Goal: Find specific page/section: Find specific page/section

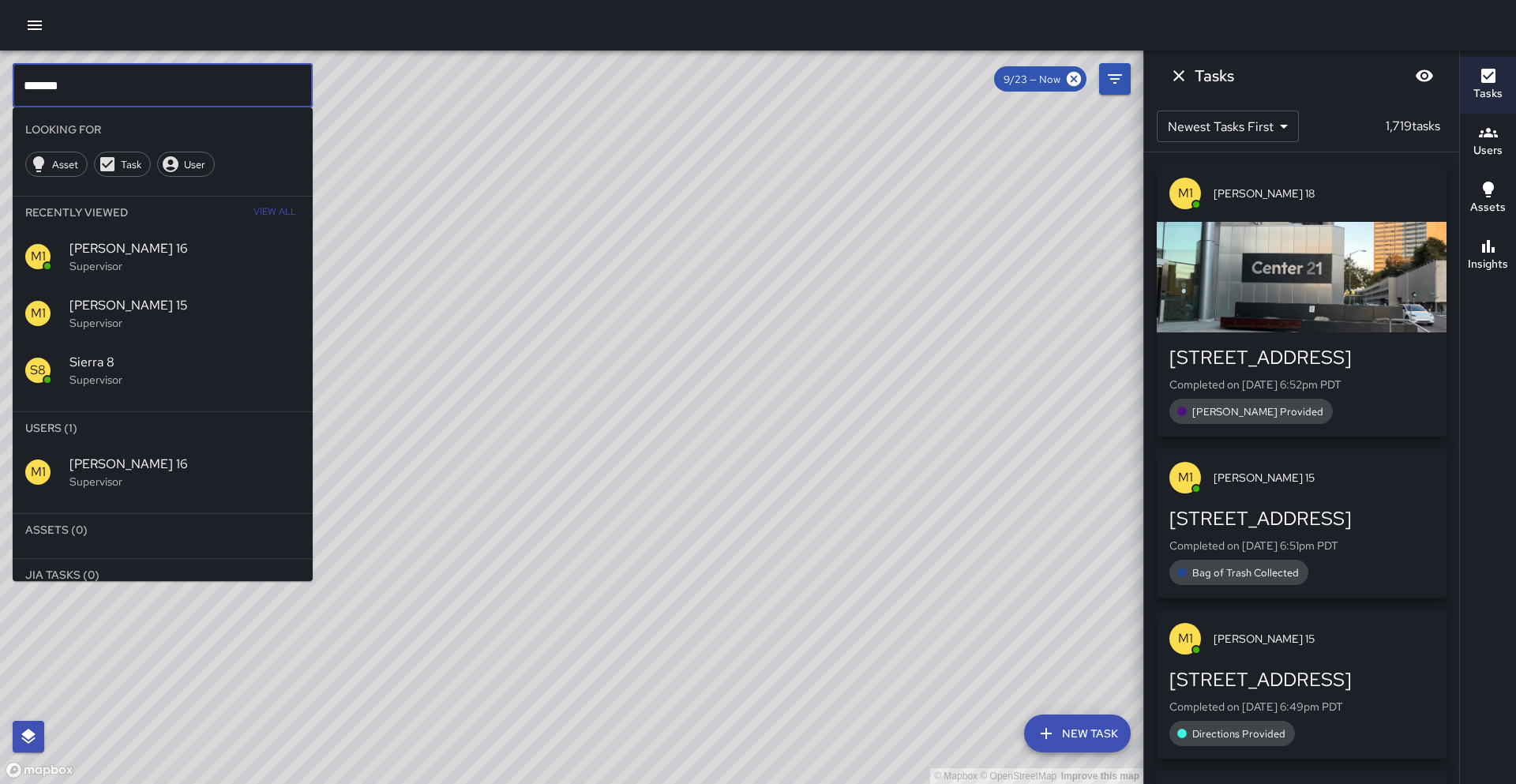
click at [123, 94] on input "*******" at bounding box center [162, 86] width 300 height 44
type input "*"
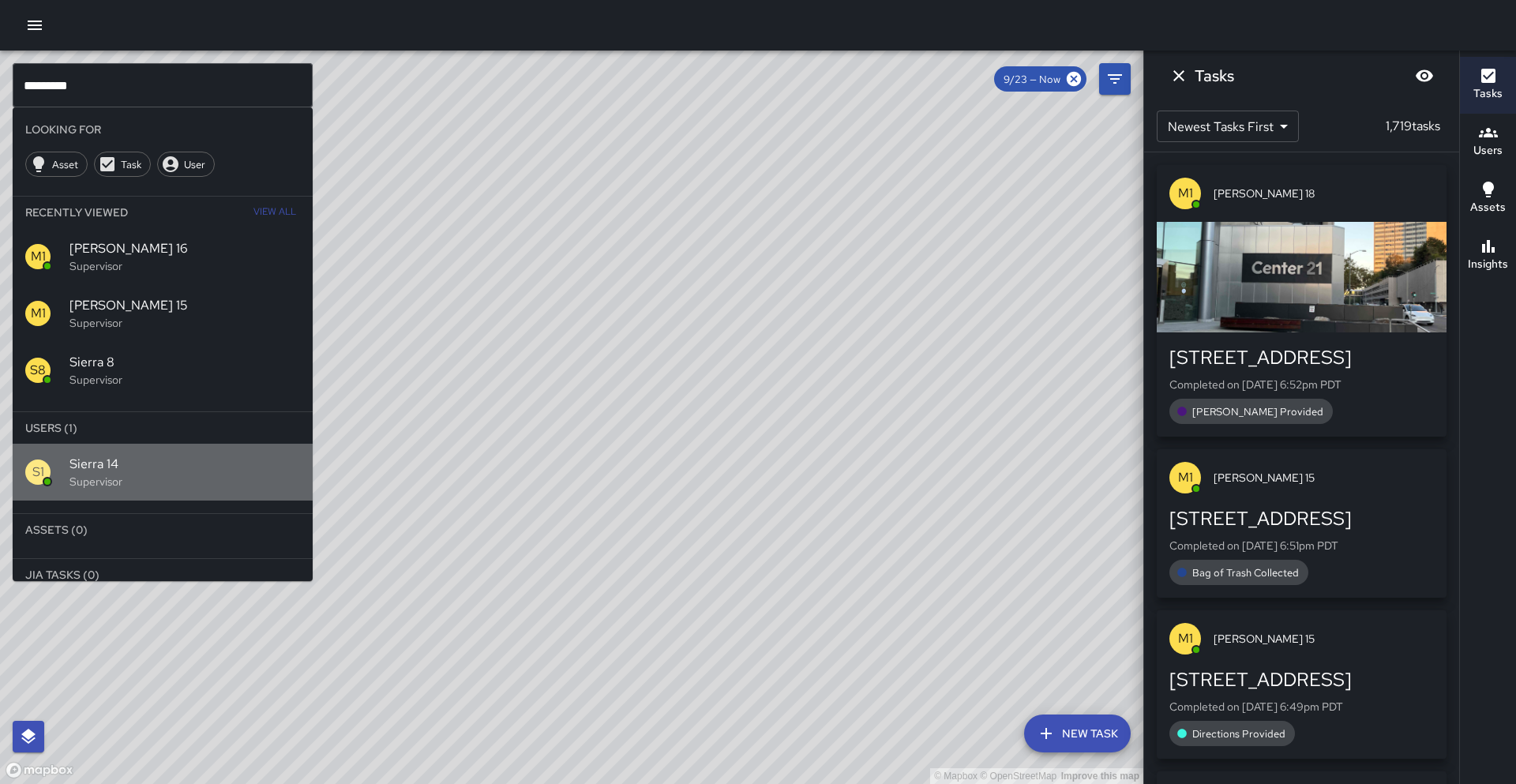
click at [186, 455] on span "Sierra 14" at bounding box center [185, 464] width 231 height 19
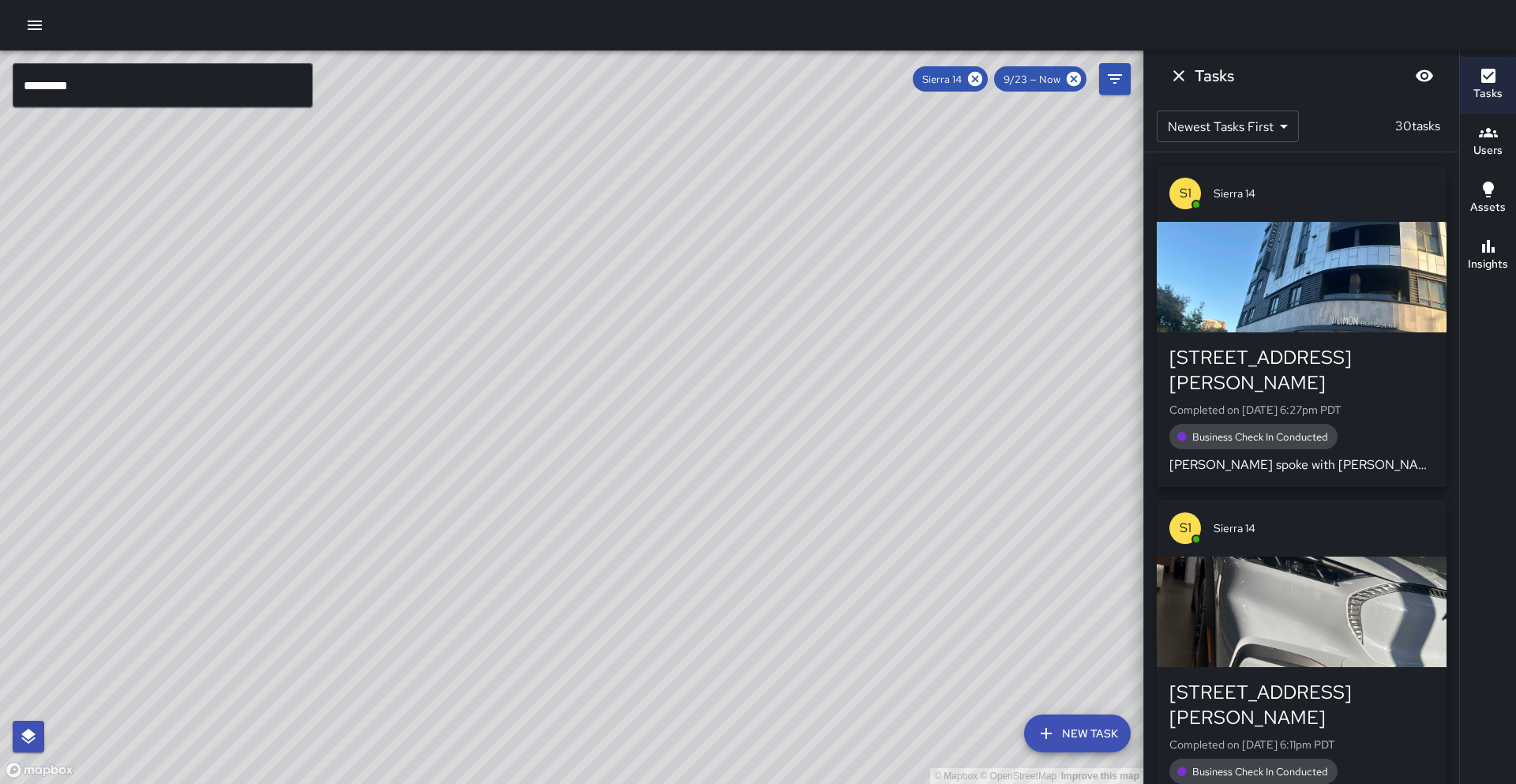
drag, startPoint x: 486, startPoint y: 351, endPoint x: 256, endPoint y: 600, distance: 339.0
click at [256, 600] on div "© Mapbox © OpenStreetMap Improve this map" at bounding box center [571, 417] width 1143 height 733
click at [980, 79] on icon at bounding box center [975, 78] width 14 height 14
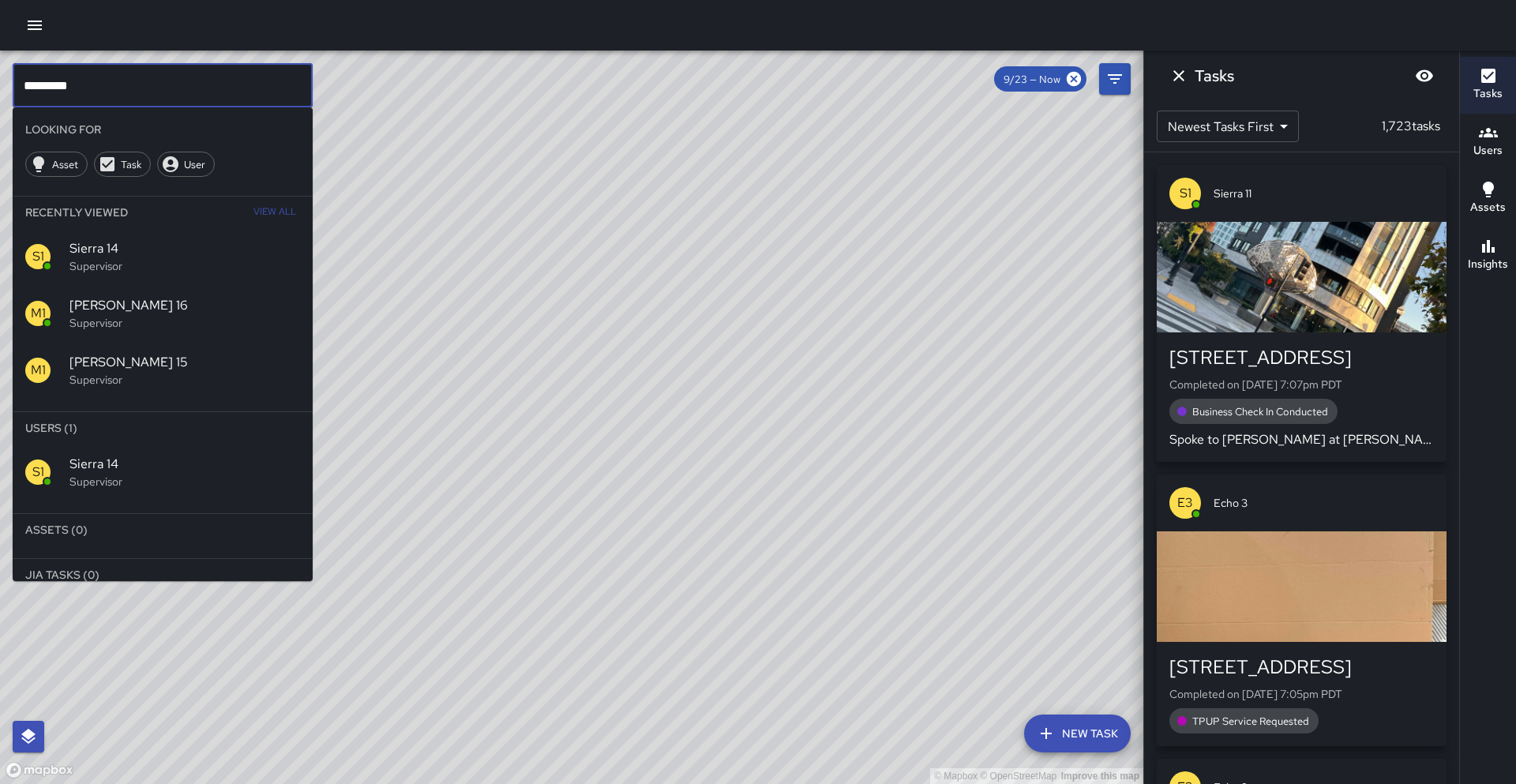
click at [213, 96] on input "*********" at bounding box center [162, 86] width 300 height 44
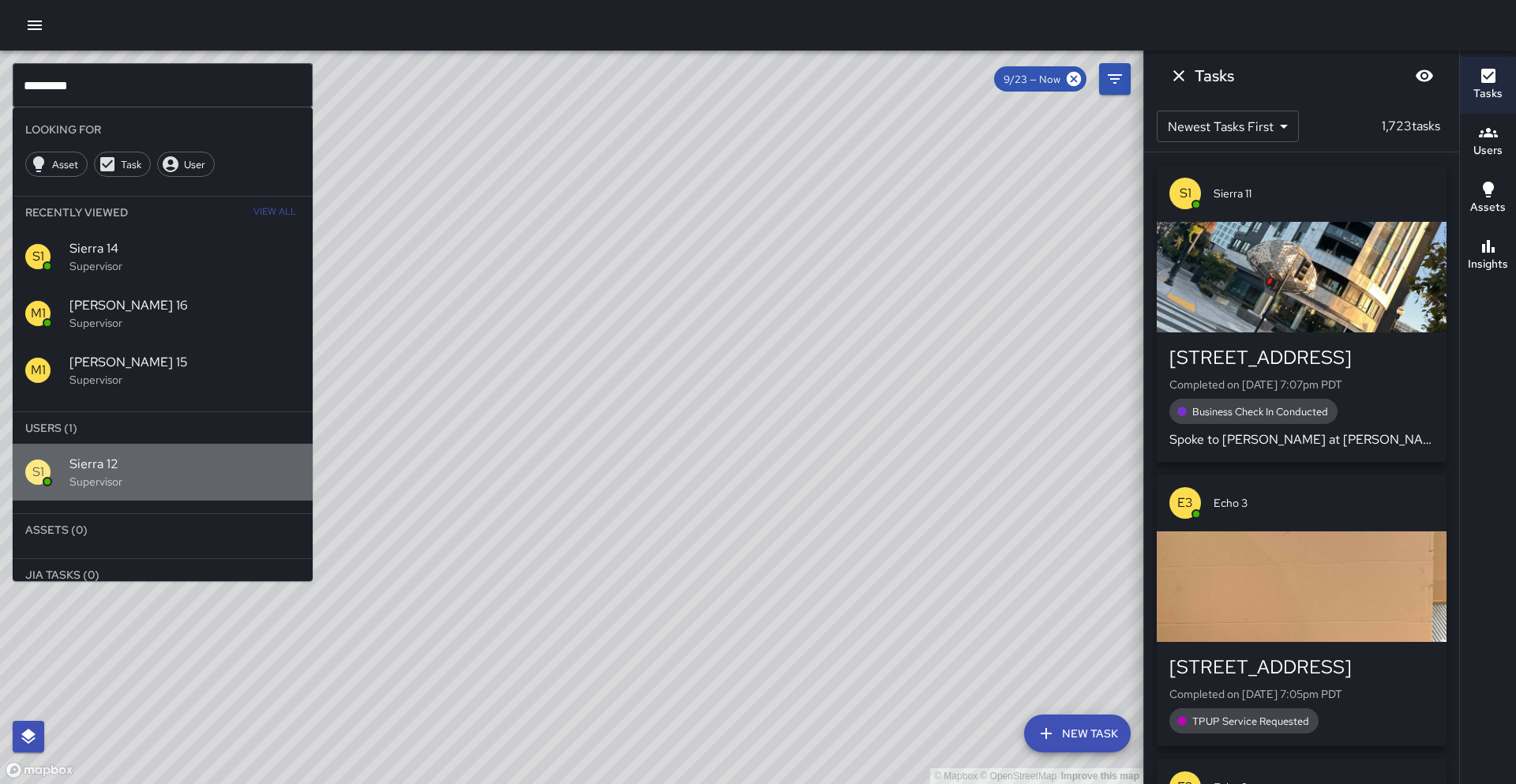
click at [206, 483] on p "Supervisor" at bounding box center [185, 481] width 231 height 16
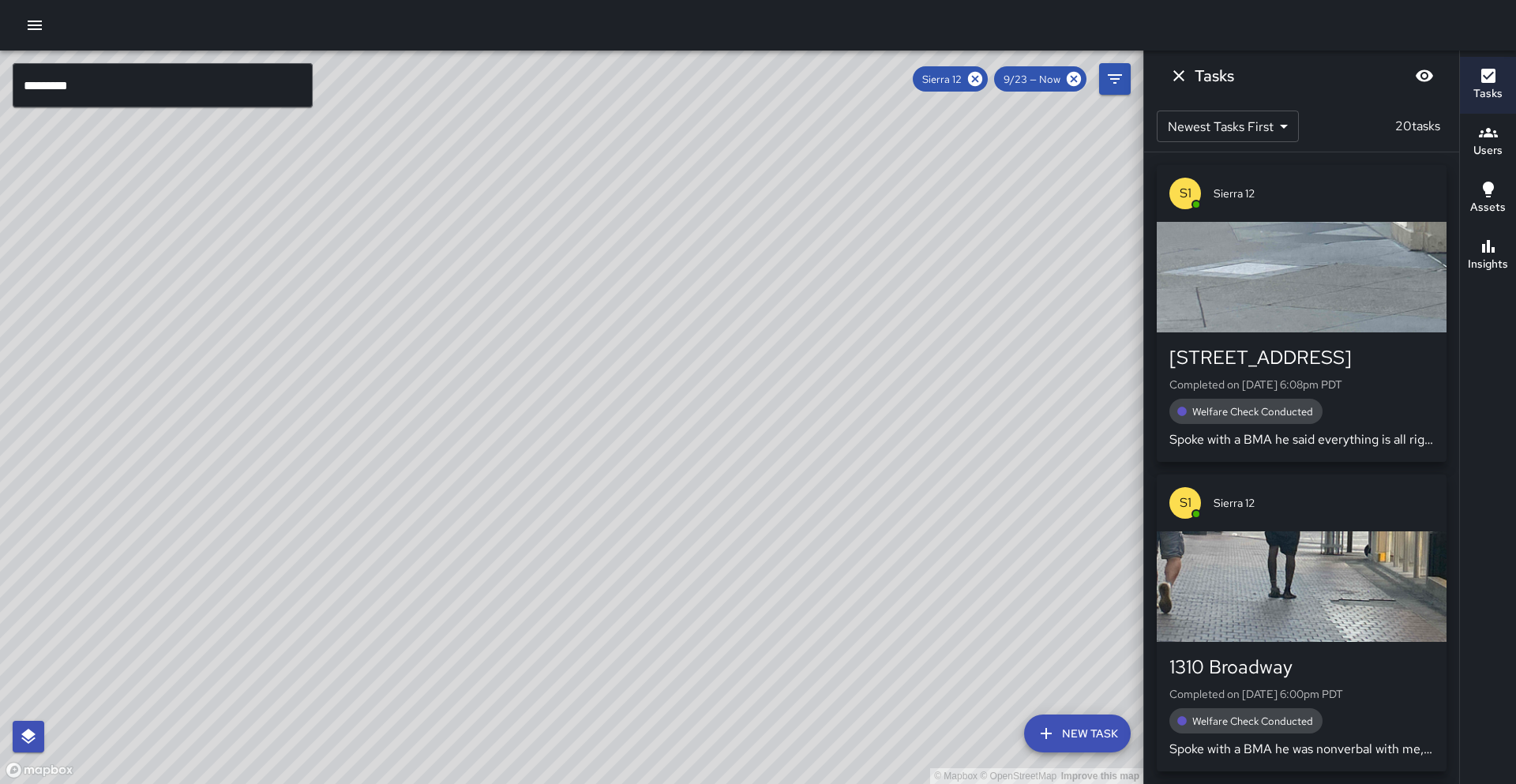
drag, startPoint x: 278, startPoint y: 345, endPoint x: 395, endPoint y: 194, distance: 191.0
click at [395, 194] on div "© Mapbox © OpenStreetMap Improve this map" at bounding box center [571, 417] width 1143 height 733
click at [988, 82] on div "Sierra 12" at bounding box center [950, 78] width 75 height 26
click at [983, 83] on icon at bounding box center [975, 78] width 17 height 17
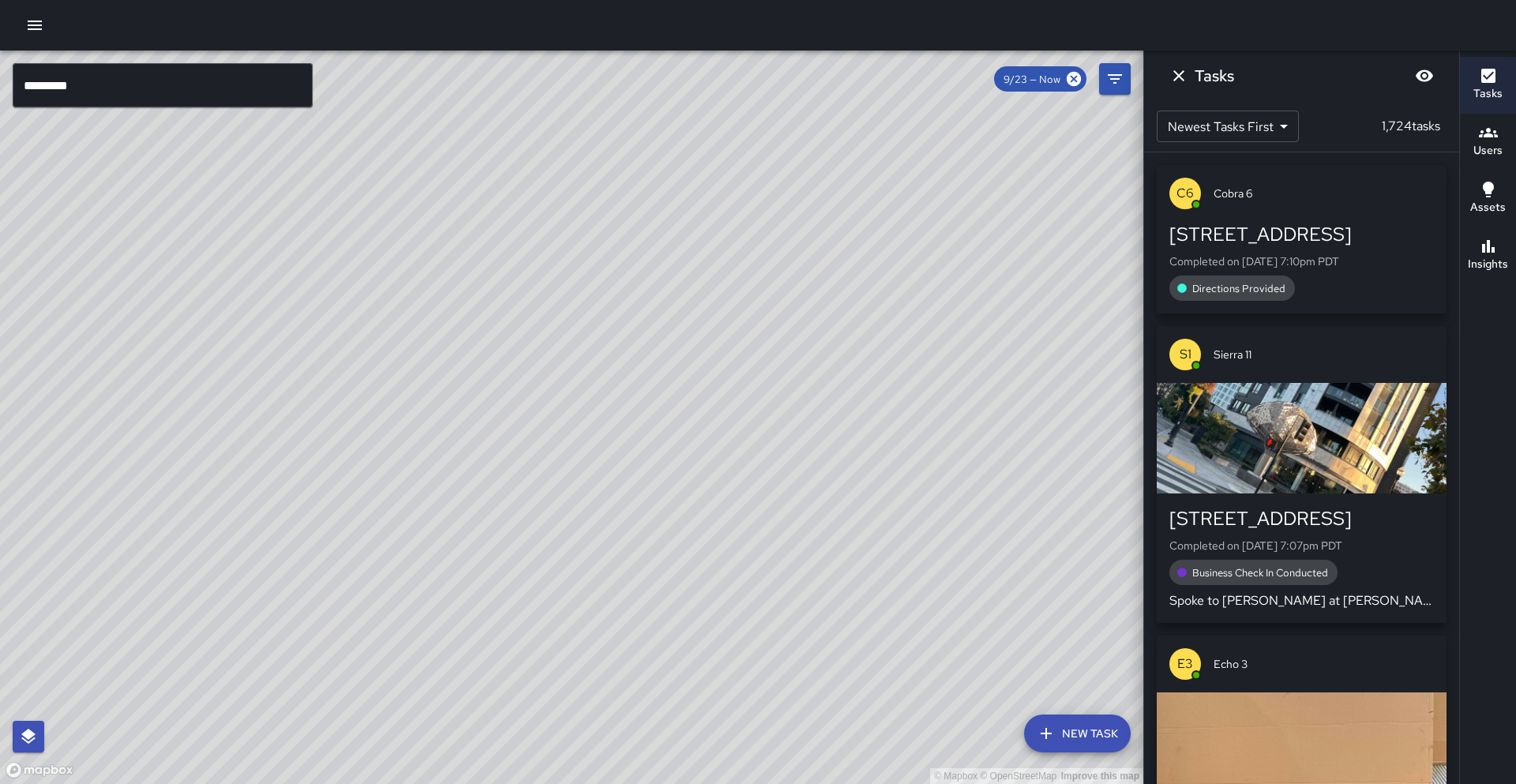
click at [193, 105] on input "*********" at bounding box center [162, 86] width 300 height 44
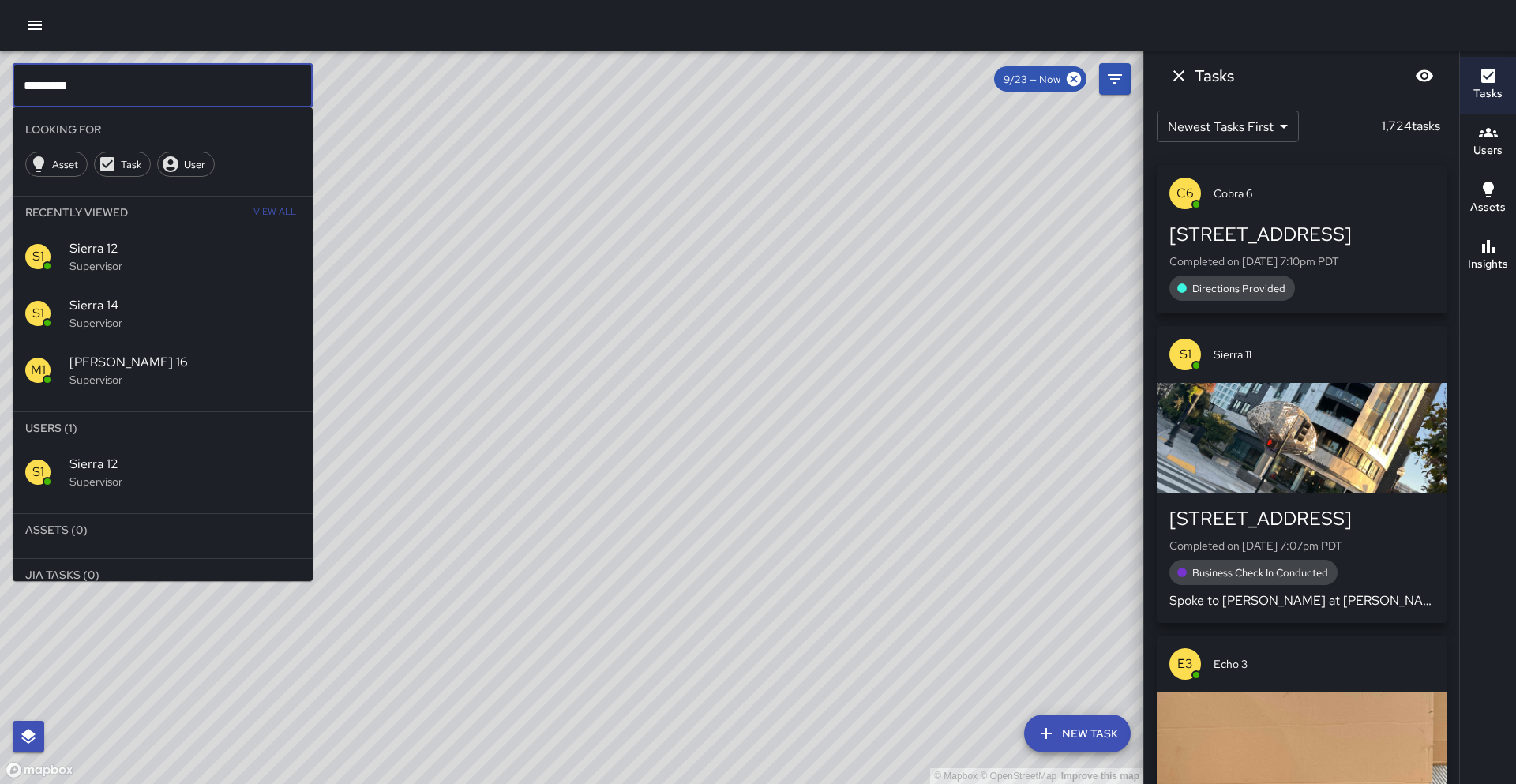
click at [123, 498] on div "S1 Sierra 12 Supervisor" at bounding box center [162, 472] width 300 height 57
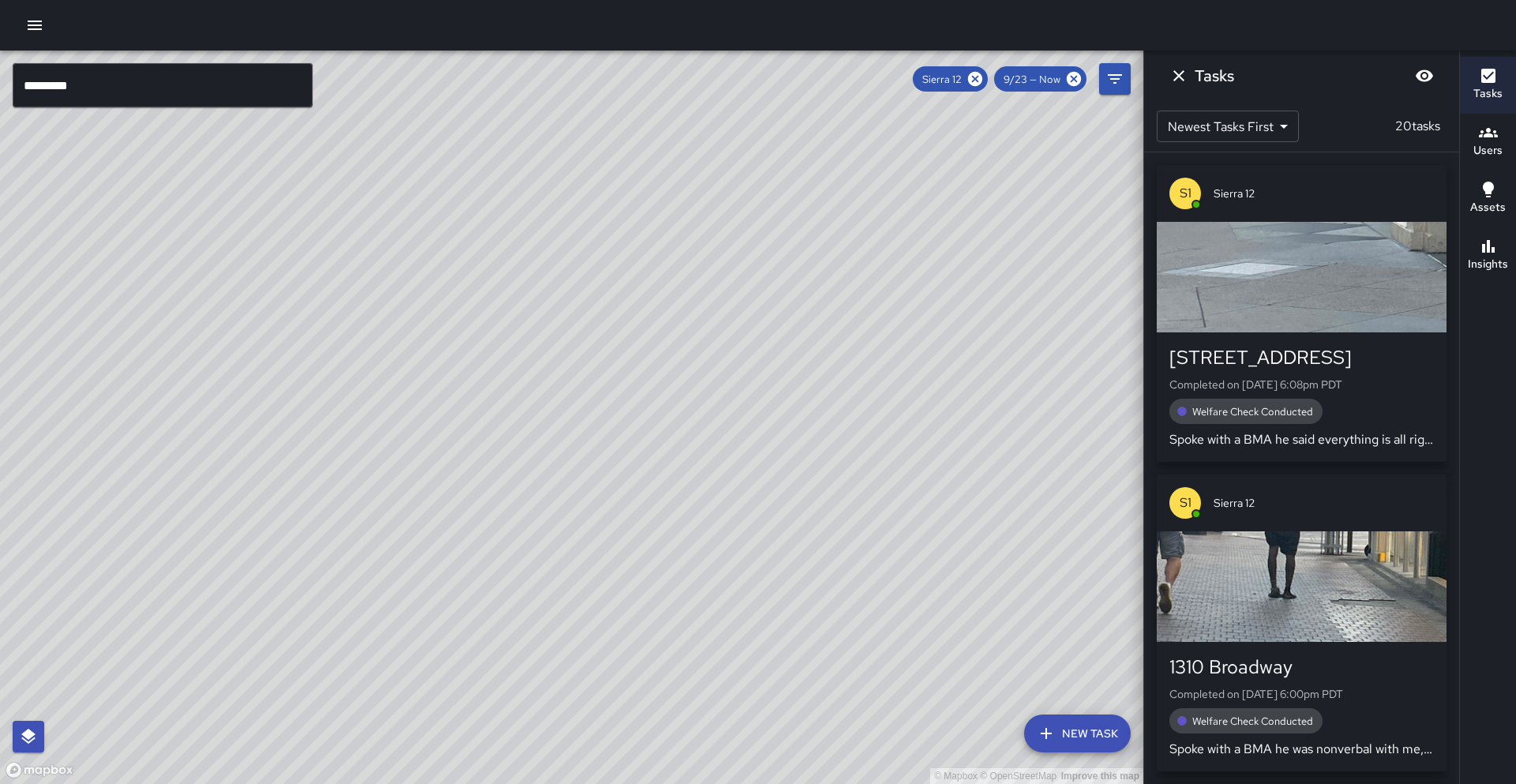
click at [1486, 241] on icon "button" at bounding box center [1488, 245] width 12 height 12
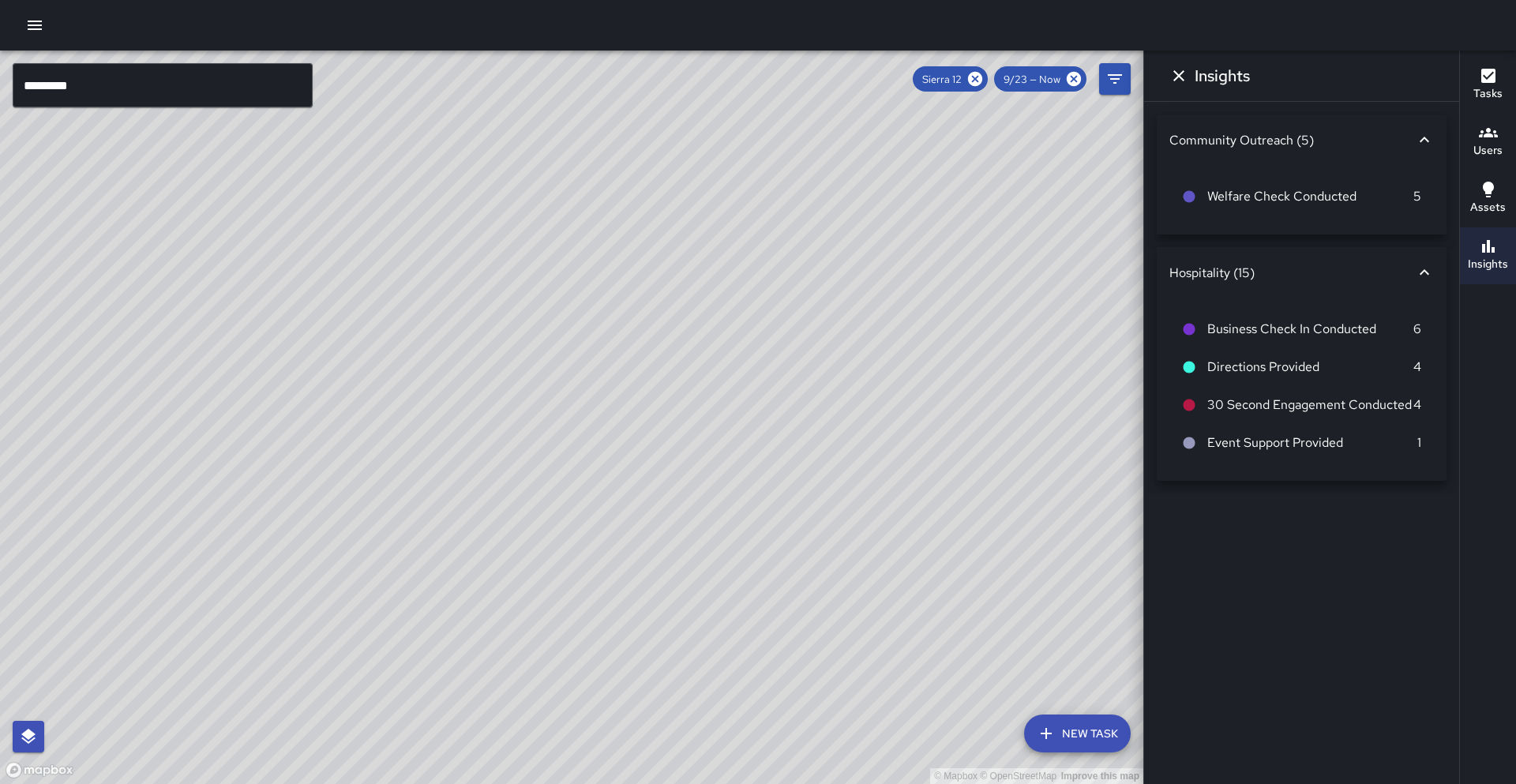
click at [1486, 241] on icon "button" at bounding box center [1488, 245] width 12 height 12
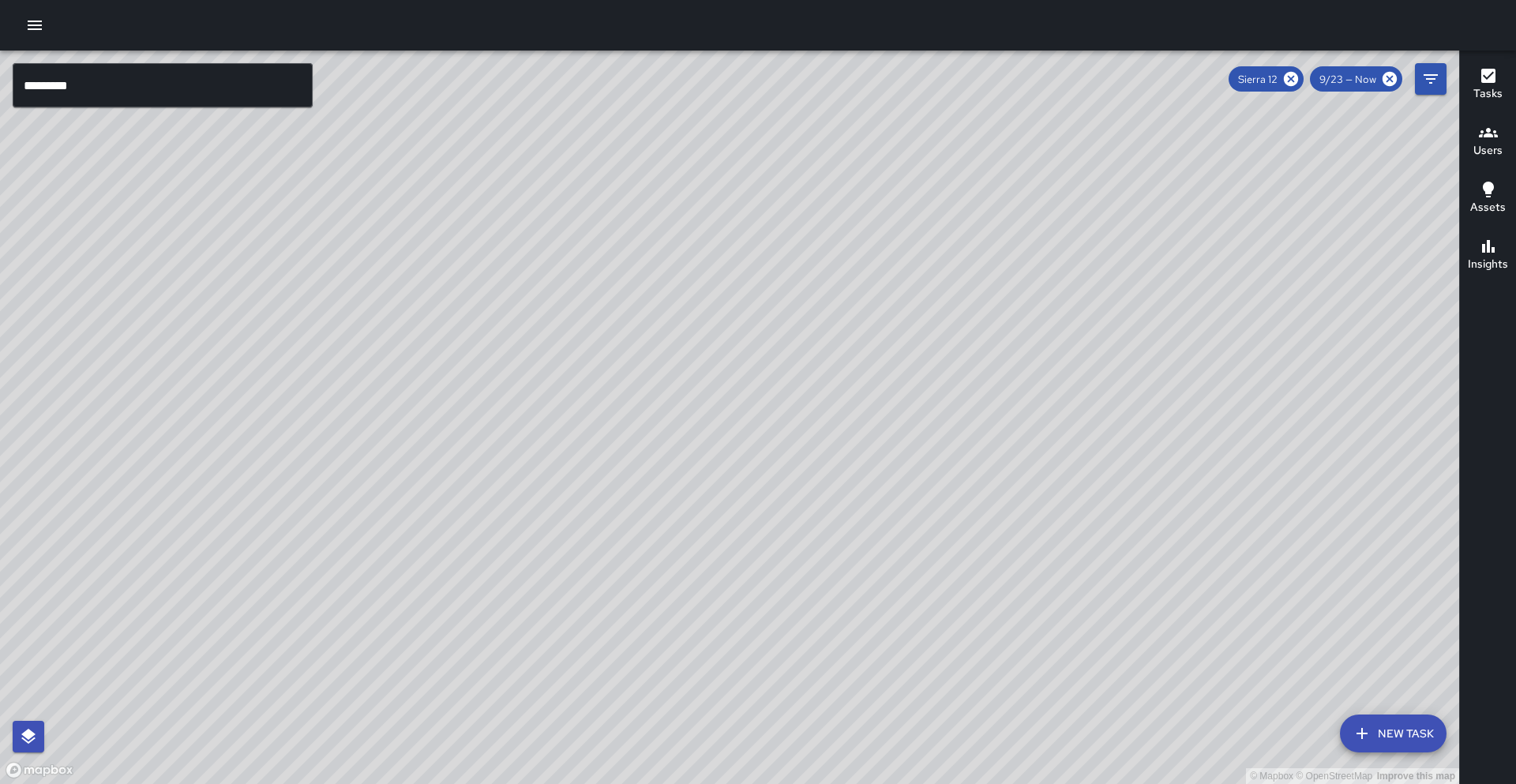
click at [140, 70] on input "*********" at bounding box center [162, 86] width 300 height 44
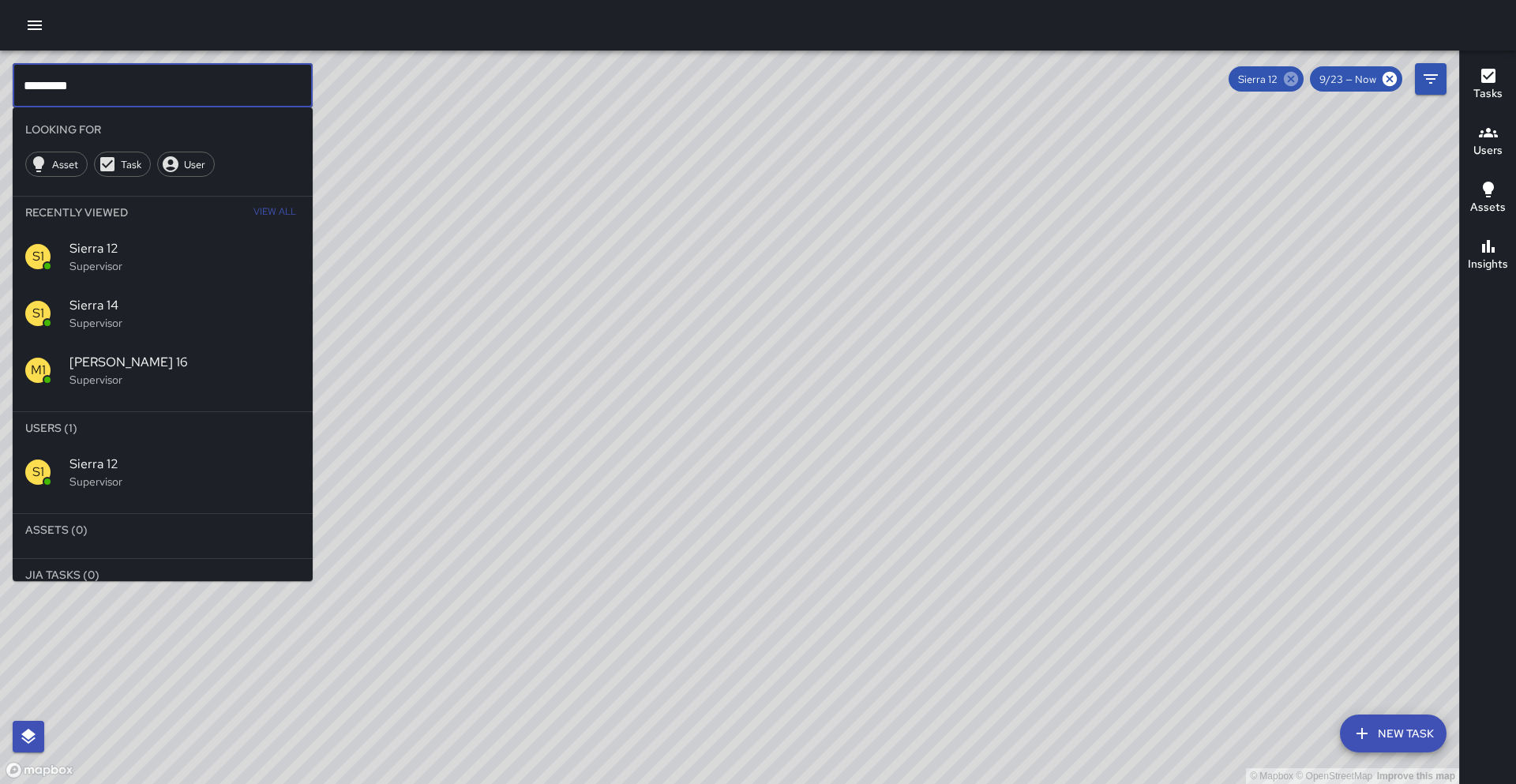
click at [1295, 85] on icon at bounding box center [1290, 78] width 14 height 14
click at [241, 82] on input "*********" at bounding box center [162, 86] width 300 height 44
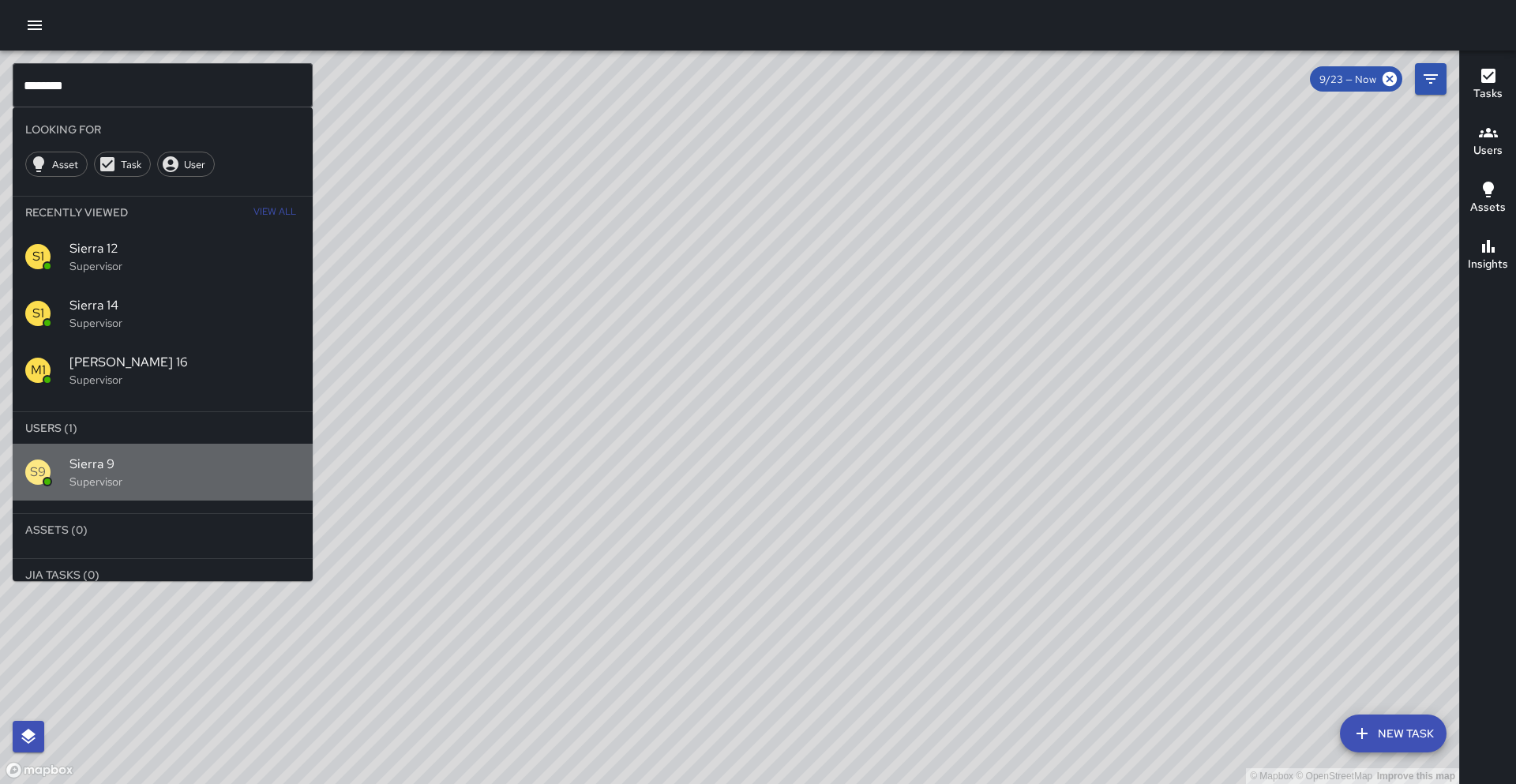
click at [302, 465] on div "S9 Sierra 9 Supervisor" at bounding box center [162, 472] width 300 height 57
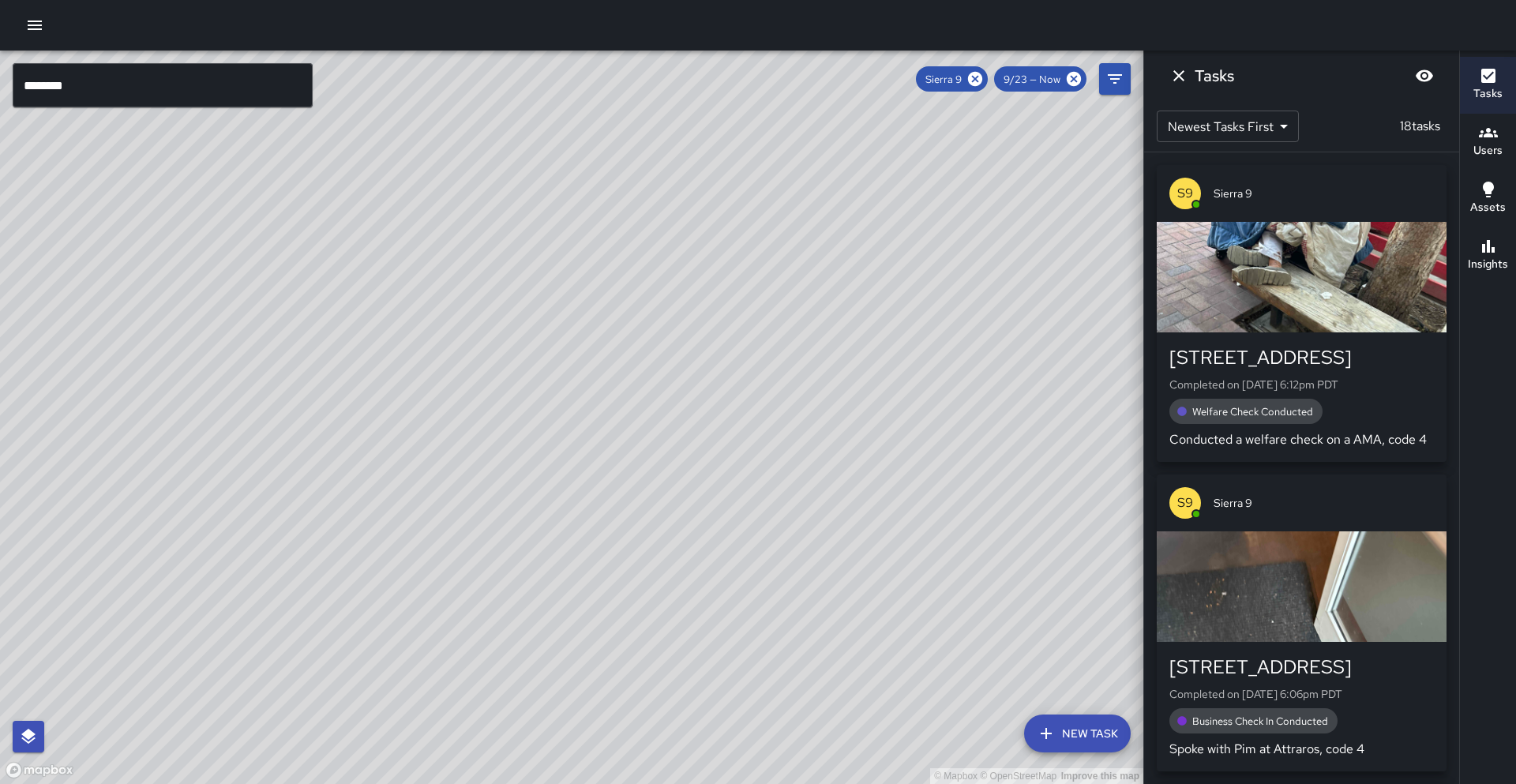
drag, startPoint x: 539, startPoint y: 155, endPoint x: 413, endPoint y: 366, distance: 245.8
click at [413, 366] on div "© Mapbox © OpenStreetMap Improve this map" at bounding box center [571, 417] width 1143 height 733
drag, startPoint x: 474, startPoint y: 481, endPoint x: 617, endPoint y: 259, distance: 264.1
click at [617, 259] on div "© Mapbox © OpenStreetMap Improve this map" at bounding box center [571, 417] width 1143 height 733
drag, startPoint x: 557, startPoint y: 400, endPoint x: 613, endPoint y: 257, distance: 153.6
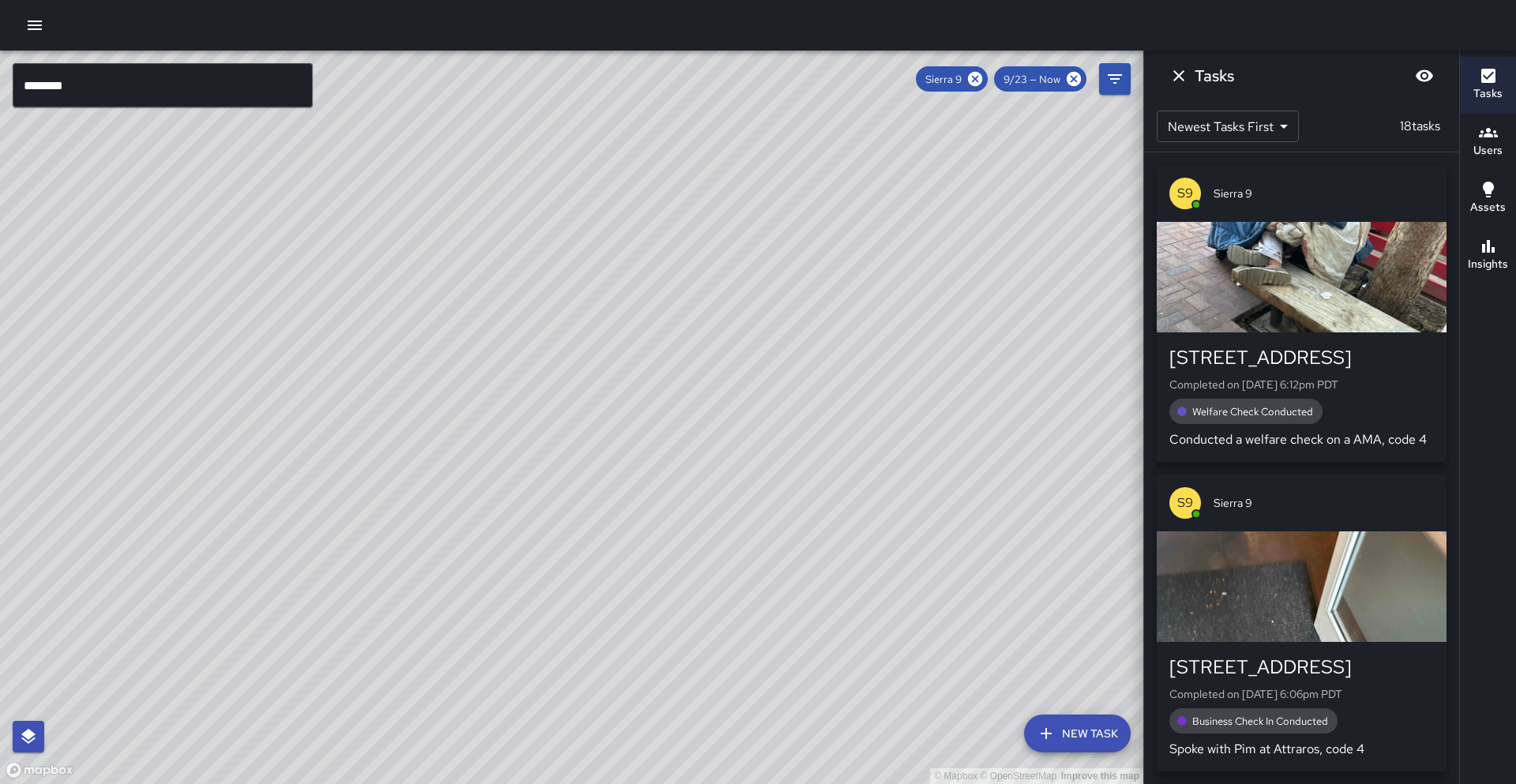
click at [613, 257] on div "© Mapbox © OpenStreetMap Improve this map" at bounding box center [571, 417] width 1143 height 733
drag, startPoint x: 540, startPoint y: 436, endPoint x: 576, endPoint y: 326, distance: 115.7
click at [576, 326] on div "© Mapbox © OpenStreetMap Improve this map" at bounding box center [571, 417] width 1143 height 733
click at [1493, 277] on button "Insights" at bounding box center [1488, 255] width 56 height 57
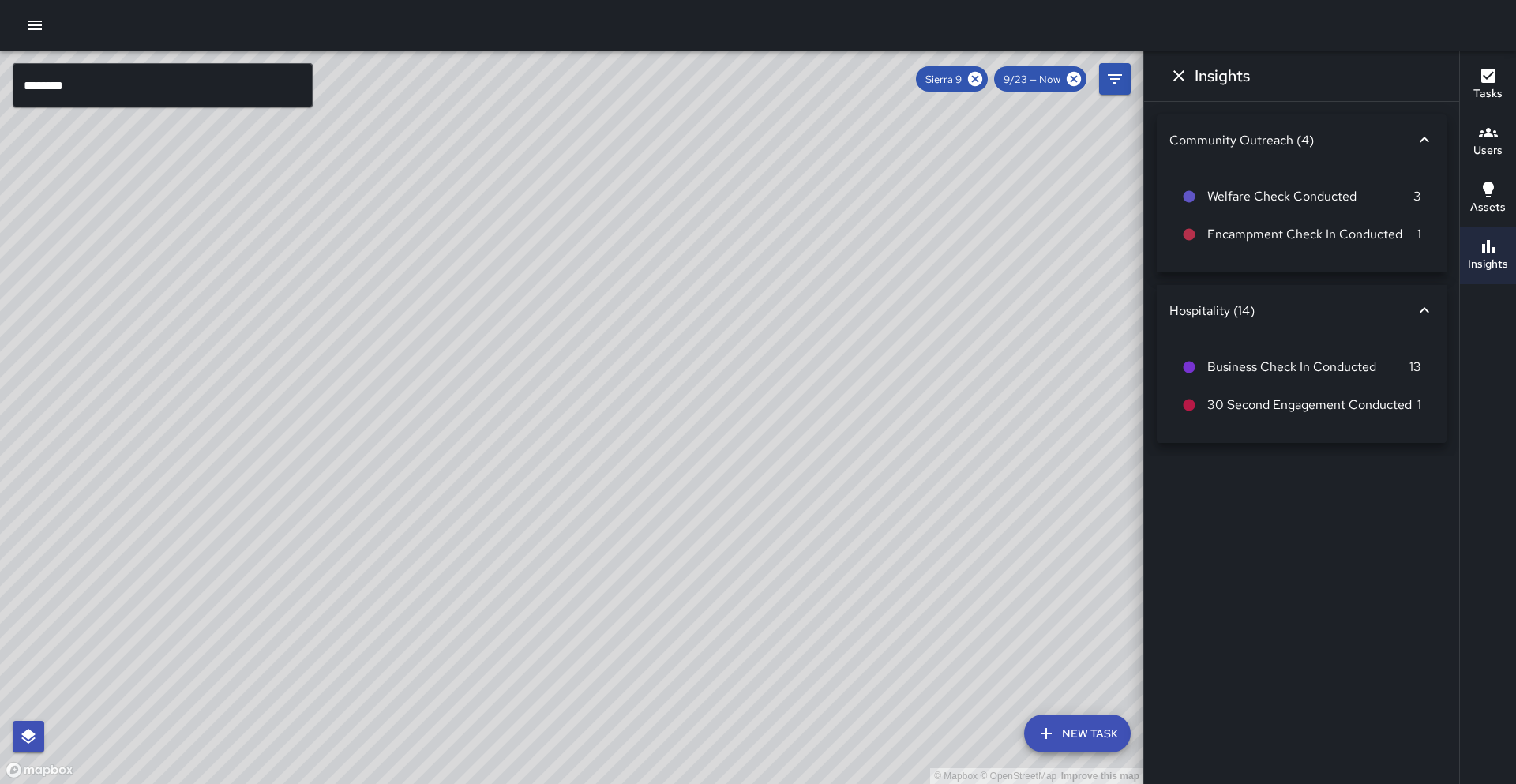
click at [1195, 76] on h6 "Insights" at bounding box center [1222, 76] width 55 height 26
click at [1179, 74] on icon "Dismiss" at bounding box center [1178, 75] width 11 height 11
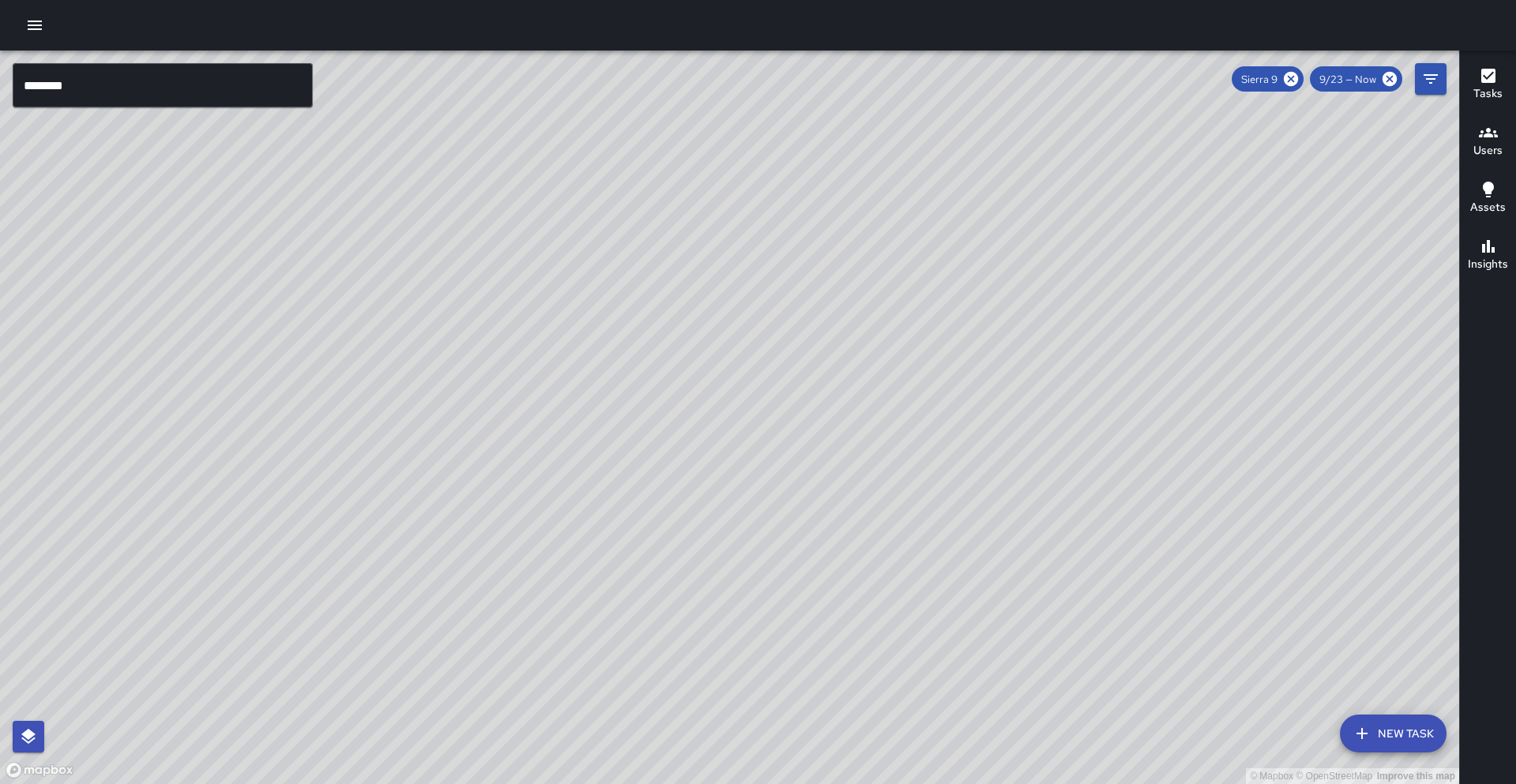
click at [175, 73] on input "********" at bounding box center [162, 86] width 300 height 44
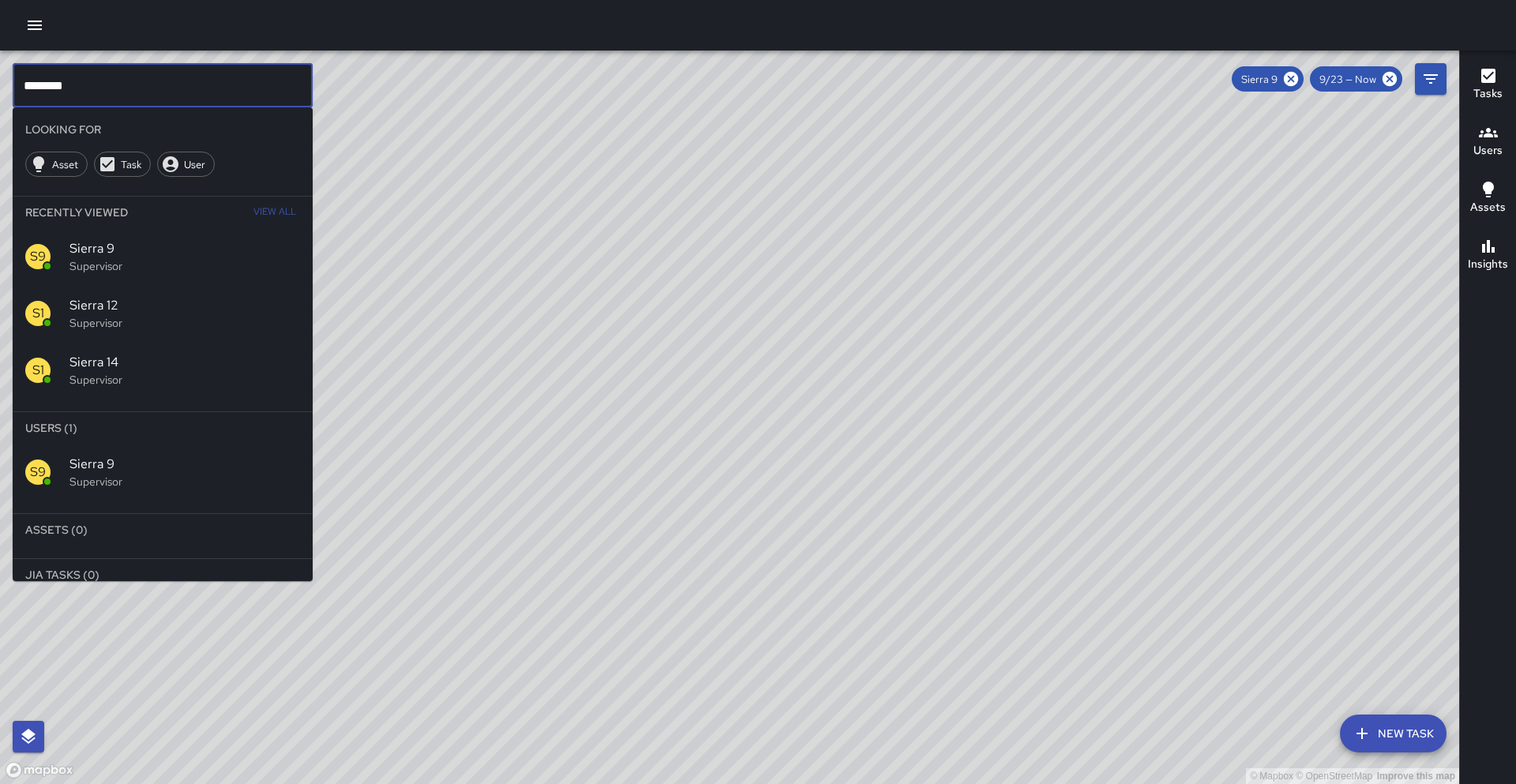
click at [175, 73] on input "********" at bounding box center [162, 86] width 300 height 44
click at [167, 90] on input "********" at bounding box center [162, 86] width 300 height 44
click at [1286, 83] on icon at bounding box center [1290, 78] width 17 height 17
click at [103, 451] on div "S1 Sierra 10 Supervisor" at bounding box center [162, 472] width 300 height 57
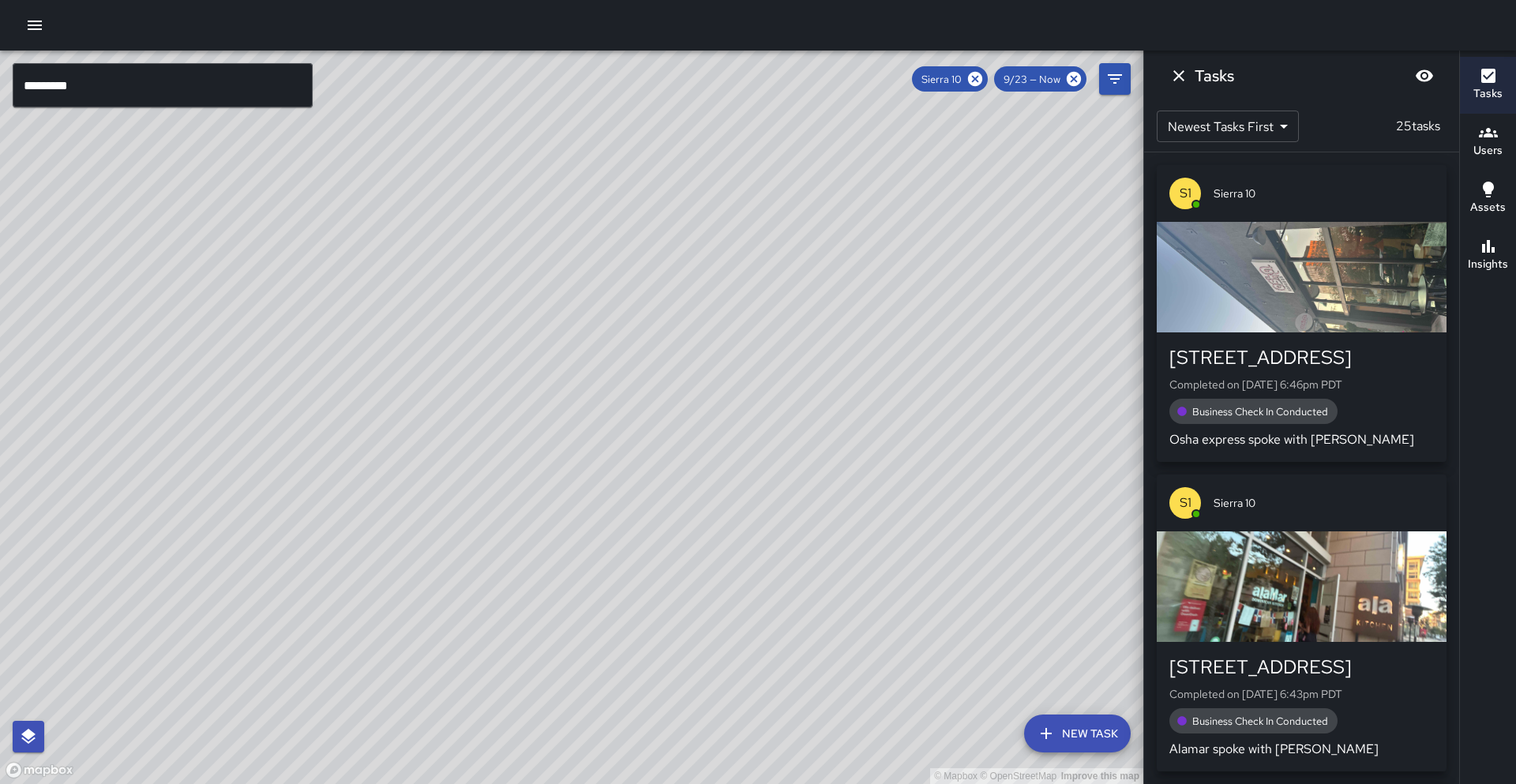
drag, startPoint x: 719, startPoint y: 215, endPoint x: 395, endPoint y: 576, distance: 485.1
click at [395, 578] on div "© Mapbox © OpenStreetMap Improve this map" at bounding box center [571, 417] width 1143 height 733
drag, startPoint x: 503, startPoint y: 162, endPoint x: 503, endPoint y: 380, distance: 218.0
click at [466, 360] on div "© Mapbox © OpenStreetMap Improve this map" at bounding box center [571, 417] width 1143 height 733
click at [466, 333] on div "© Mapbox © OpenStreetMap Improve this map" at bounding box center [571, 417] width 1143 height 733
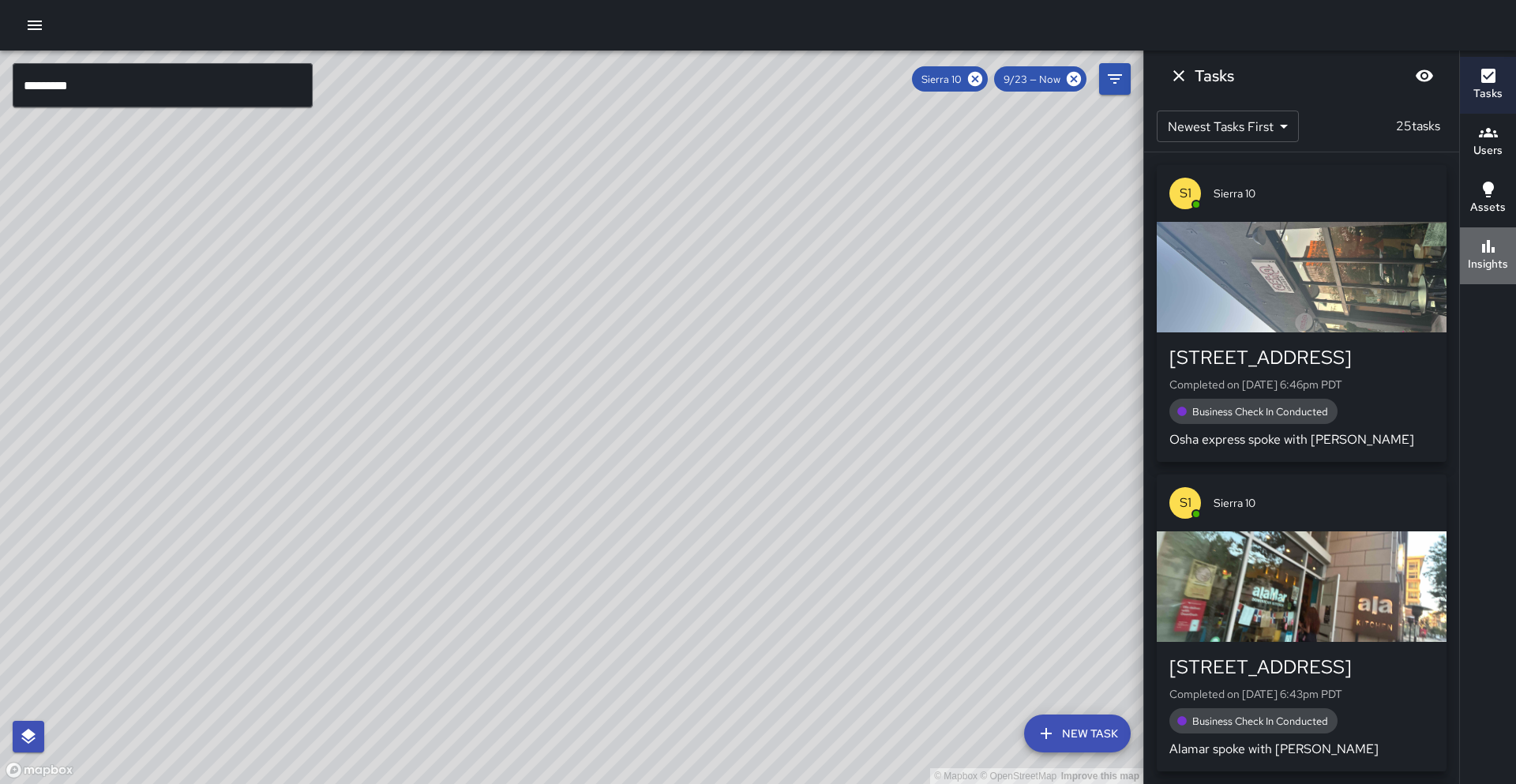
click at [1496, 251] on icon "button" at bounding box center [1488, 245] width 19 height 19
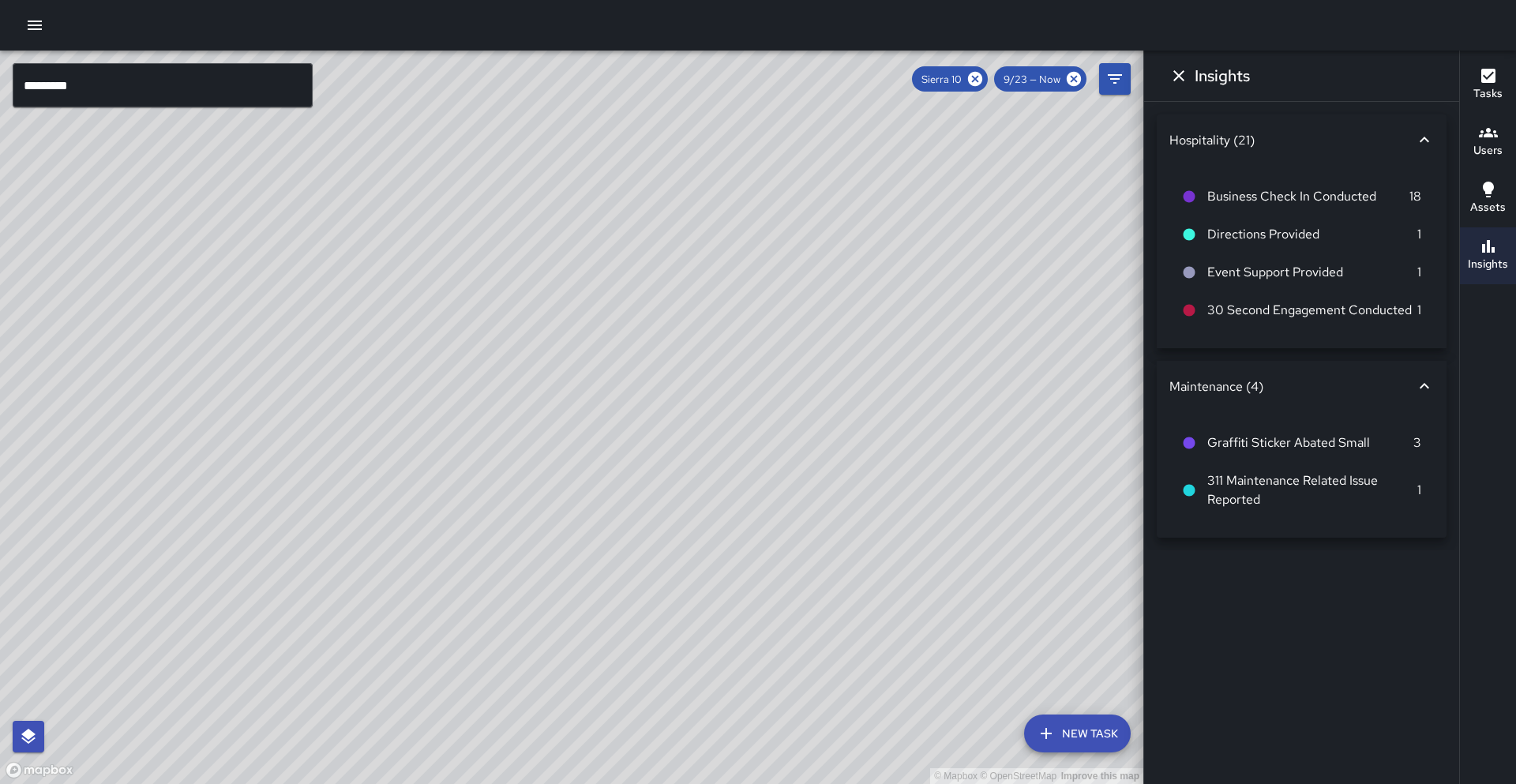
drag, startPoint x: 748, startPoint y: 352, endPoint x: 728, endPoint y: 408, distance: 59.5
click at [728, 408] on div "© Mapbox © OpenStreetMap Improve this map" at bounding box center [571, 417] width 1143 height 733
drag, startPoint x: 872, startPoint y: 315, endPoint x: 1035, endPoint y: 264, distance: 170.8
click at [1064, 236] on div "© Mapbox © OpenStreetMap Improve this map" at bounding box center [571, 417] width 1143 height 733
drag, startPoint x: 890, startPoint y: 335, endPoint x: 642, endPoint y: 310, distance: 249.3
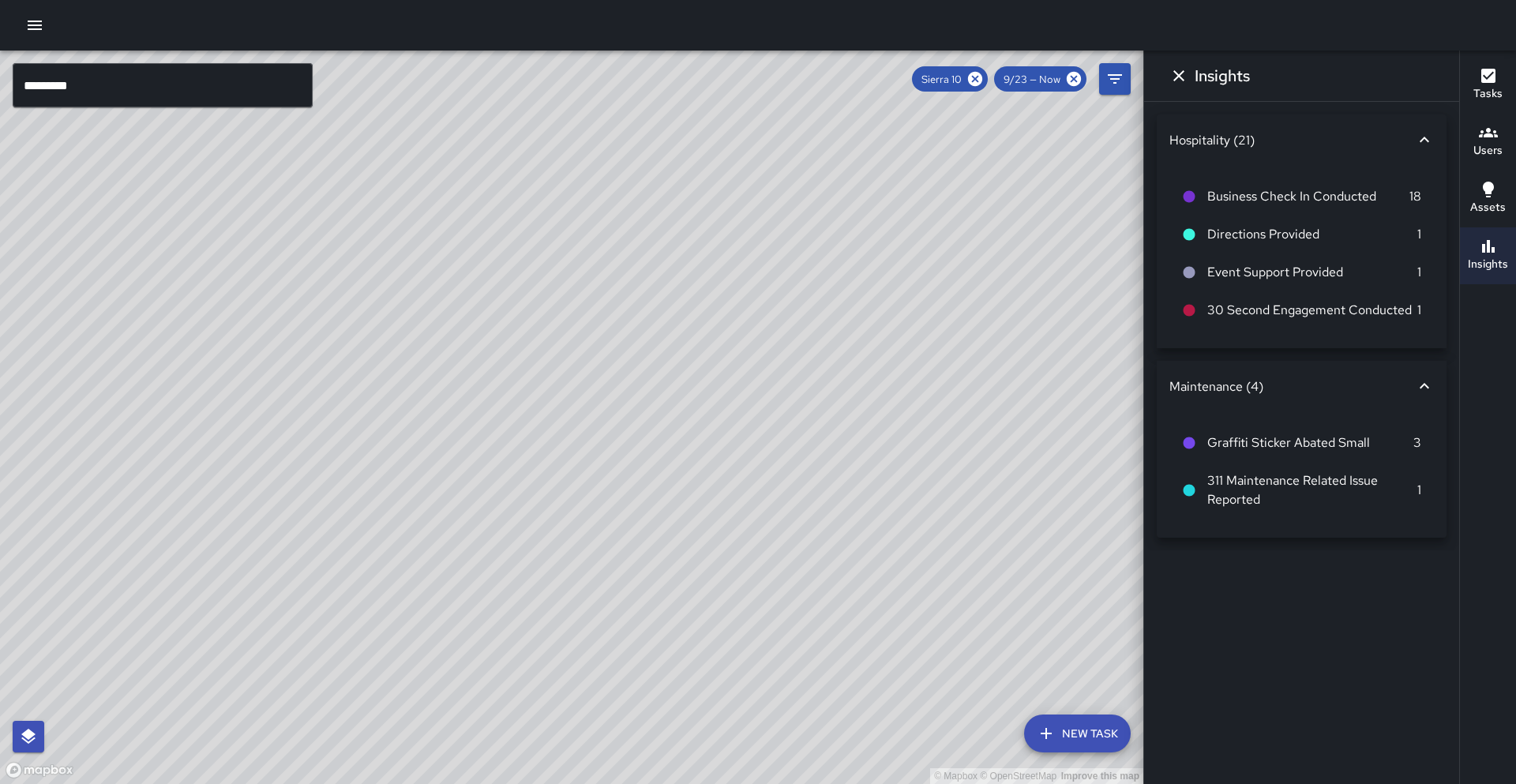
click at [644, 311] on div "© Mapbox © OpenStreetMap Improve this map" at bounding box center [571, 417] width 1143 height 733
drag, startPoint x: 626, startPoint y: 213, endPoint x: 565, endPoint y: 357, distance: 156.4
click at [565, 357] on div "© Mapbox © OpenStreetMap Improve this map" at bounding box center [571, 417] width 1143 height 733
drag, startPoint x: 442, startPoint y: 513, endPoint x: 438, endPoint y: 475, distance: 38.2
click at [438, 475] on div "© Mapbox © OpenStreetMap Improve this map" at bounding box center [571, 417] width 1143 height 733
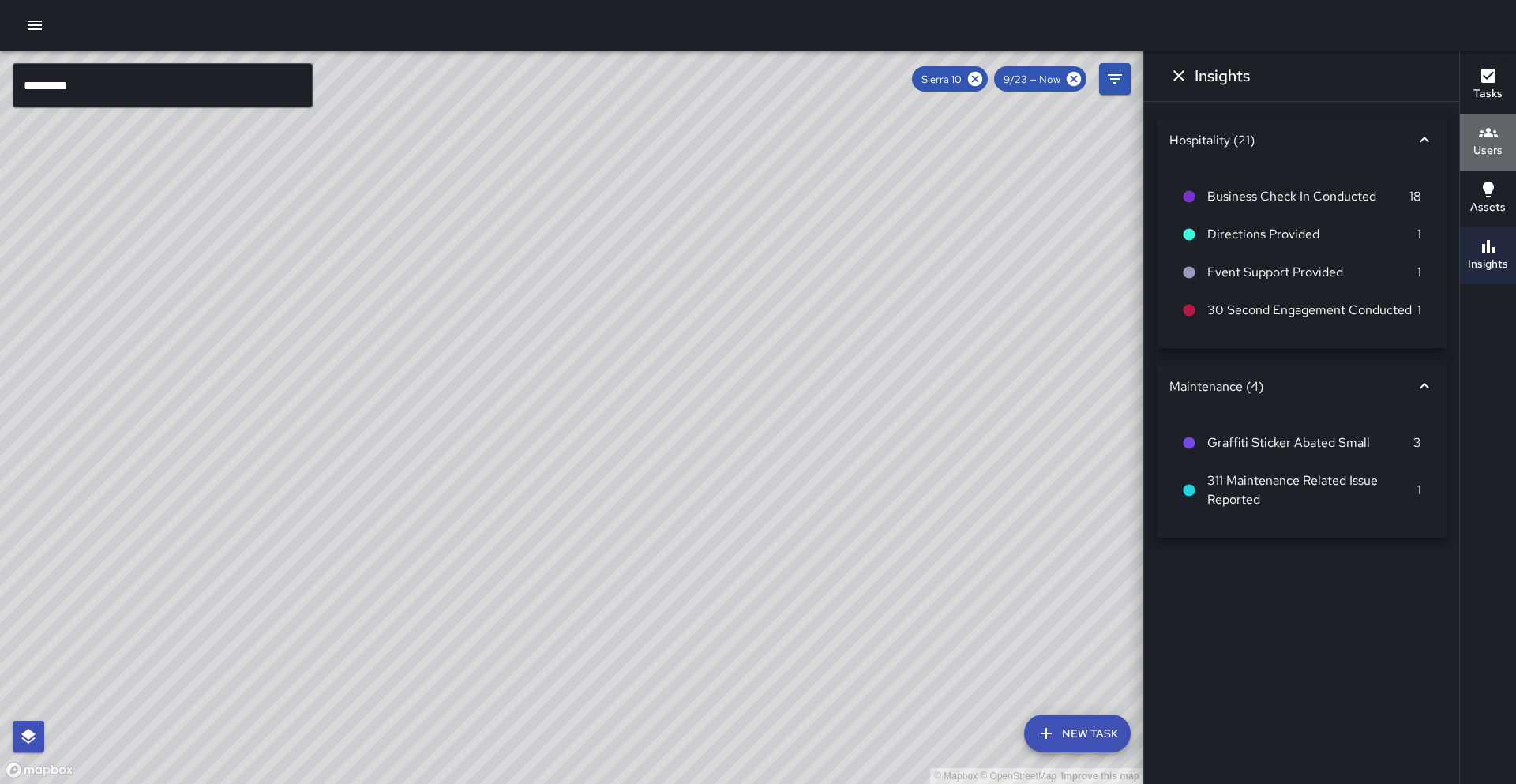
click at [1500, 129] on div "Users" at bounding box center [1487, 141] width 29 height 36
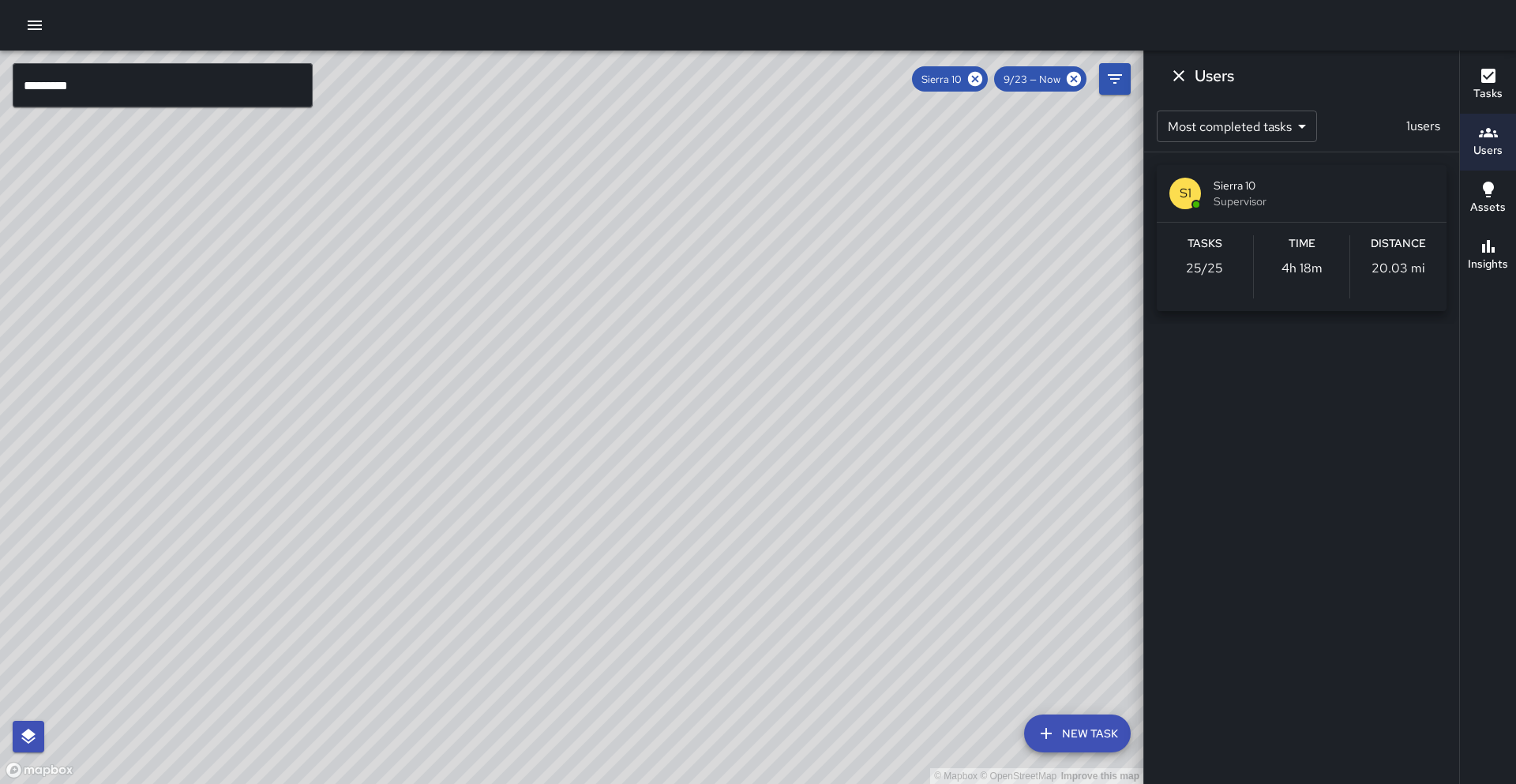
click at [1504, 82] on button "Tasks" at bounding box center [1488, 85] width 56 height 57
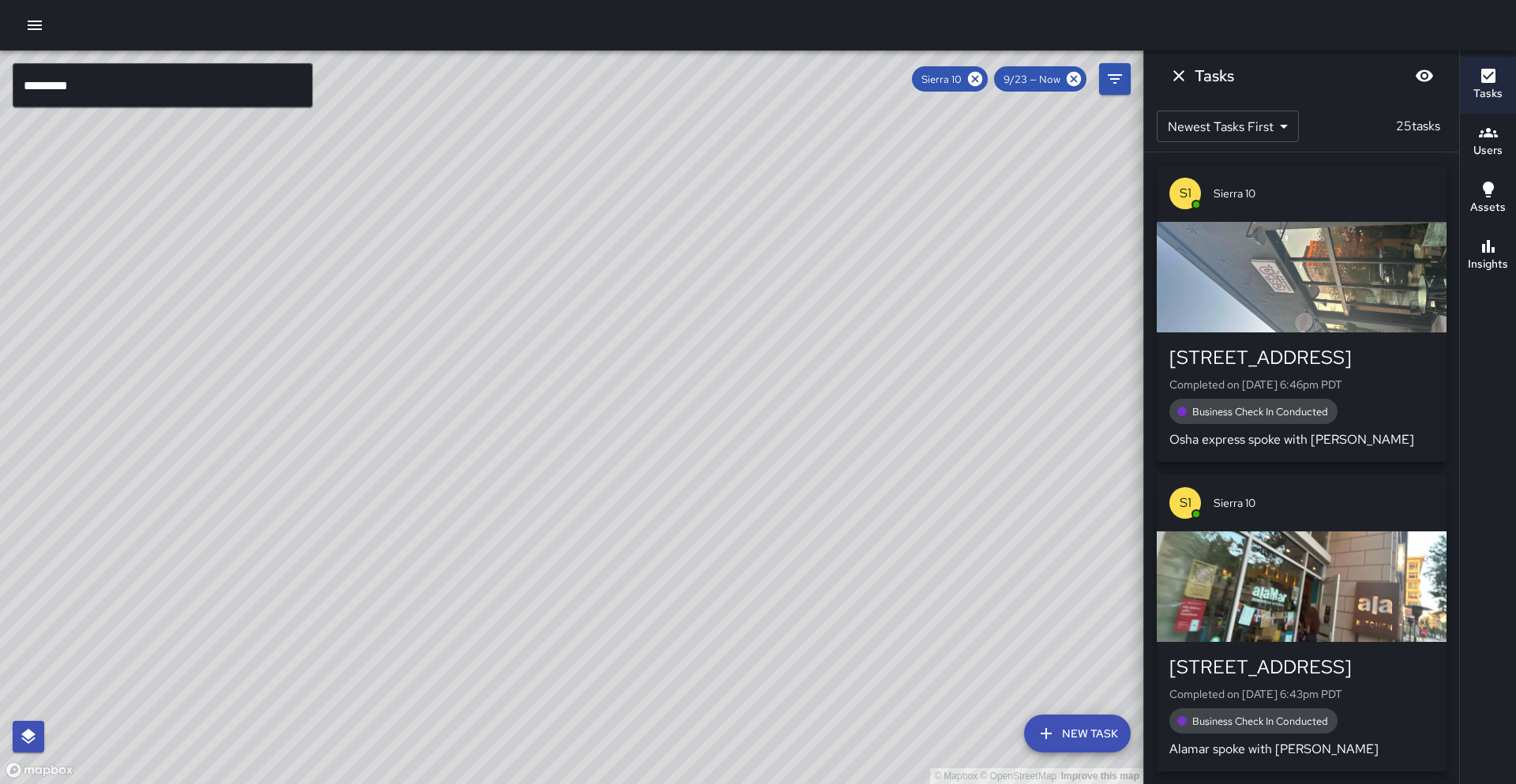
click at [980, 79] on icon at bounding box center [975, 78] width 14 height 14
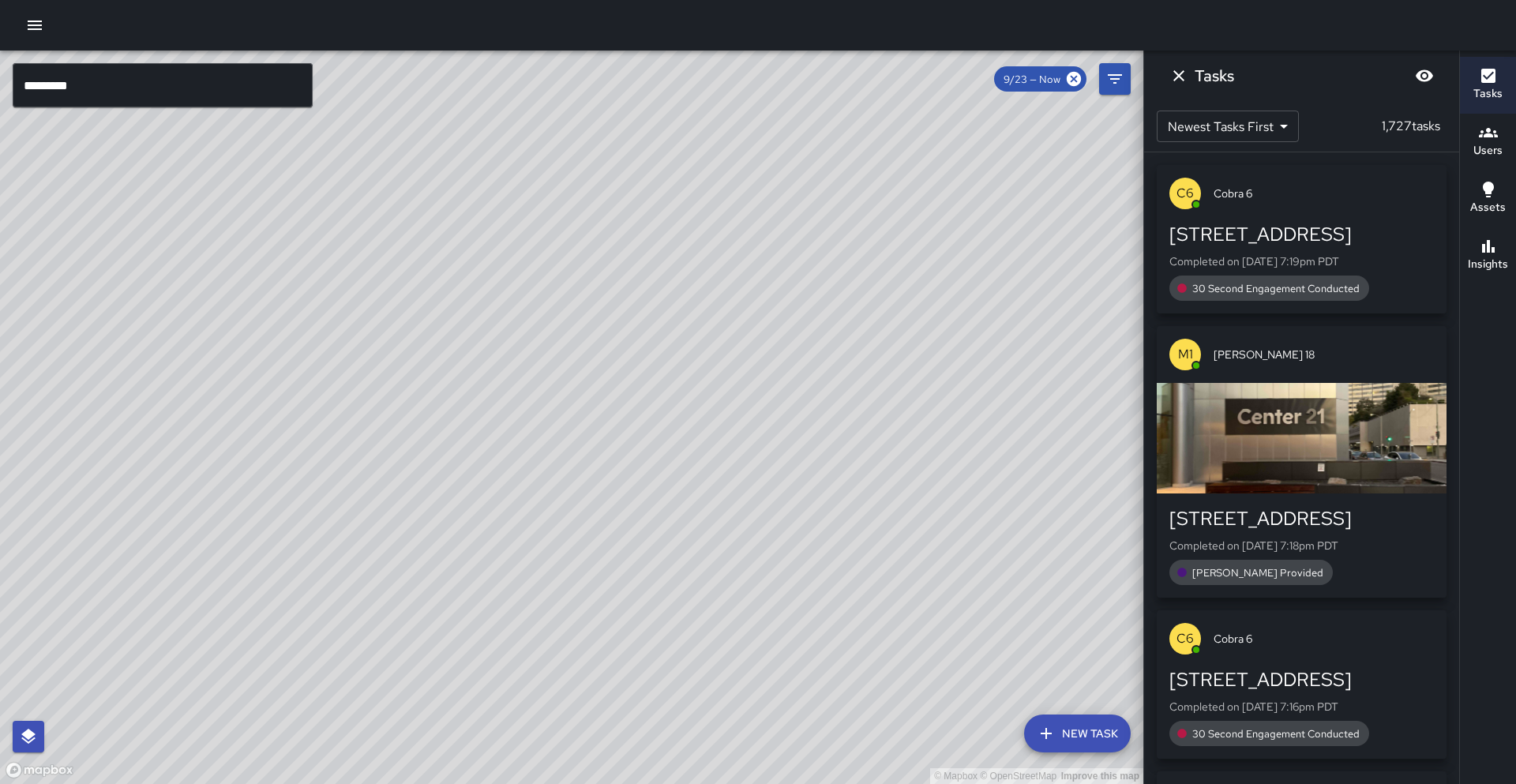
drag, startPoint x: 729, startPoint y: 328, endPoint x: 800, endPoint y: 288, distance: 81.5
click at [800, 288] on div "© Mapbox © OpenStreetMap Improve this map" at bounding box center [571, 417] width 1143 height 733
click at [103, 83] on input "*********" at bounding box center [162, 86] width 300 height 44
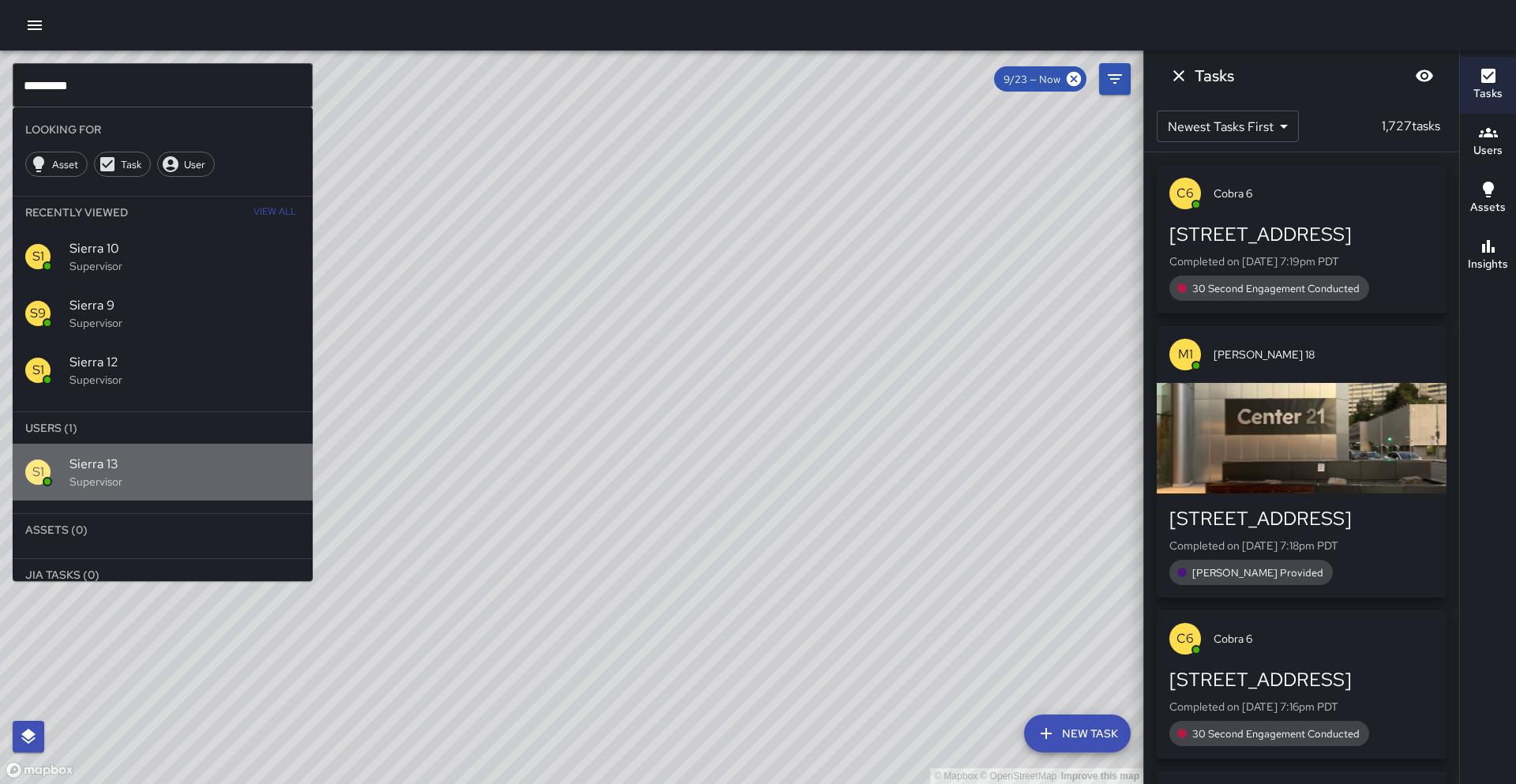
click at [152, 464] on span "Sierra 13" at bounding box center [185, 464] width 231 height 19
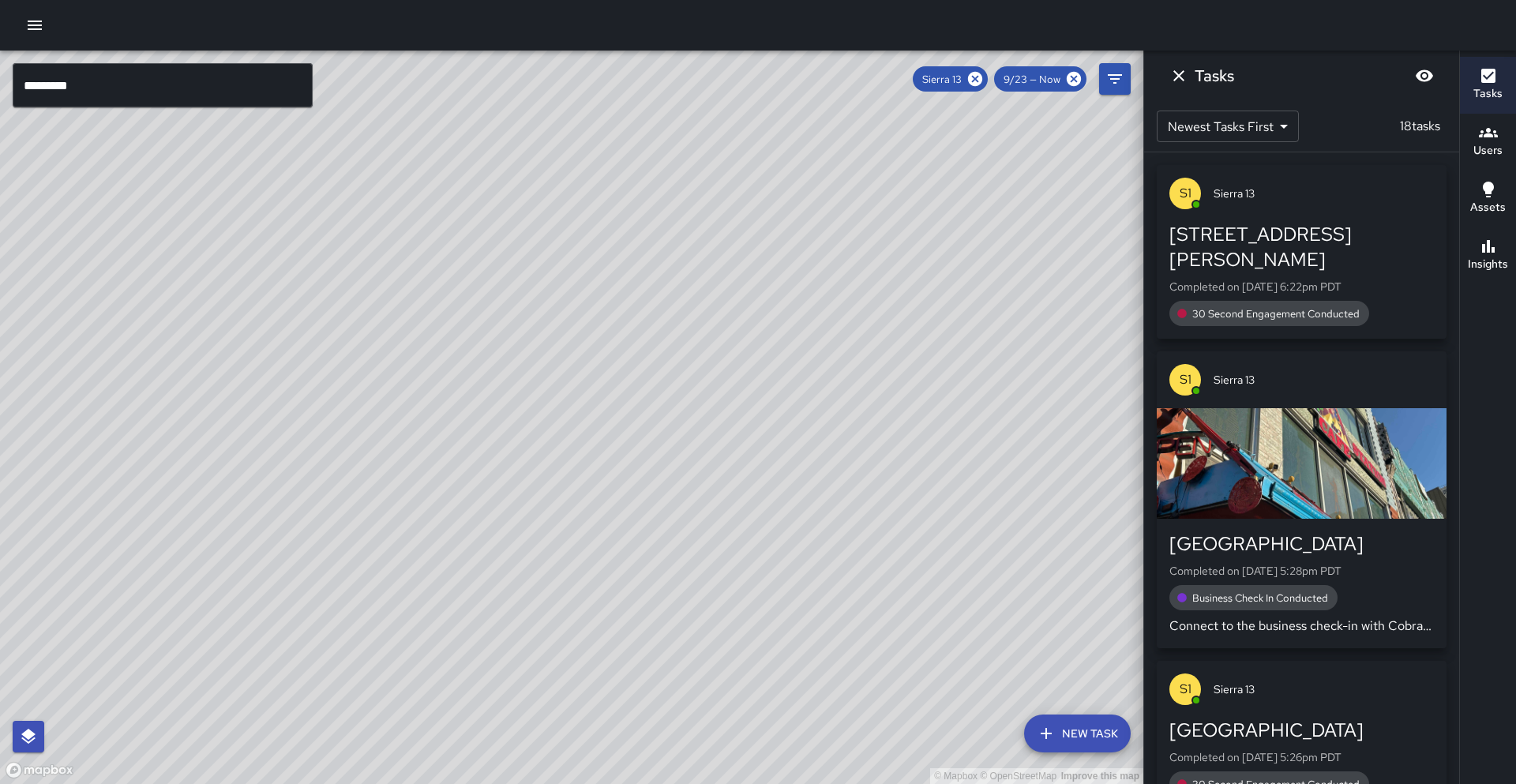
drag, startPoint x: 368, startPoint y: 540, endPoint x: 423, endPoint y: 335, distance: 212.2
click at [423, 306] on div "© Mapbox © OpenStreetMap Improve this map" at bounding box center [571, 417] width 1143 height 733
click at [1489, 231] on button "Insights" at bounding box center [1488, 255] width 56 height 57
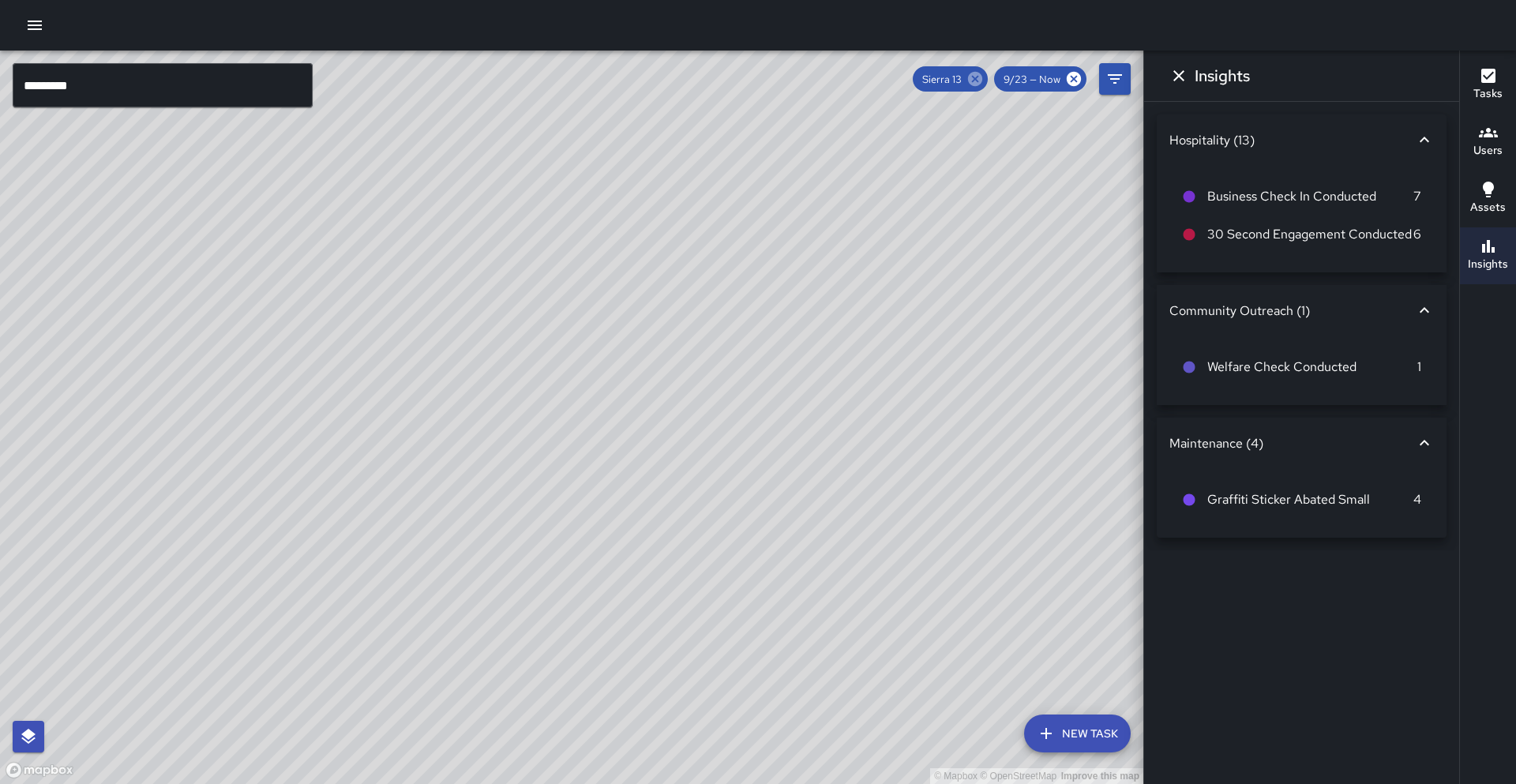
click at [973, 79] on icon at bounding box center [975, 78] width 14 height 14
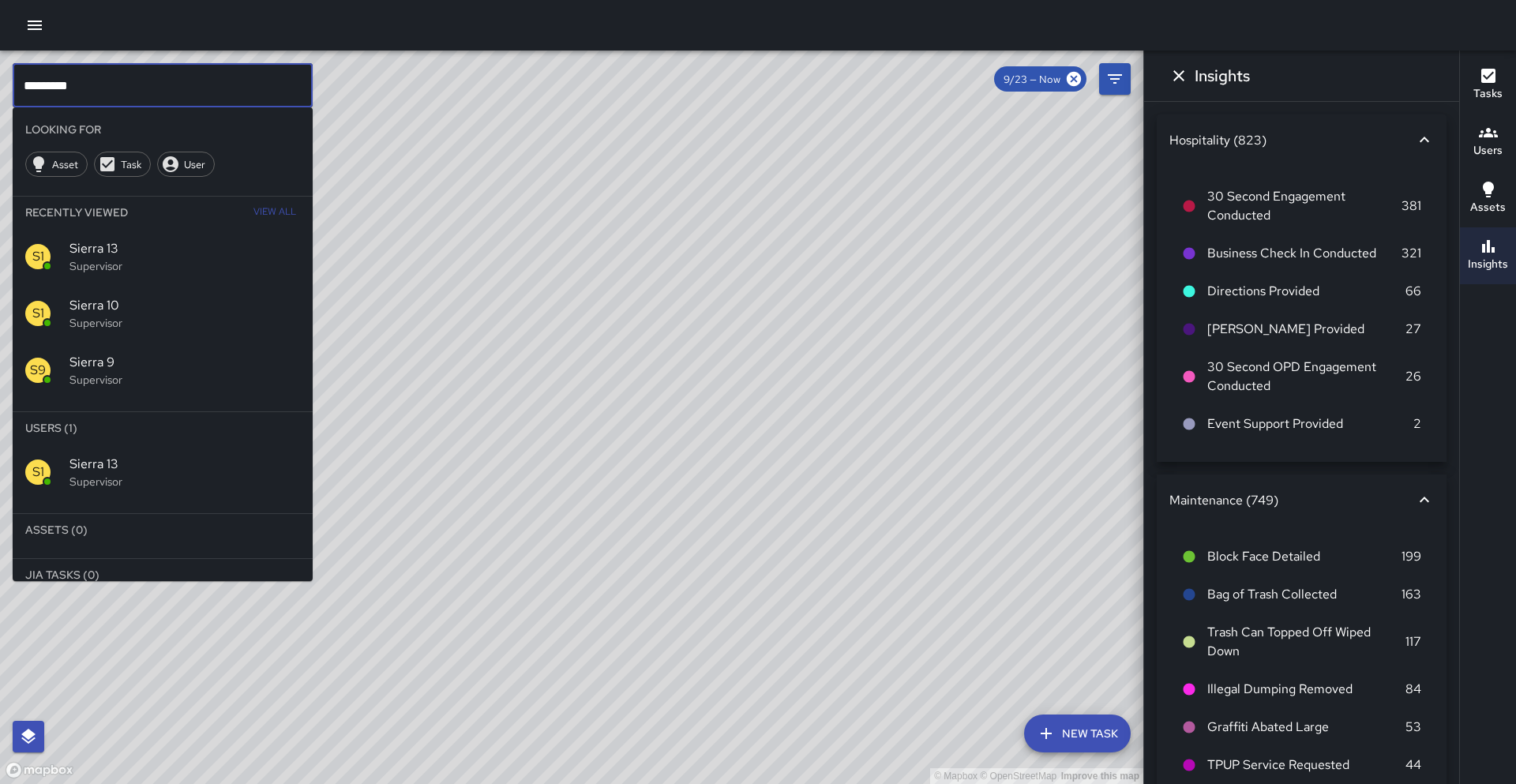
click at [137, 79] on input "*********" at bounding box center [162, 86] width 300 height 44
type input "*********"
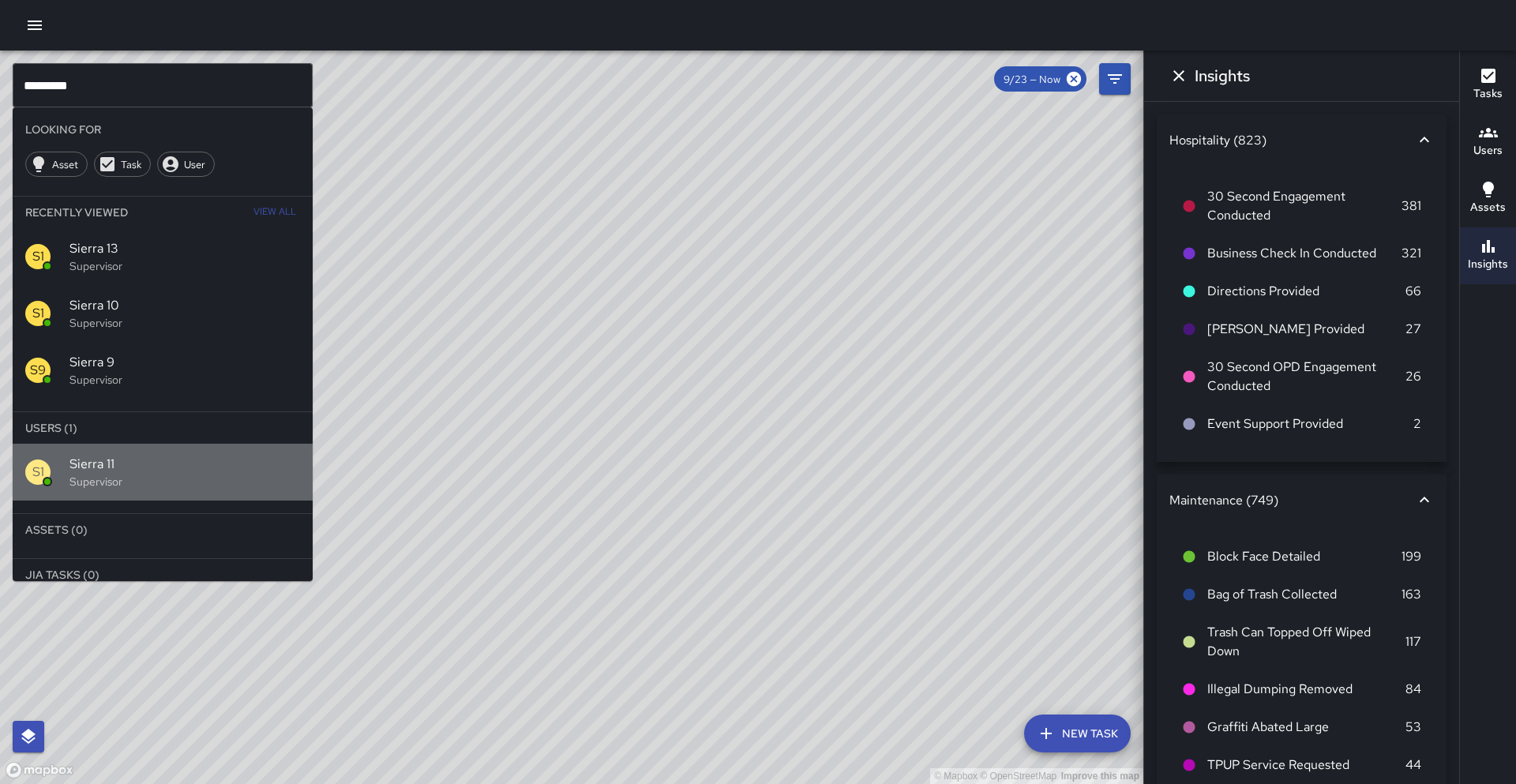
click at [228, 455] on span "Sierra 11" at bounding box center [185, 464] width 231 height 19
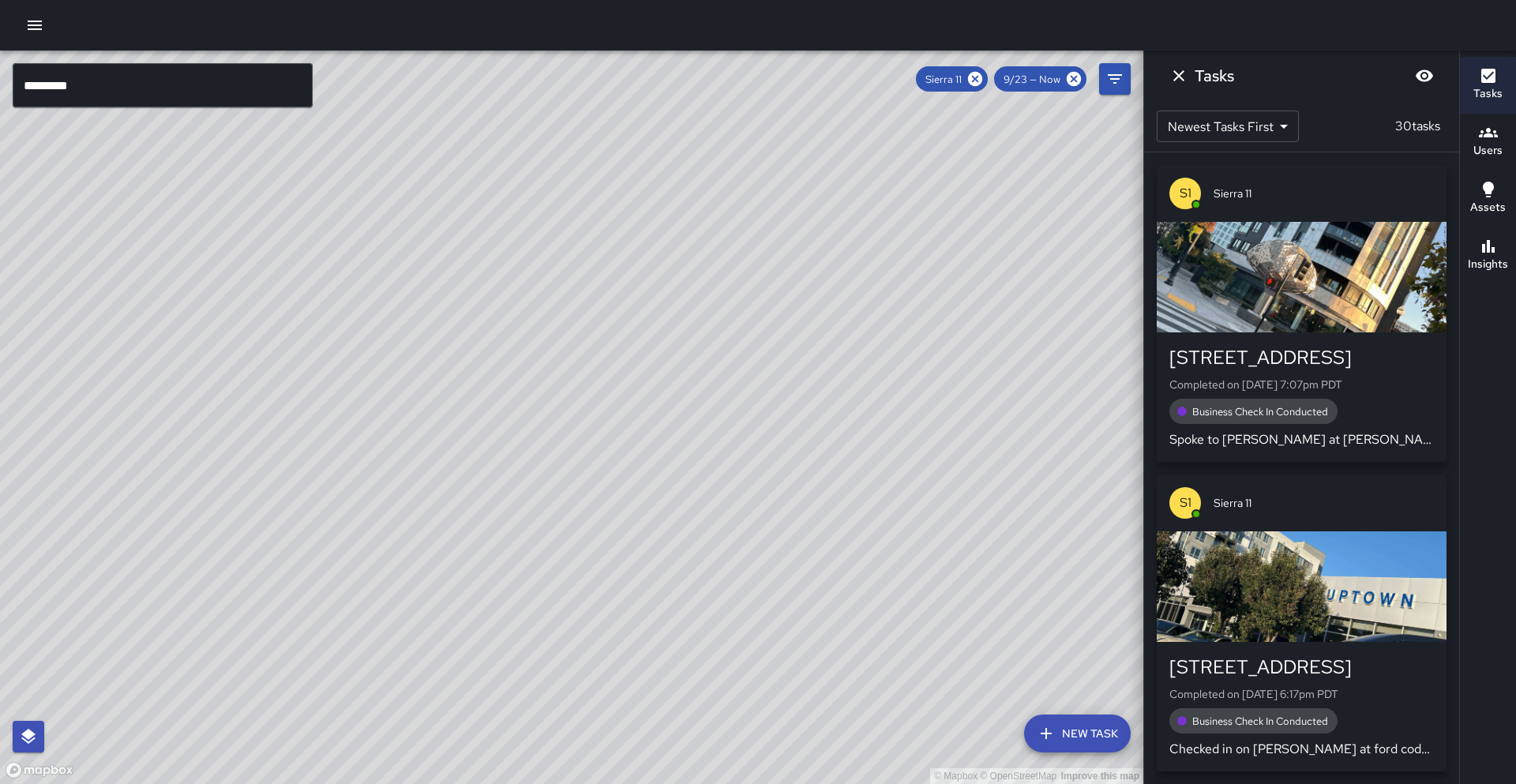
drag, startPoint x: 270, startPoint y: 455, endPoint x: 180, endPoint y: 503, distance: 102.0
click at [168, 511] on div "© Mapbox © OpenStreetMap Improve this map" at bounding box center [571, 417] width 1143 height 733
drag, startPoint x: 290, startPoint y: 440, endPoint x: 248, endPoint y: 513, distance: 84.2
click at [214, 537] on div "© Mapbox © OpenStreetMap Improve this map" at bounding box center [571, 417] width 1143 height 733
drag, startPoint x: 342, startPoint y: 446, endPoint x: 329, endPoint y: 478, distance: 34.5
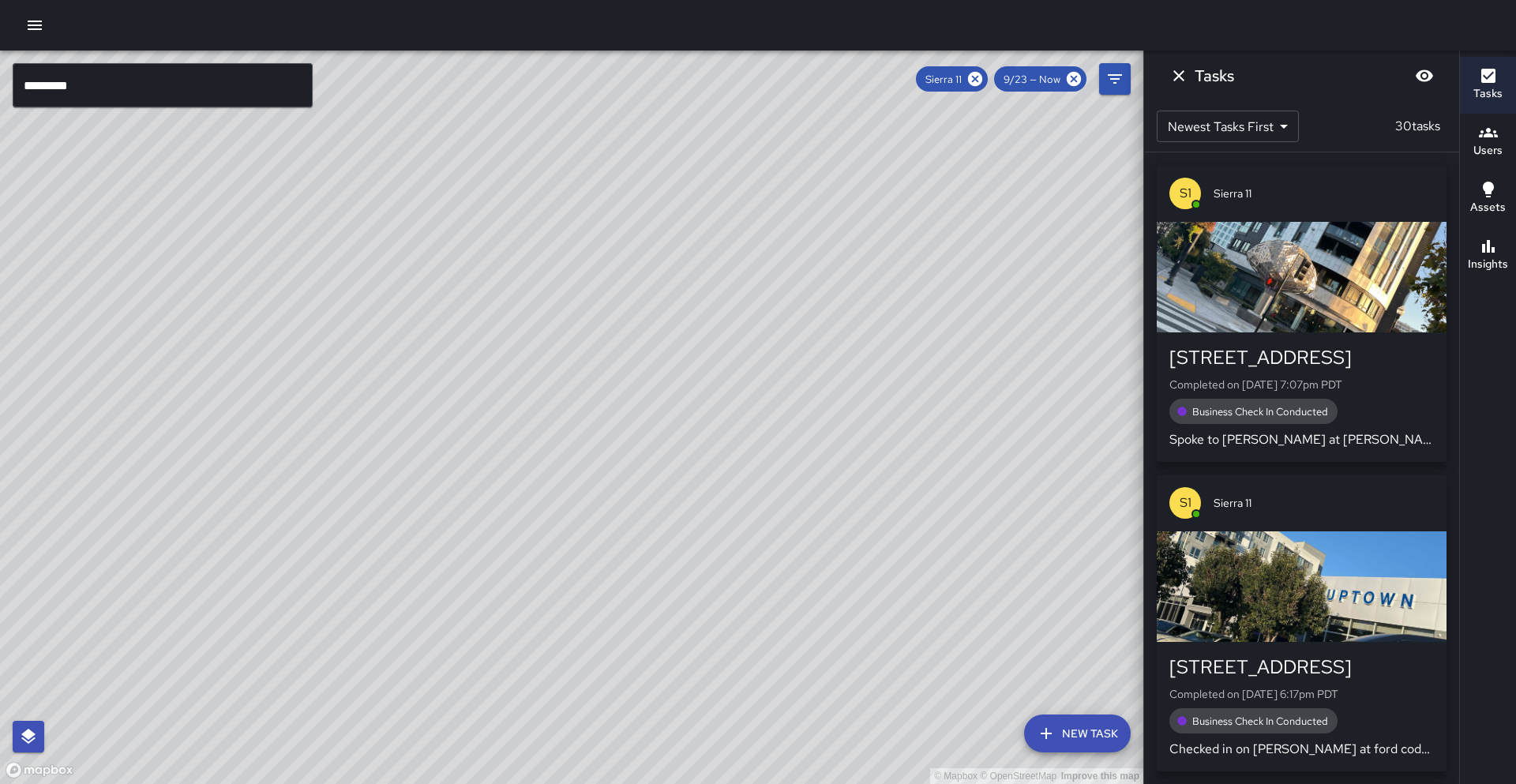
click at [329, 478] on div "© Mapbox © OpenStreetMap Improve this map" at bounding box center [571, 417] width 1143 height 733
drag, startPoint x: 502, startPoint y: 283, endPoint x: 501, endPoint y: 302, distance: 19.0
click at [501, 302] on div "© Mapbox © OpenStreetMap Improve this map" at bounding box center [571, 417] width 1143 height 733
drag, startPoint x: 490, startPoint y: 315, endPoint x: 489, endPoint y: 325, distance: 10.0
click at [484, 335] on div "© Mapbox © OpenStreetMap Improve this map" at bounding box center [571, 417] width 1143 height 733
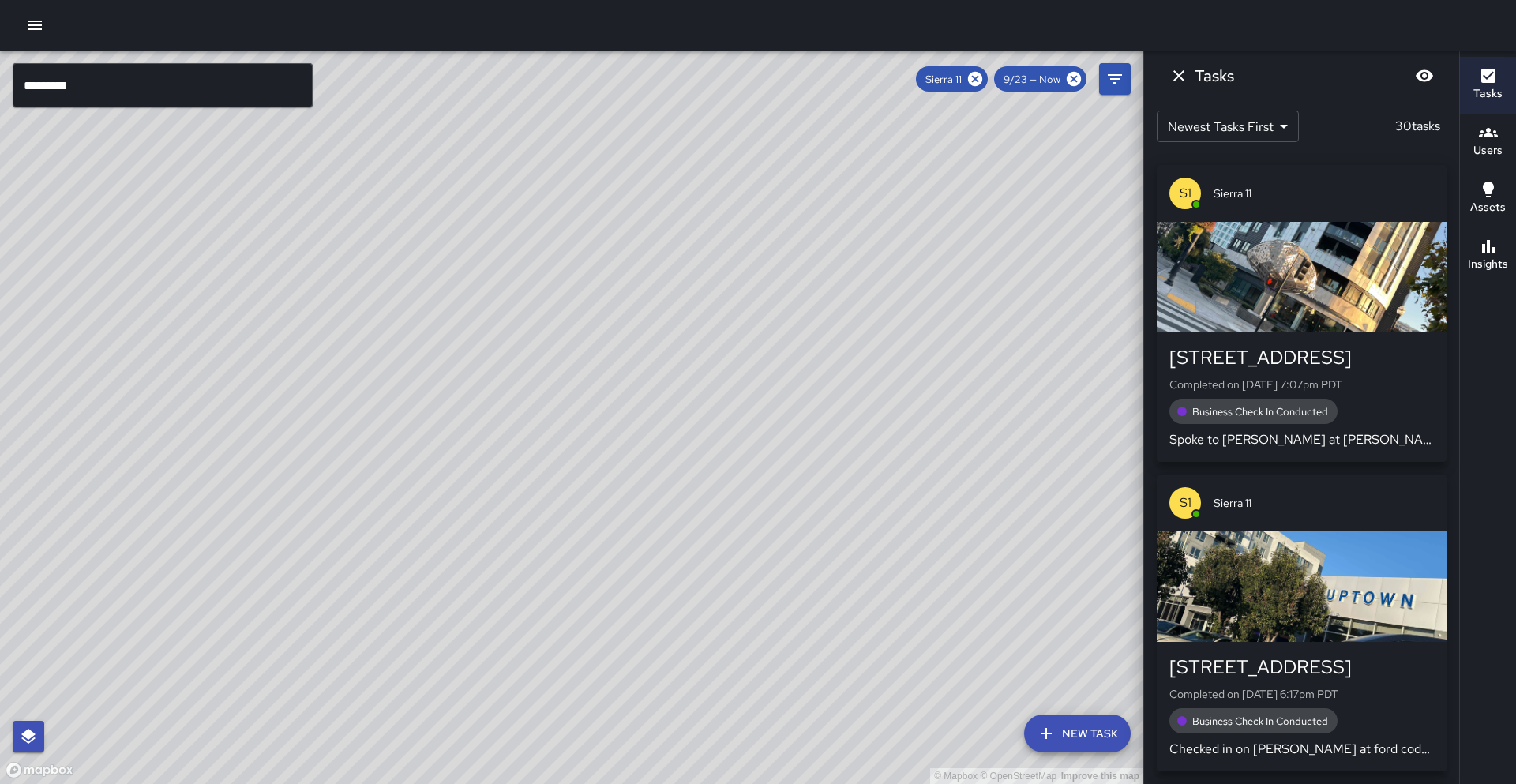
drag, startPoint x: 409, startPoint y: 297, endPoint x: 427, endPoint y: 330, distance: 37.6
click at [427, 330] on div "© Mapbox © OpenStreetMap Improve this map" at bounding box center [571, 417] width 1143 height 733
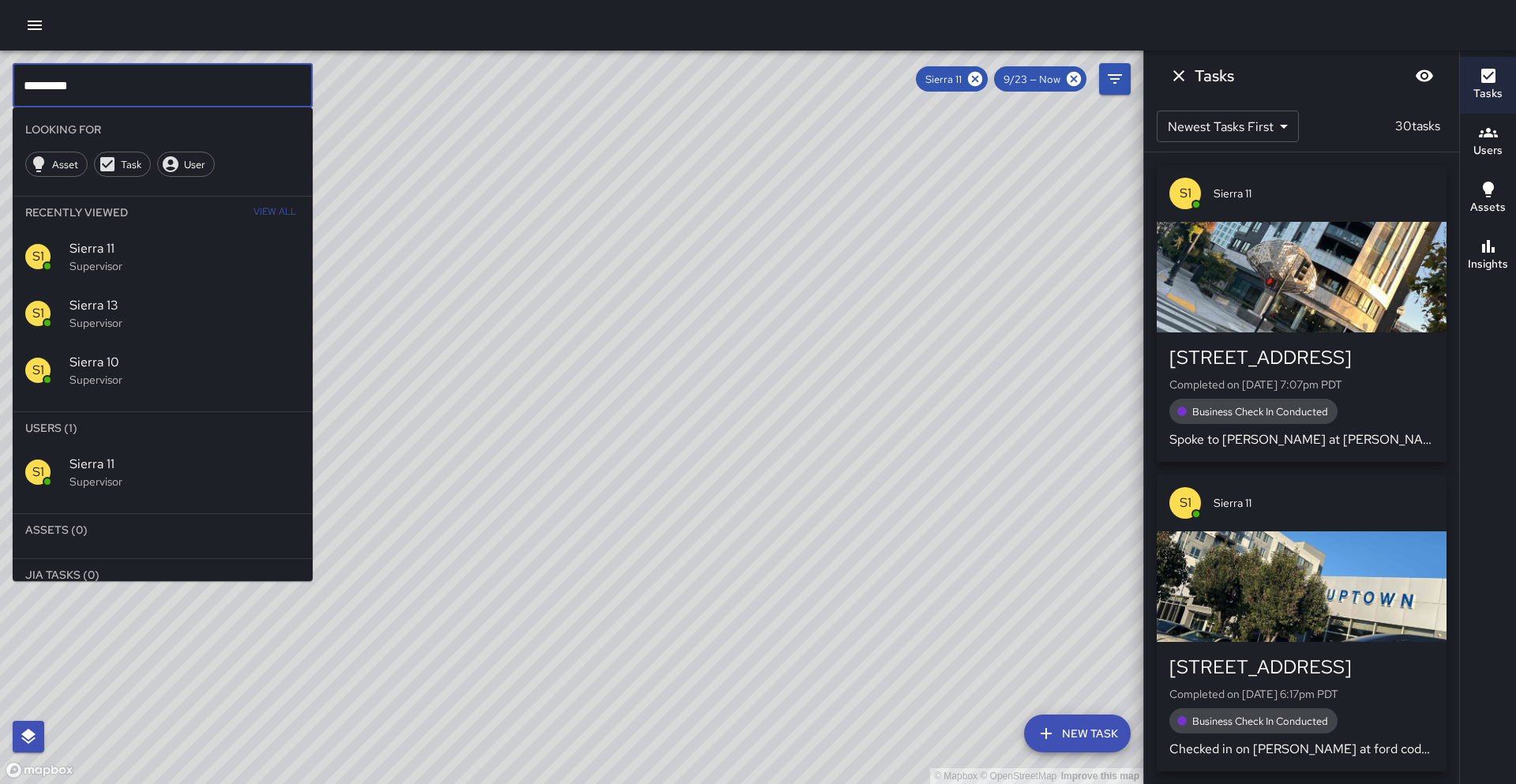
drag, startPoint x: 86, startPoint y: 82, endPoint x: 0, endPoint y: 82, distance: 86.0
click at [0, 82] on div "© Mapbox © OpenStreetMap Improve this map ********* ​ Looking For Asset Task Us…" at bounding box center [571, 417] width 1143 height 733
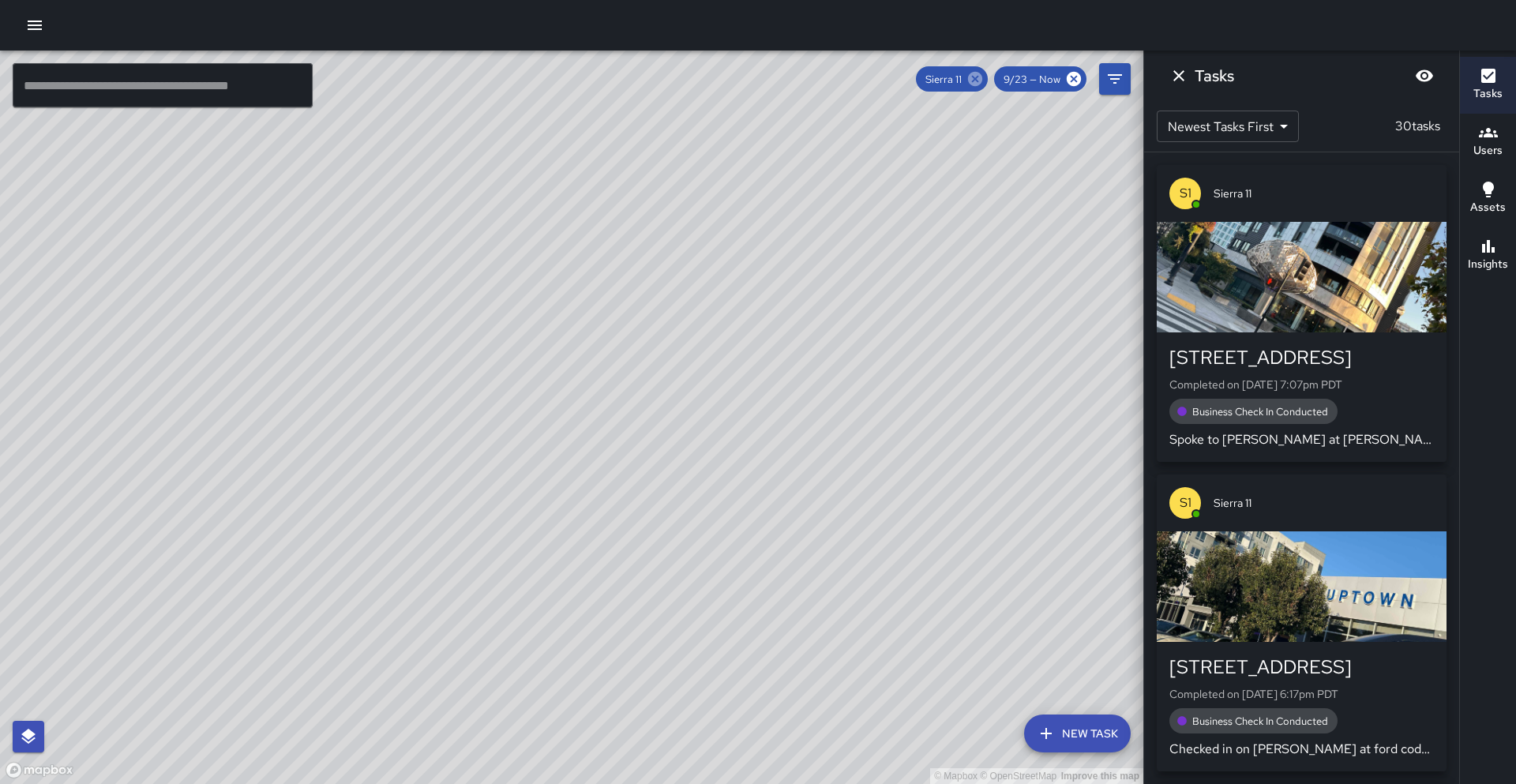
click at [973, 84] on icon at bounding box center [975, 78] width 14 height 14
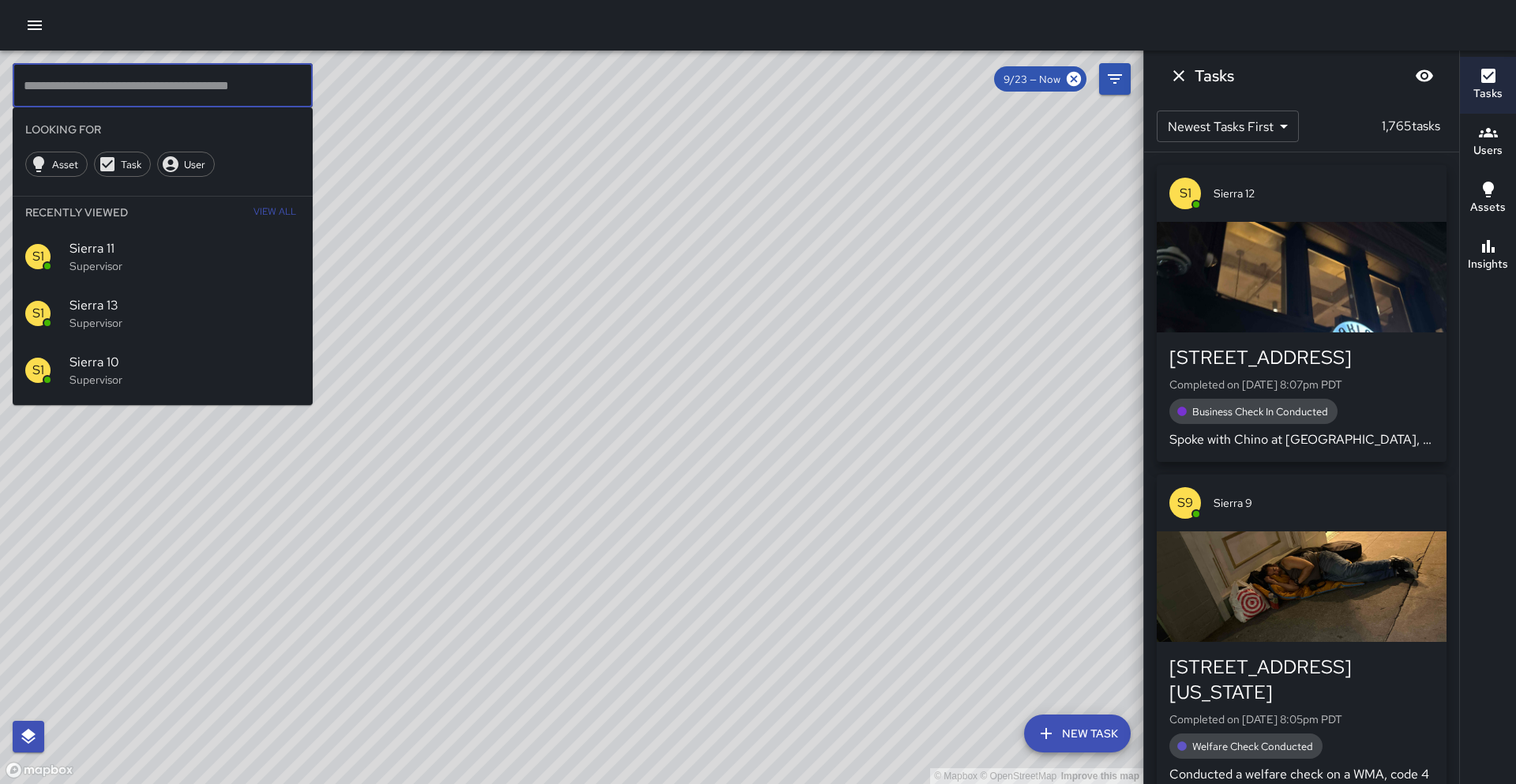
click at [224, 106] on div "​ Looking For Asset Task User Recently Viewed View All S1 Sierra 11 Supervisor …" at bounding box center [162, 234] width 300 height 342
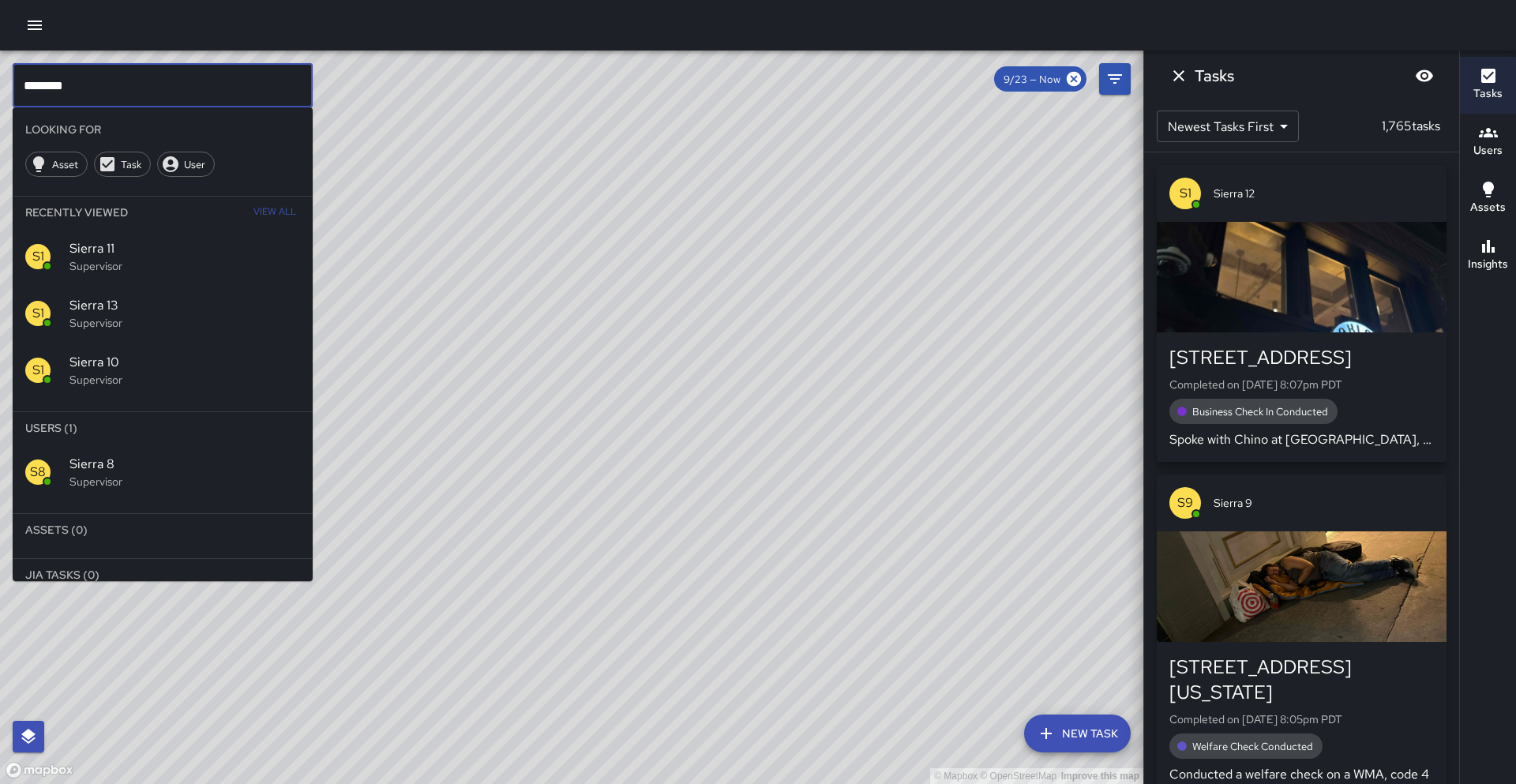
click at [209, 465] on span "Sierra 8" at bounding box center [185, 464] width 231 height 19
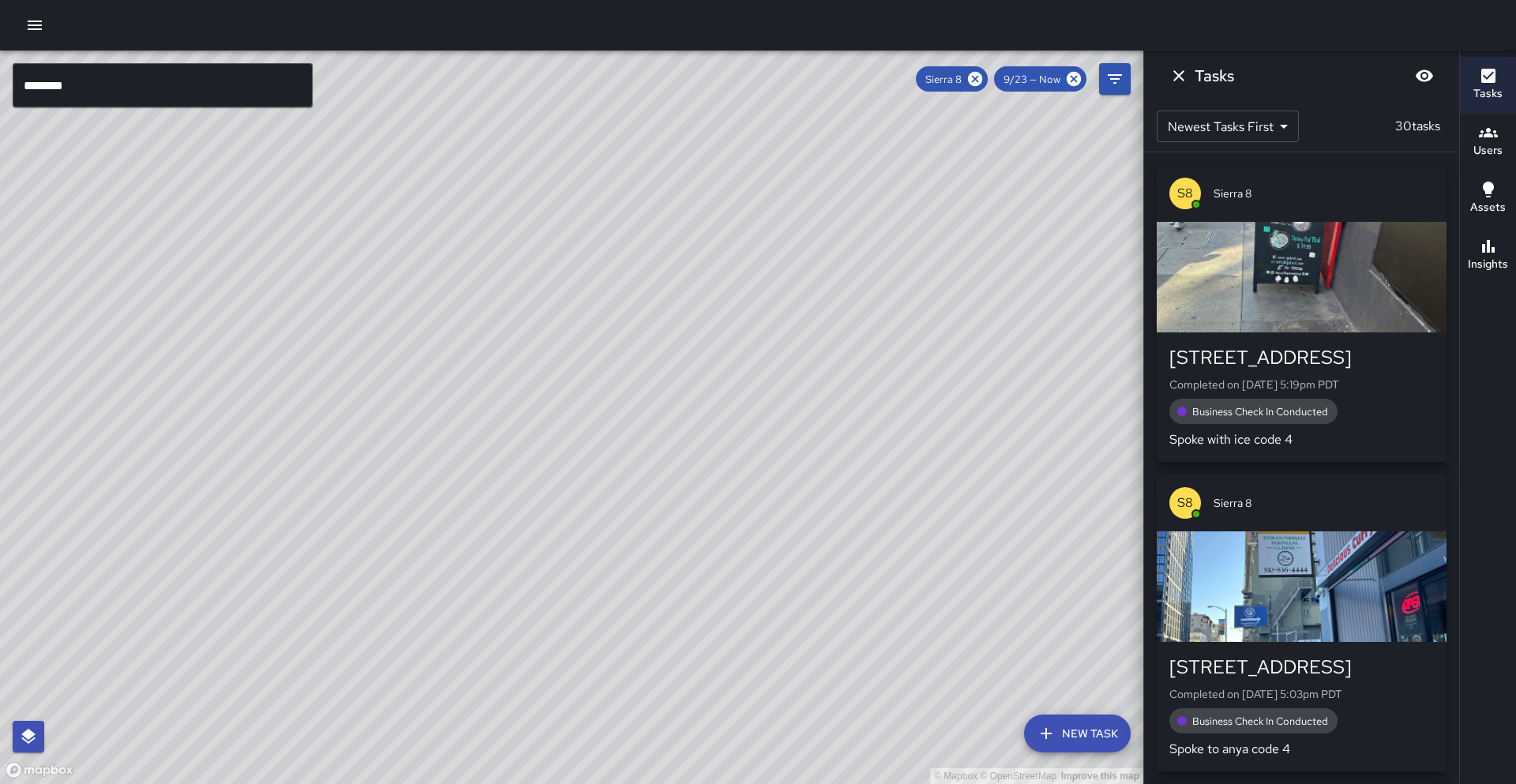
drag, startPoint x: 650, startPoint y: 296, endPoint x: 863, endPoint y: 147, distance: 259.9
click at [863, 147] on div "© Mapbox © OpenStreetMap Improve this map" at bounding box center [571, 417] width 1143 height 733
click at [1493, 264] on h6 "Insights" at bounding box center [1487, 264] width 40 height 17
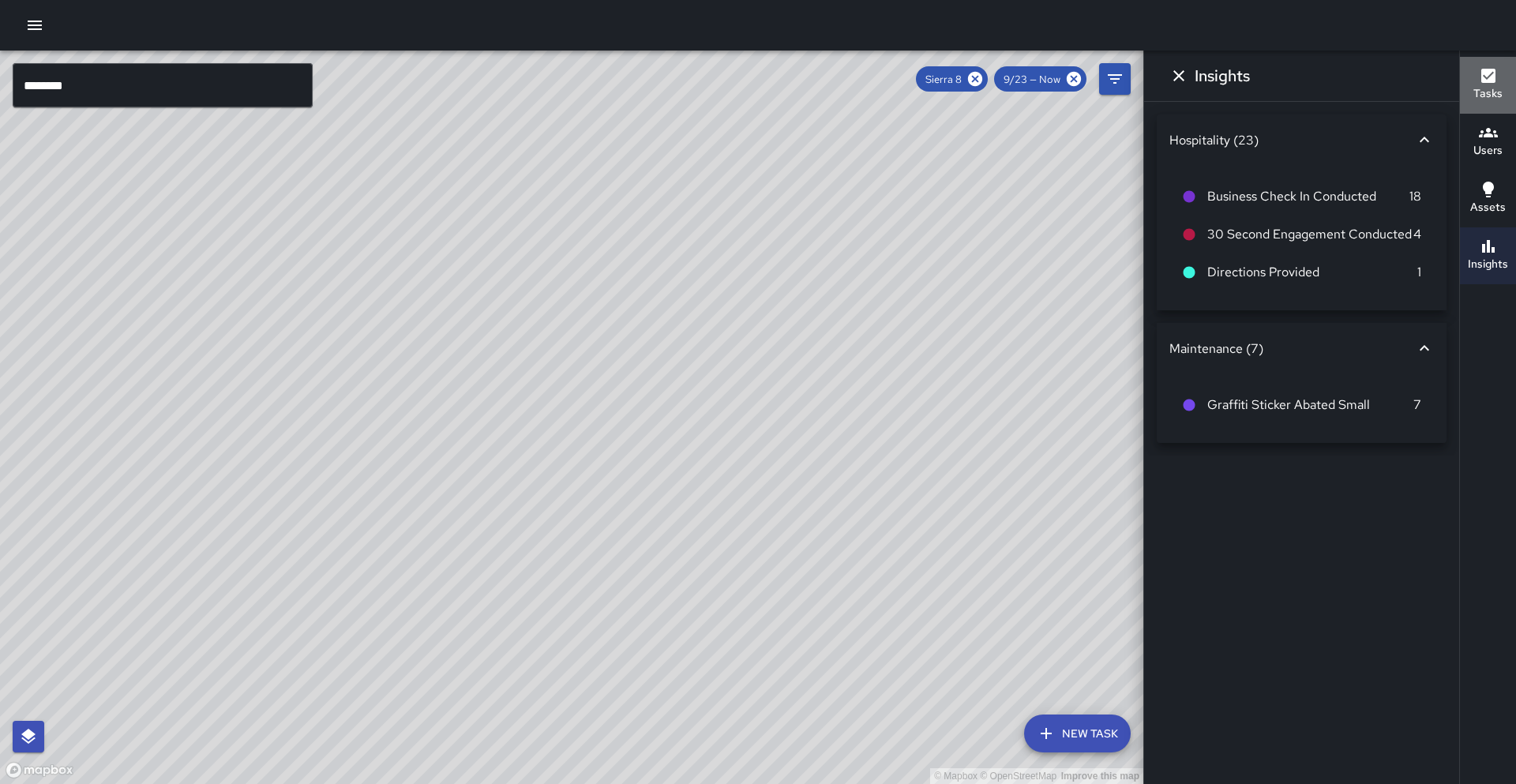
click at [1485, 100] on h6 "Tasks" at bounding box center [1487, 93] width 29 height 17
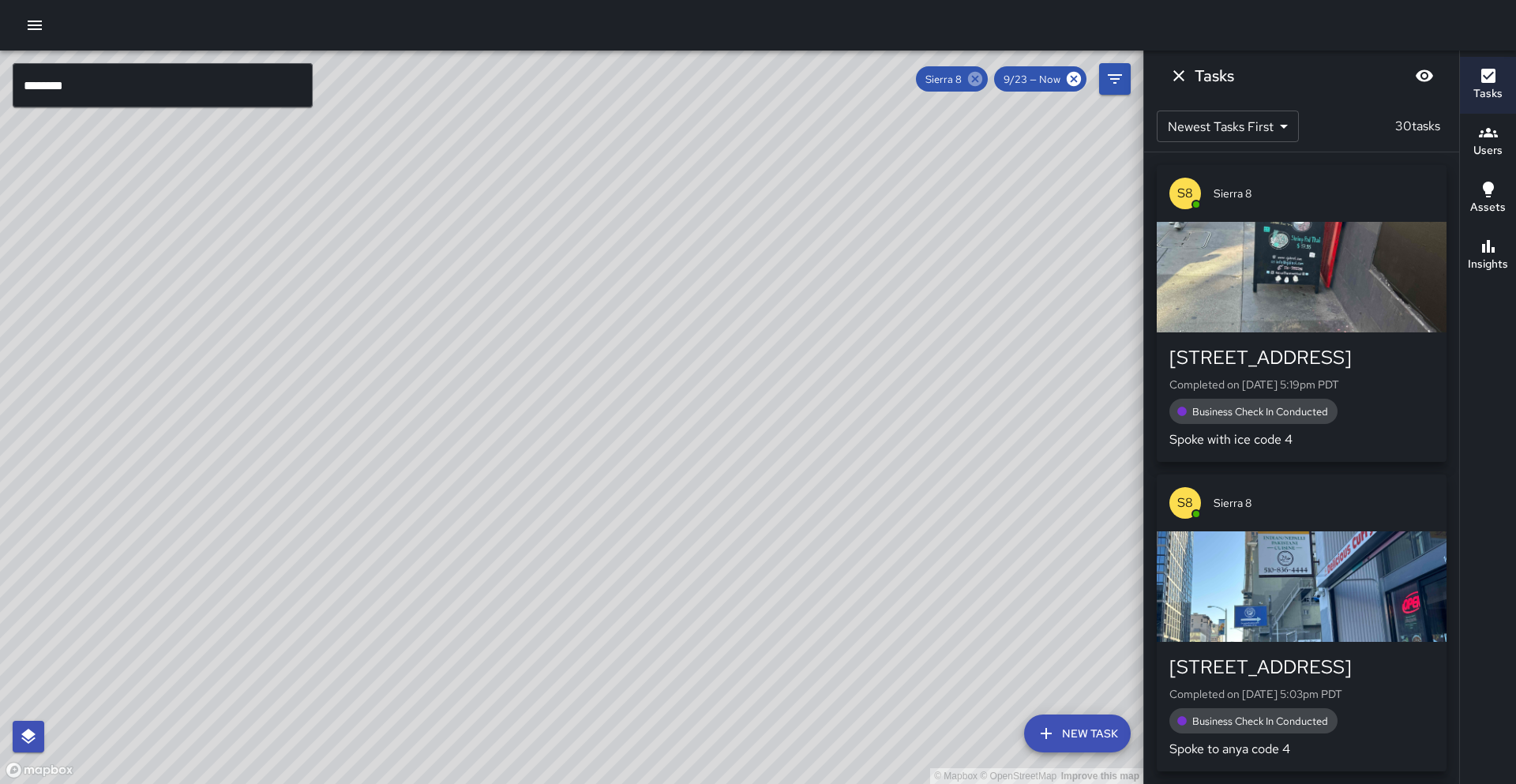
click at [980, 82] on icon at bounding box center [975, 78] width 14 height 14
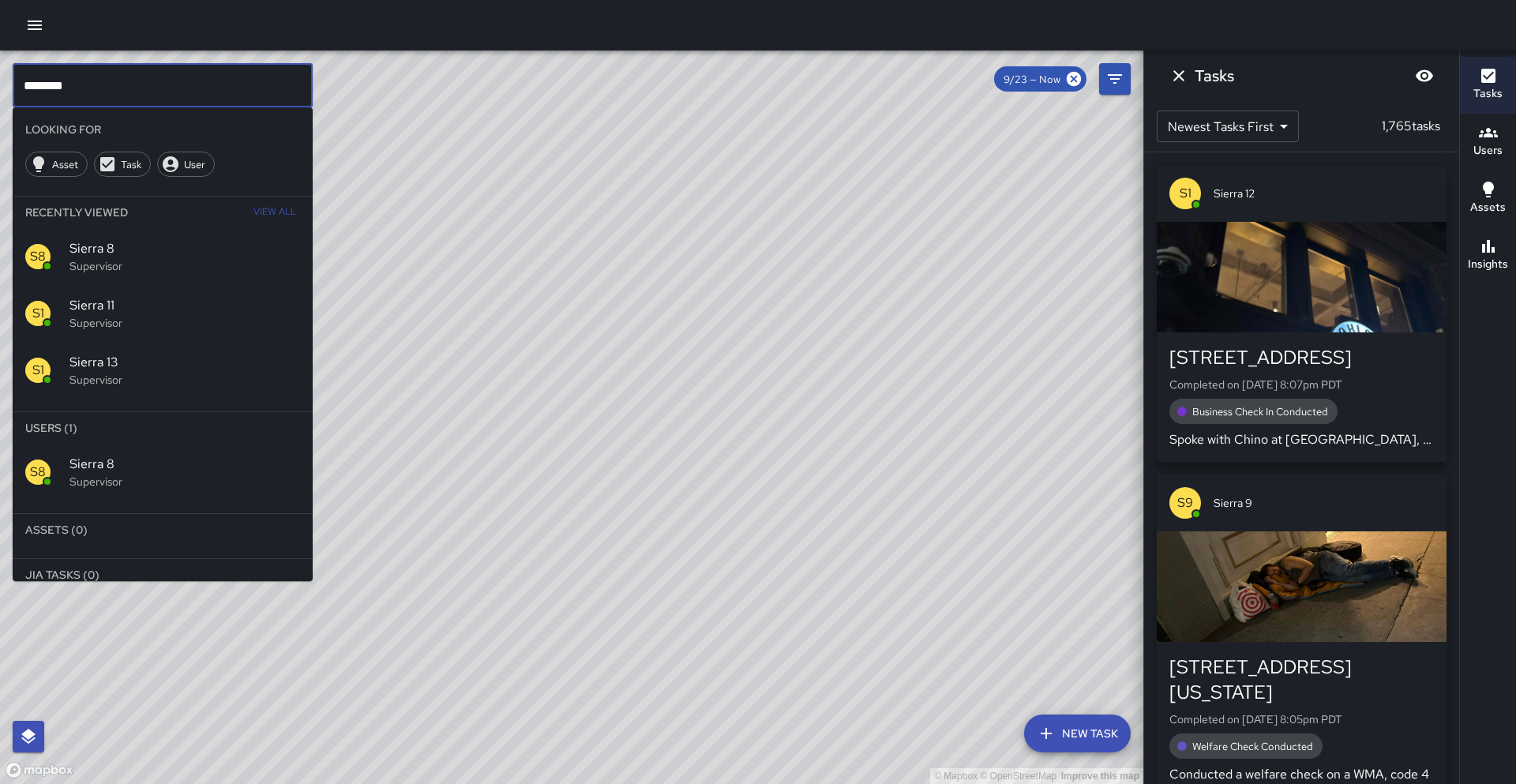
click at [171, 82] on input "********" at bounding box center [162, 86] width 300 height 44
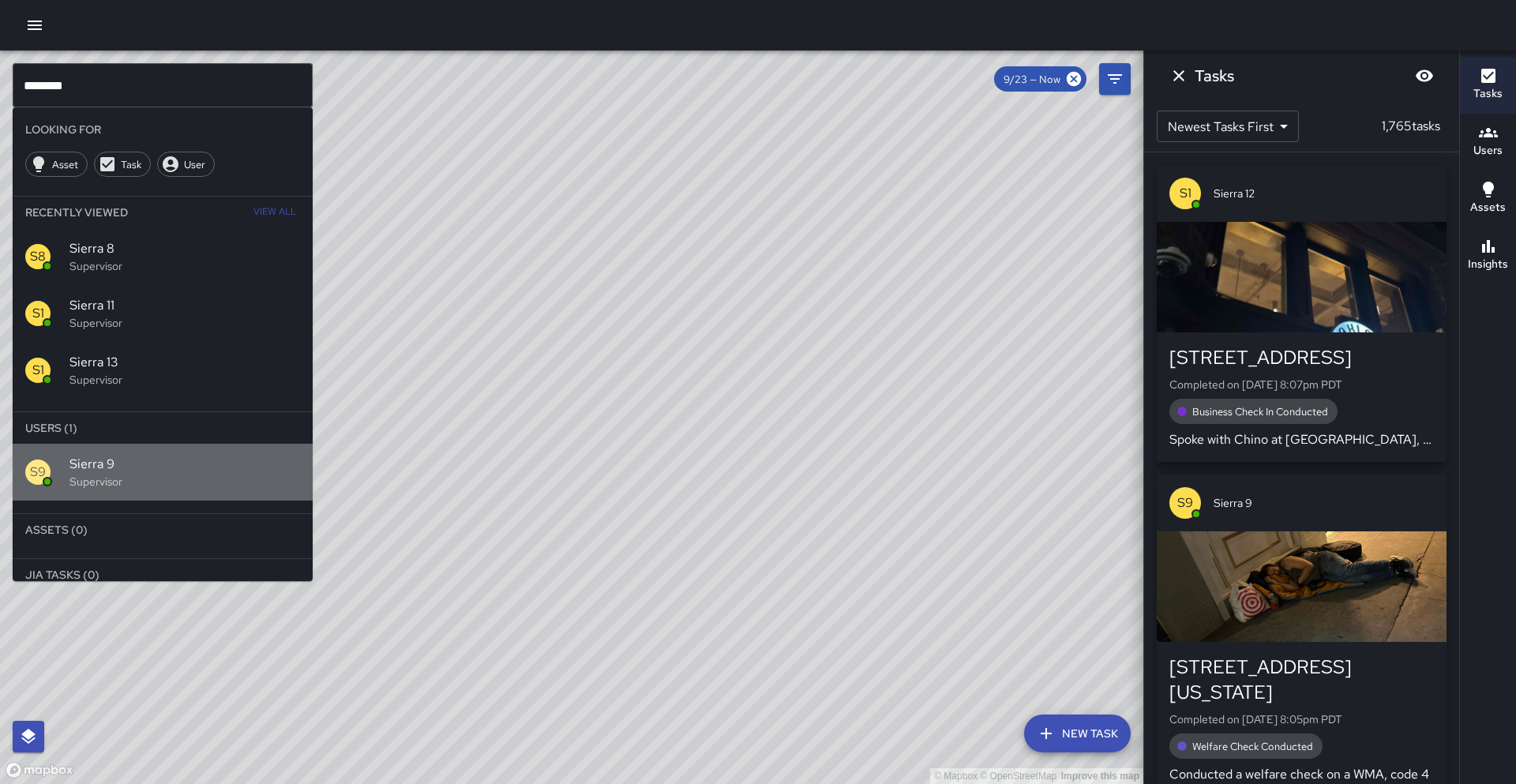
click at [186, 444] on div "S9 Sierra 9 Supervisor" at bounding box center [162, 472] width 300 height 57
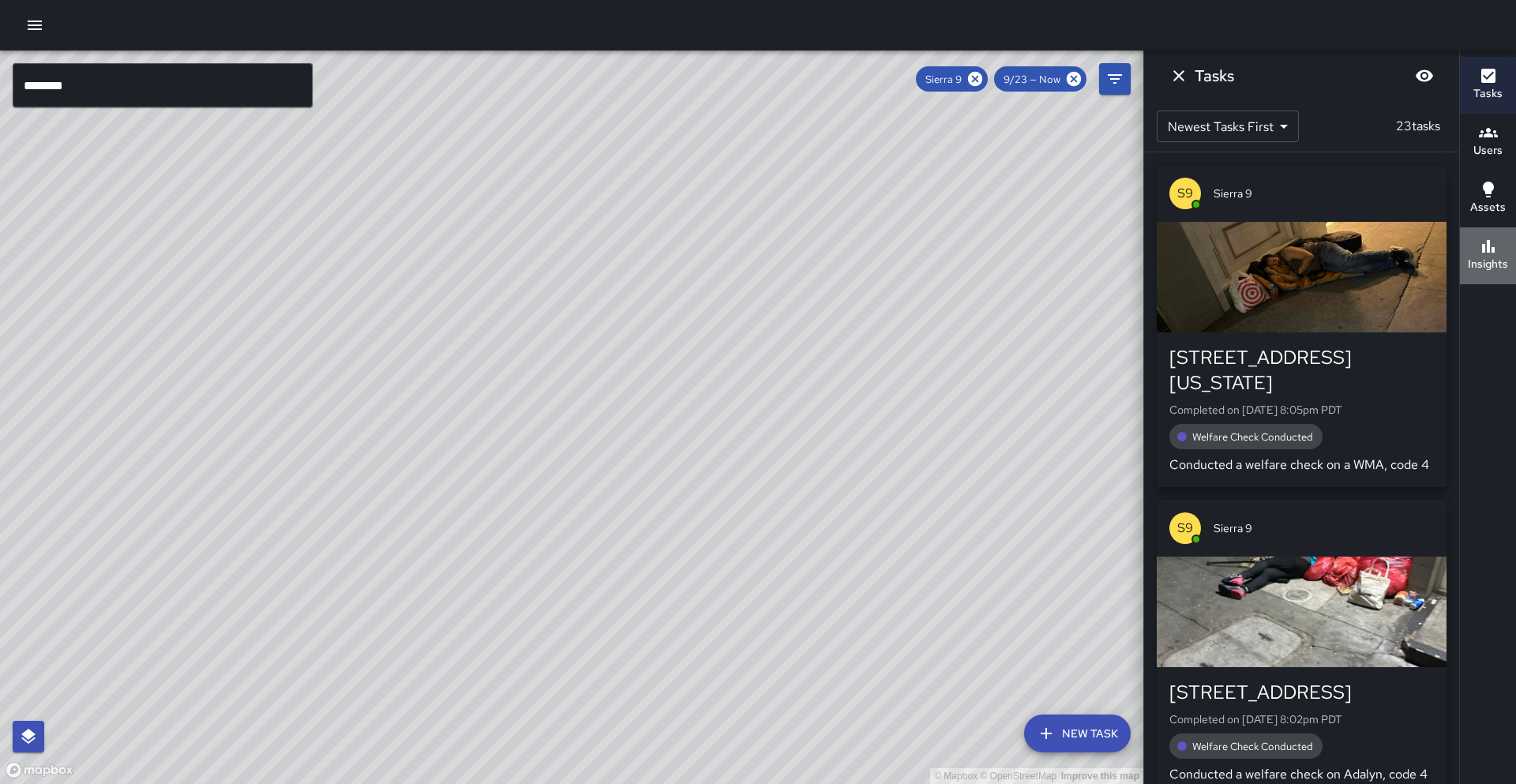
click at [1474, 271] on h6 "Insights" at bounding box center [1487, 264] width 40 height 17
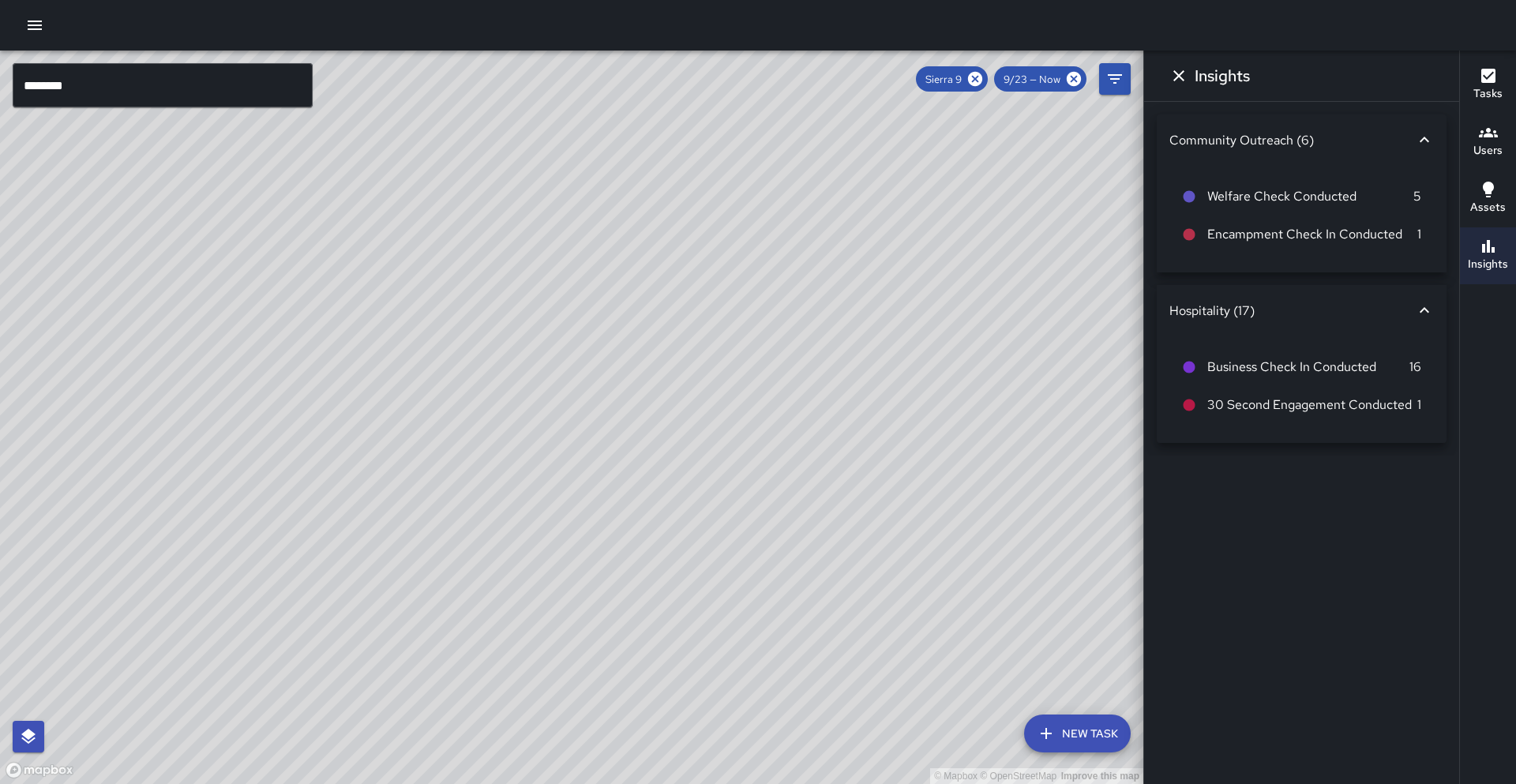
click at [1486, 100] on h6 "Tasks" at bounding box center [1487, 93] width 29 height 17
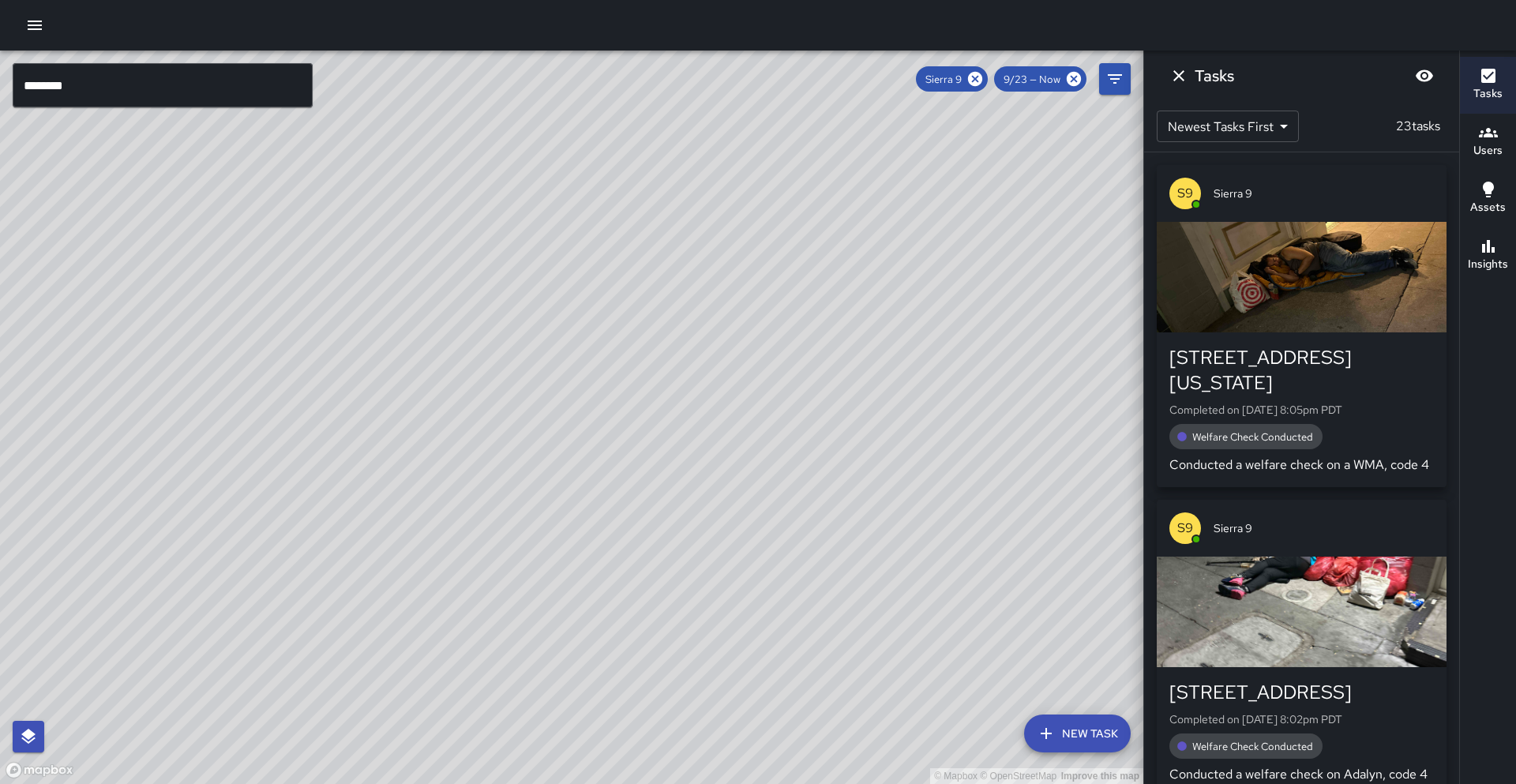
drag, startPoint x: 489, startPoint y: 391, endPoint x: 591, endPoint y: 249, distance: 174.8
click at [591, 249] on div "© Mapbox © OpenStreetMap Improve this map" at bounding box center [571, 417] width 1143 height 733
drag, startPoint x: 451, startPoint y: 564, endPoint x: 478, endPoint y: 522, distance: 49.9
click at [478, 522] on div "© Mapbox © OpenStreetMap Improve this map" at bounding box center [571, 417] width 1143 height 733
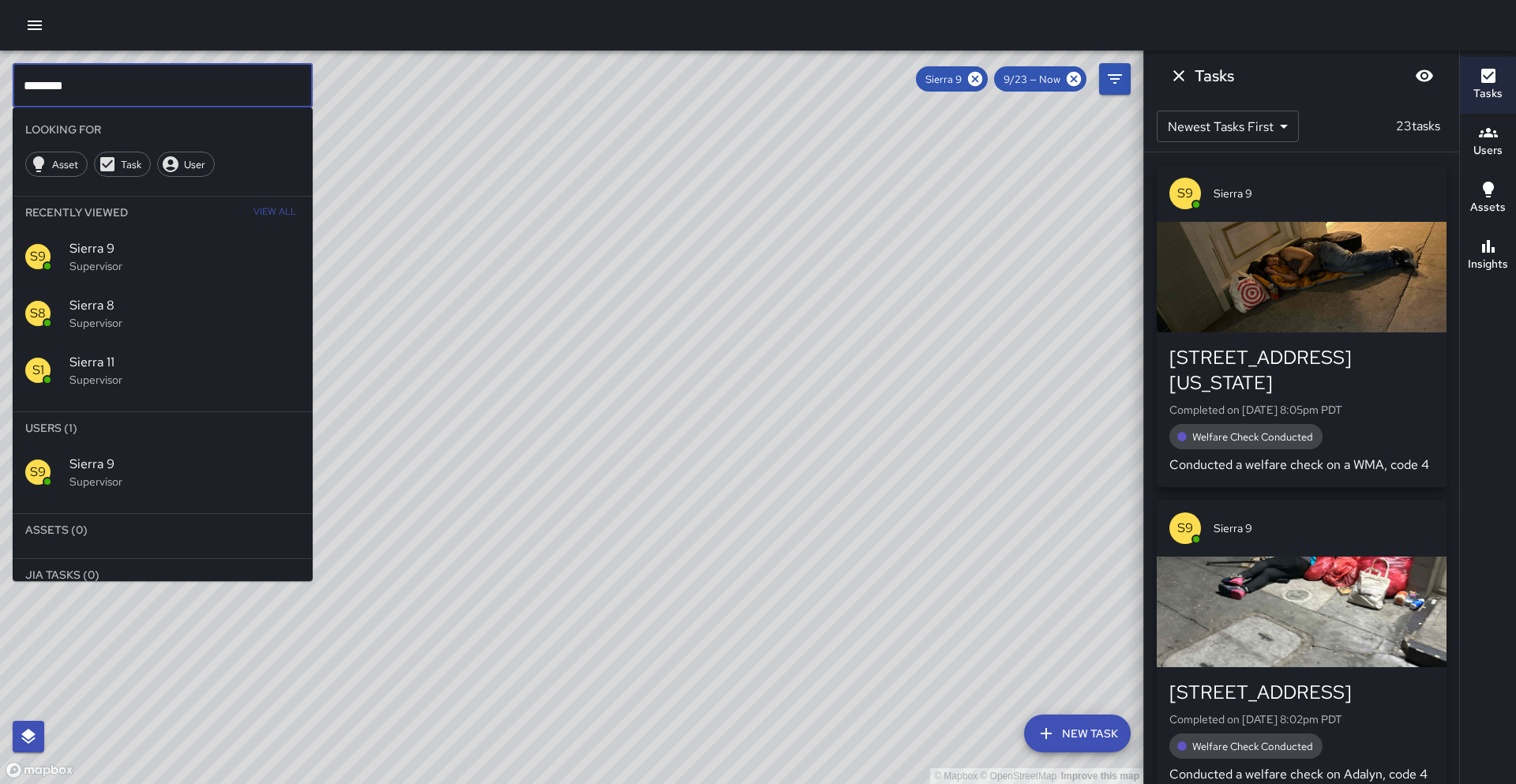
click at [116, 103] on input "********" at bounding box center [162, 86] width 300 height 44
type input "*********"
click at [973, 82] on icon at bounding box center [975, 78] width 17 height 17
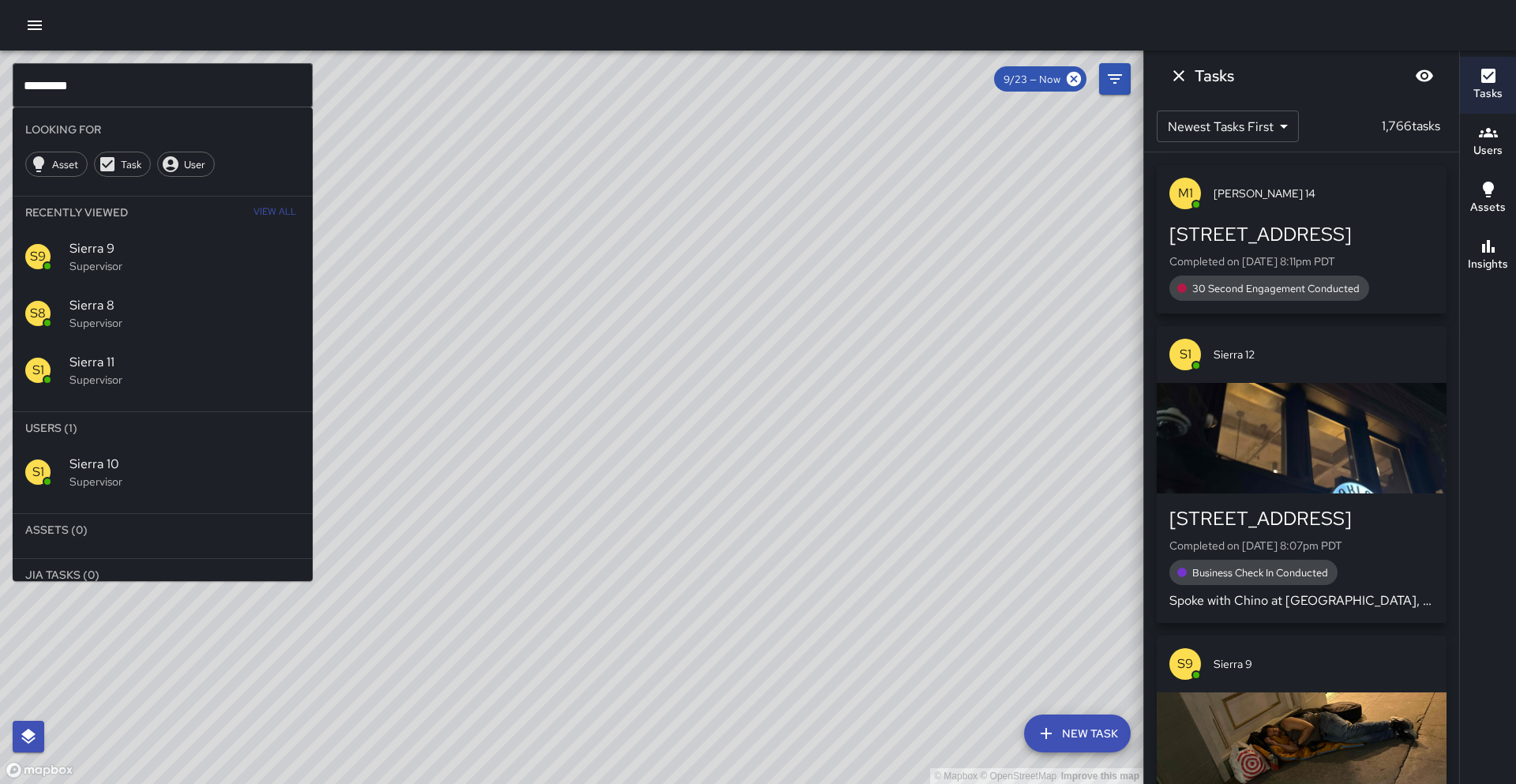
click at [138, 465] on span "Sierra 10" at bounding box center [185, 464] width 231 height 19
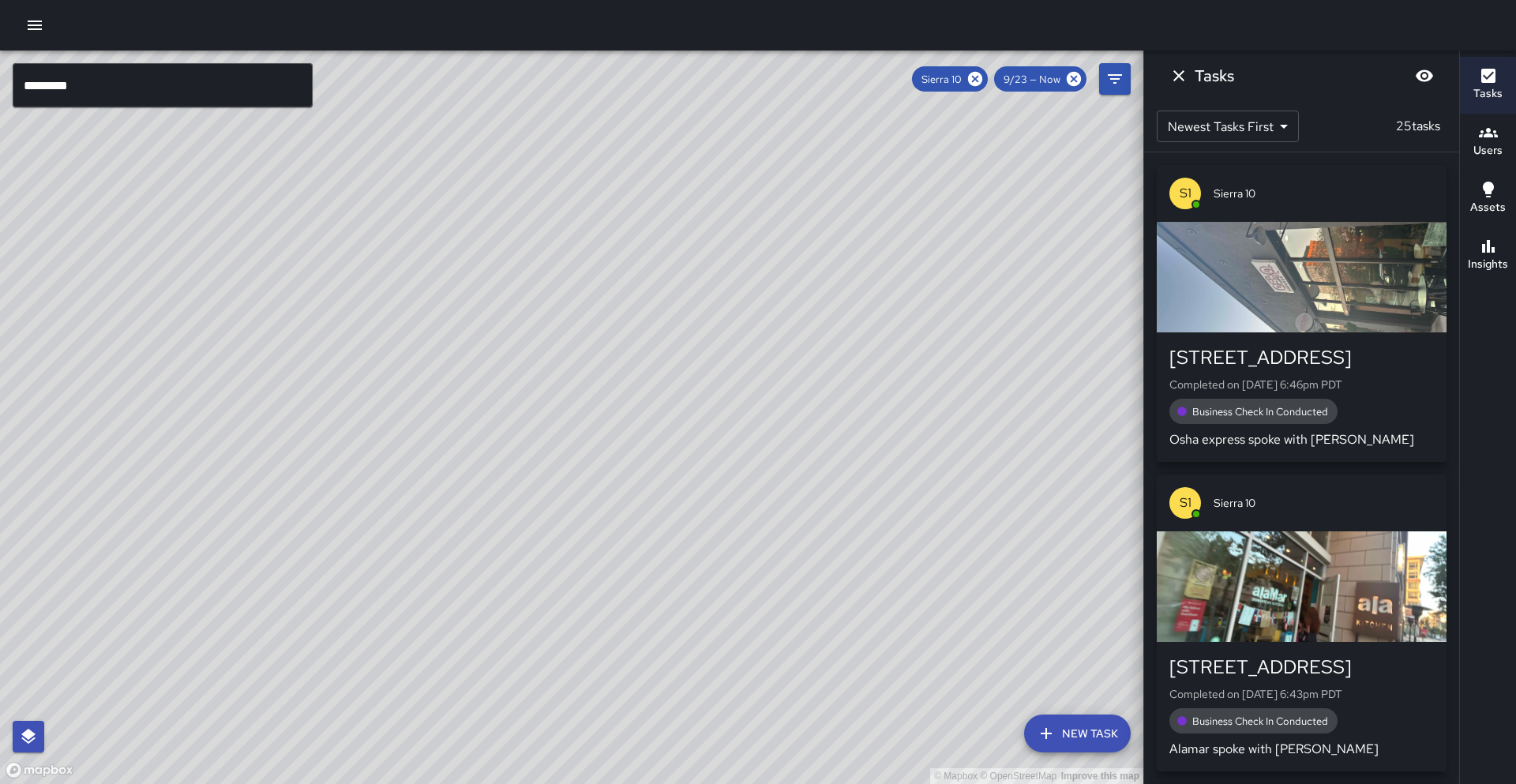
drag, startPoint x: 606, startPoint y: 440, endPoint x: 650, endPoint y: 626, distance: 191.1
click at [655, 654] on div "© Mapbox © OpenStreetMap Improve this map" at bounding box center [571, 417] width 1143 height 733
drag, startPoint x: 526, startPoint y: 387, endPoint x: 212, endPoint y: 598, distance: 378.3
click at [212, 598] on div "© Mapbox © OpenStreetMap Improve this map" at bounding box center [571, 417] width 1143 height 733
click at [1496, 259] on h6 "Insights" at bounding box center [1487, 264] width 40 height 17
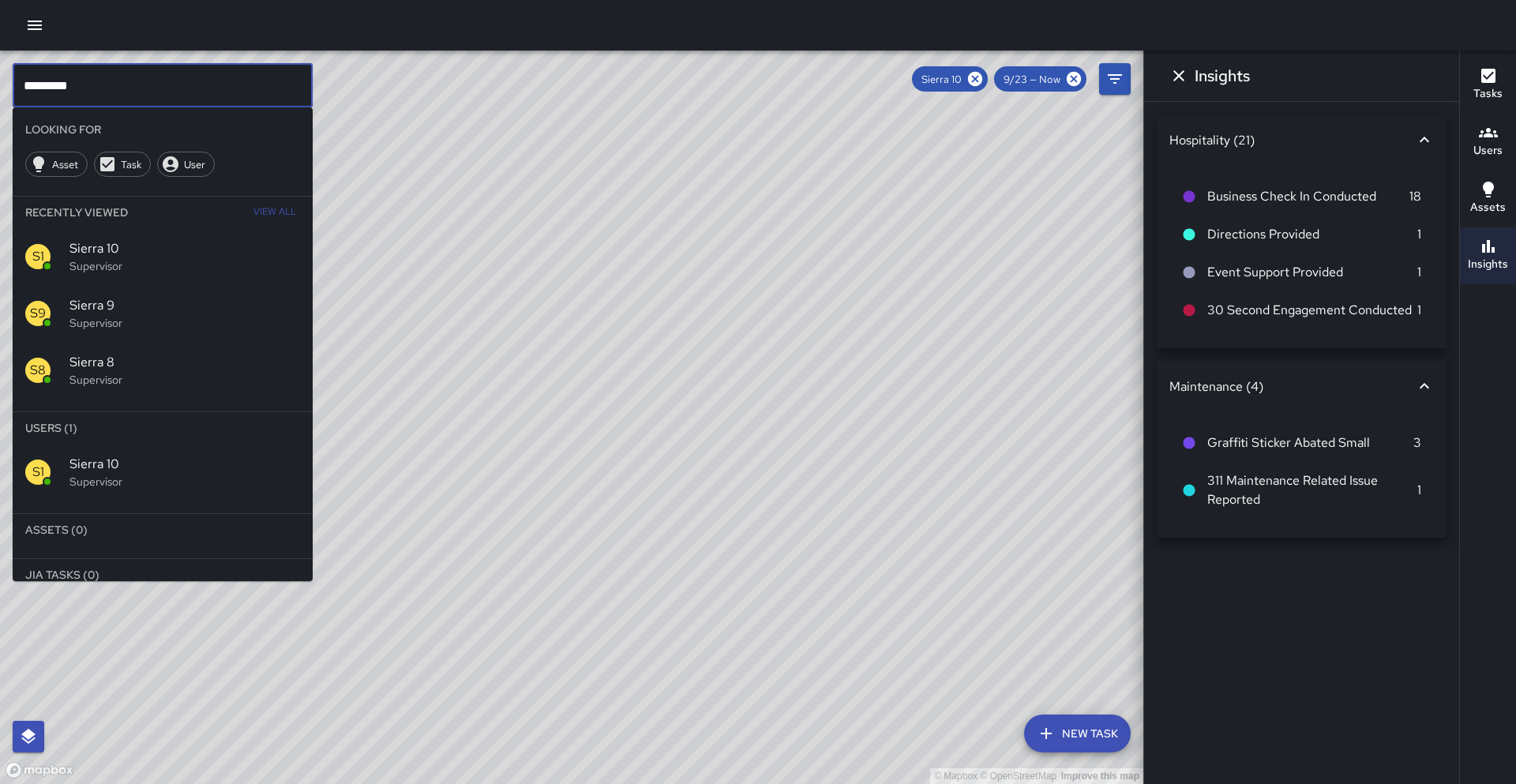
click at [278, 94] on input "*********" at bounding box center [162, 86] width 300 height 44
click at [971, 79] on icon at bounding box center [975, 78] width 14 height 14
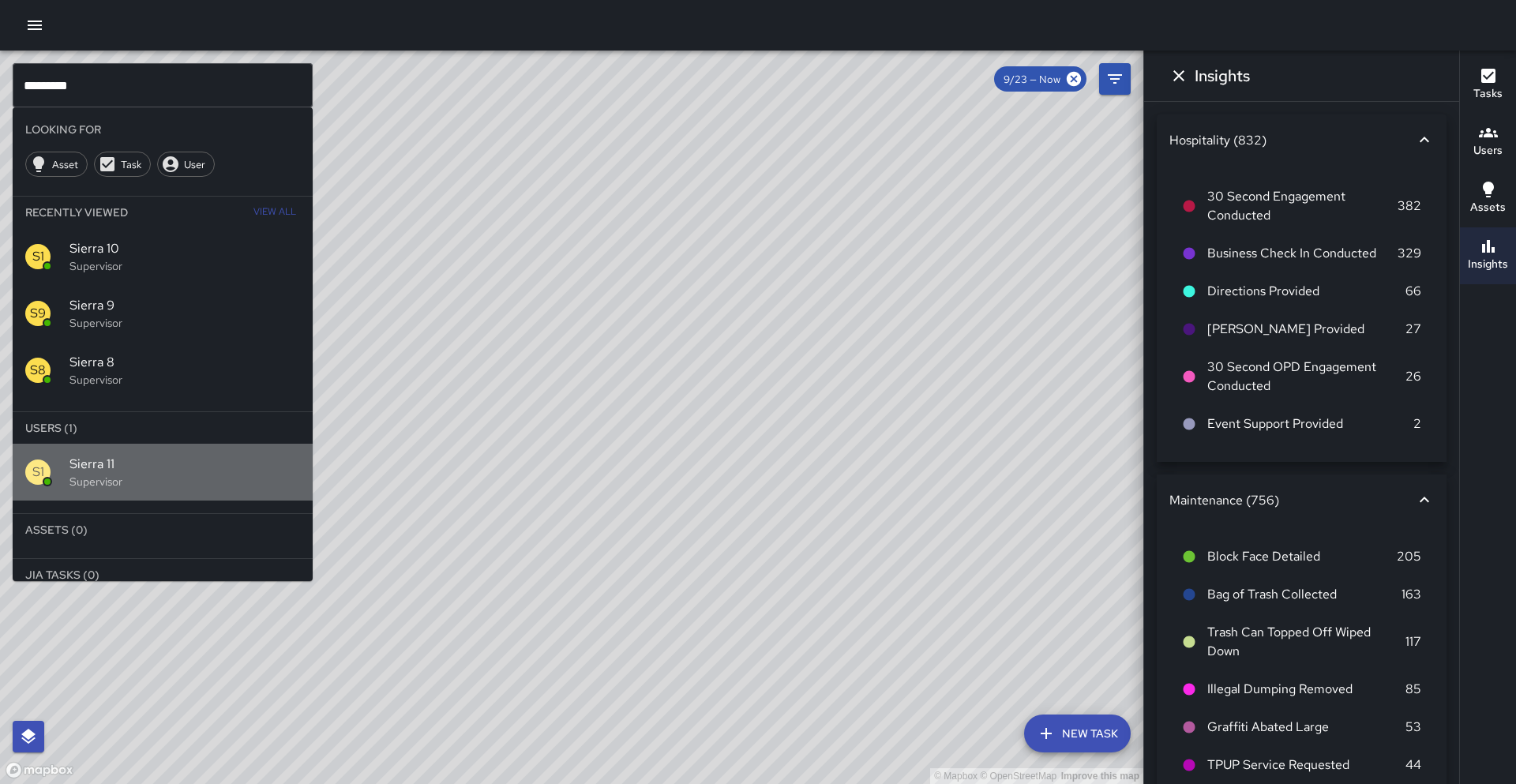
click at [227, 483] on p "Supervisor" at bounding box center [185, 481] width 231 height 16
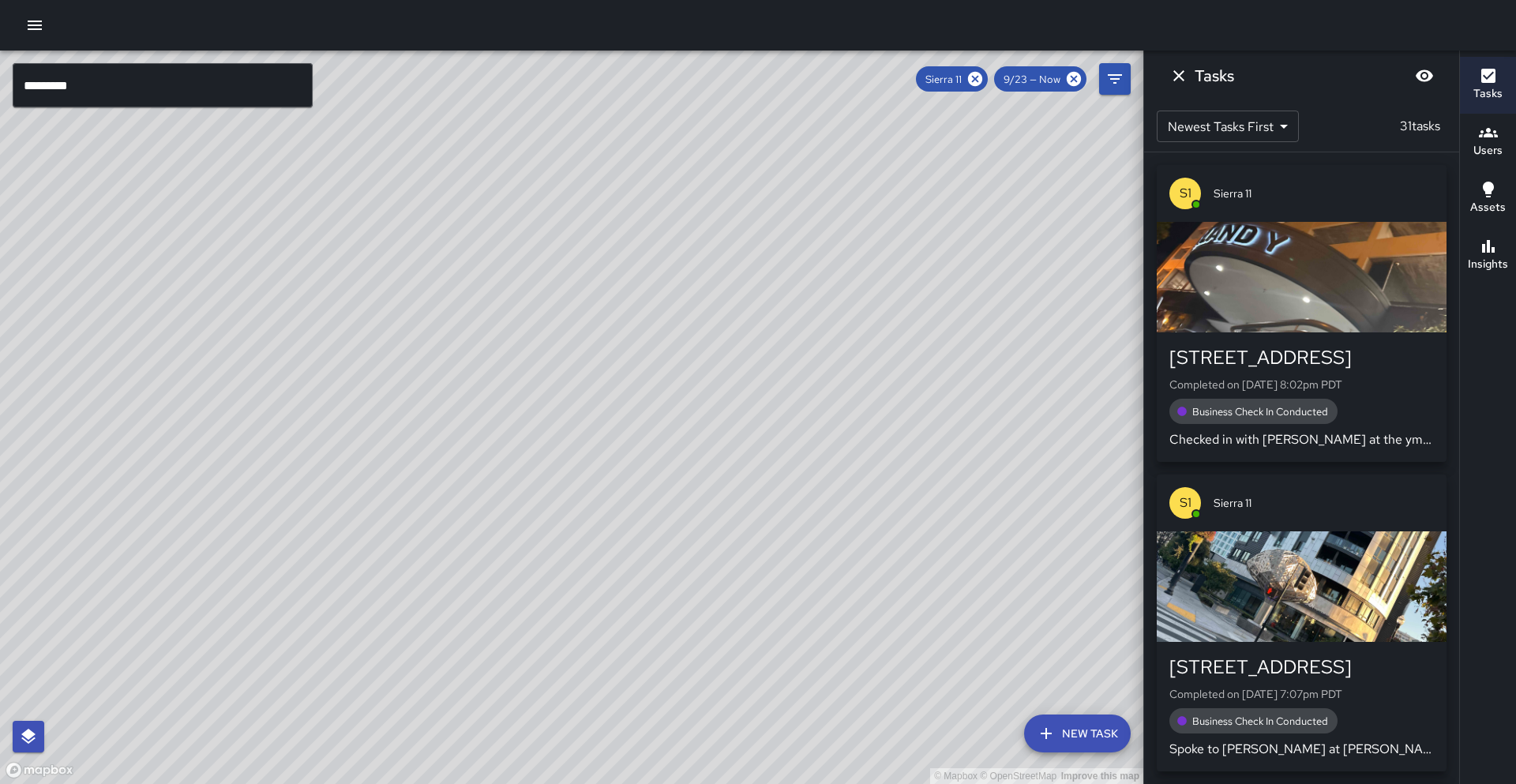
click at [1478, 261] on h6 "Insights" at bounding box center [1487, 264] width 40 height 17
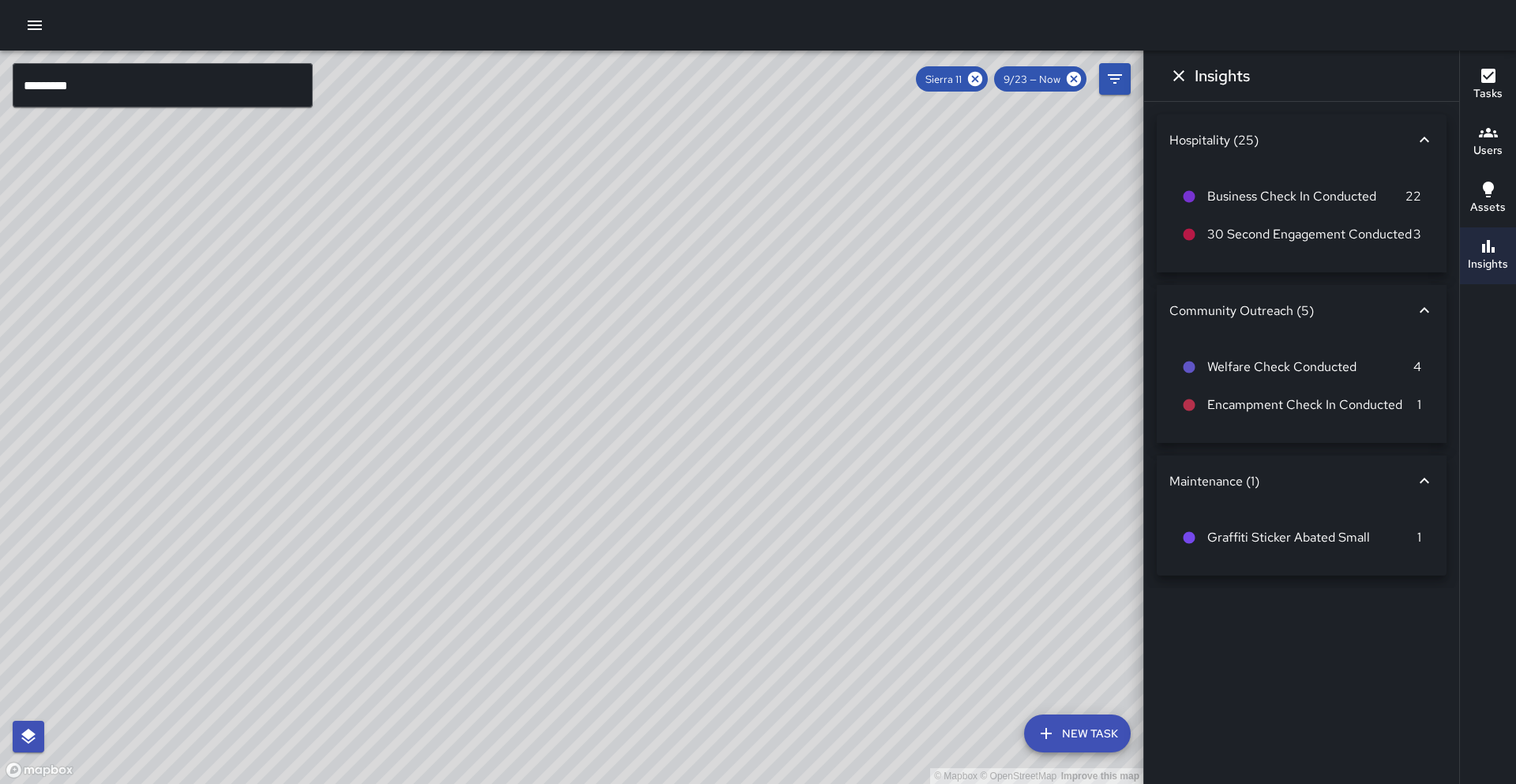
click at [1498, 92] on h6 "Tasks" at bounding box center [1487, 93] width 29 height 17
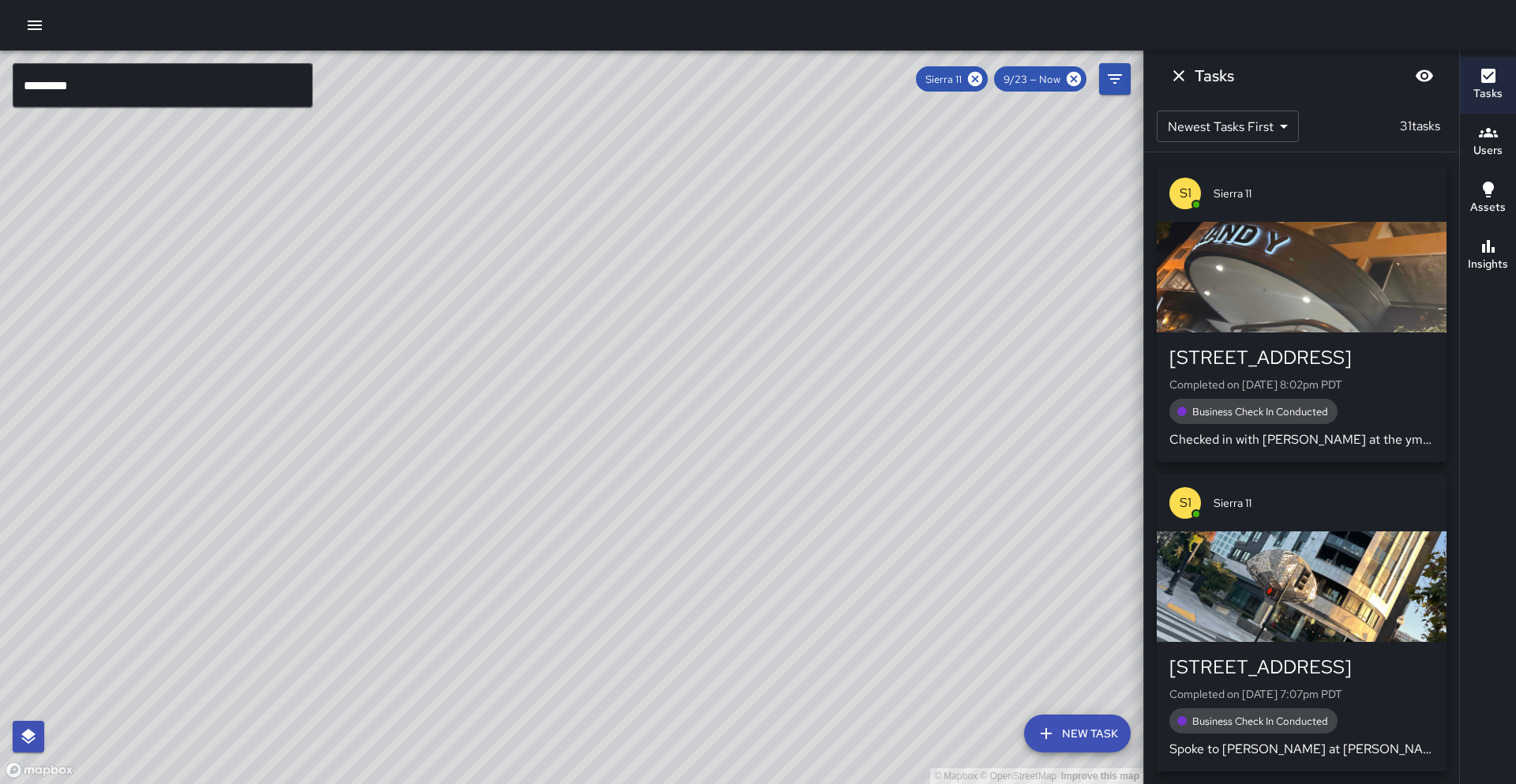
click at [196, 96] on input "*********" at bounding box center [162, 86] width 300 height 44
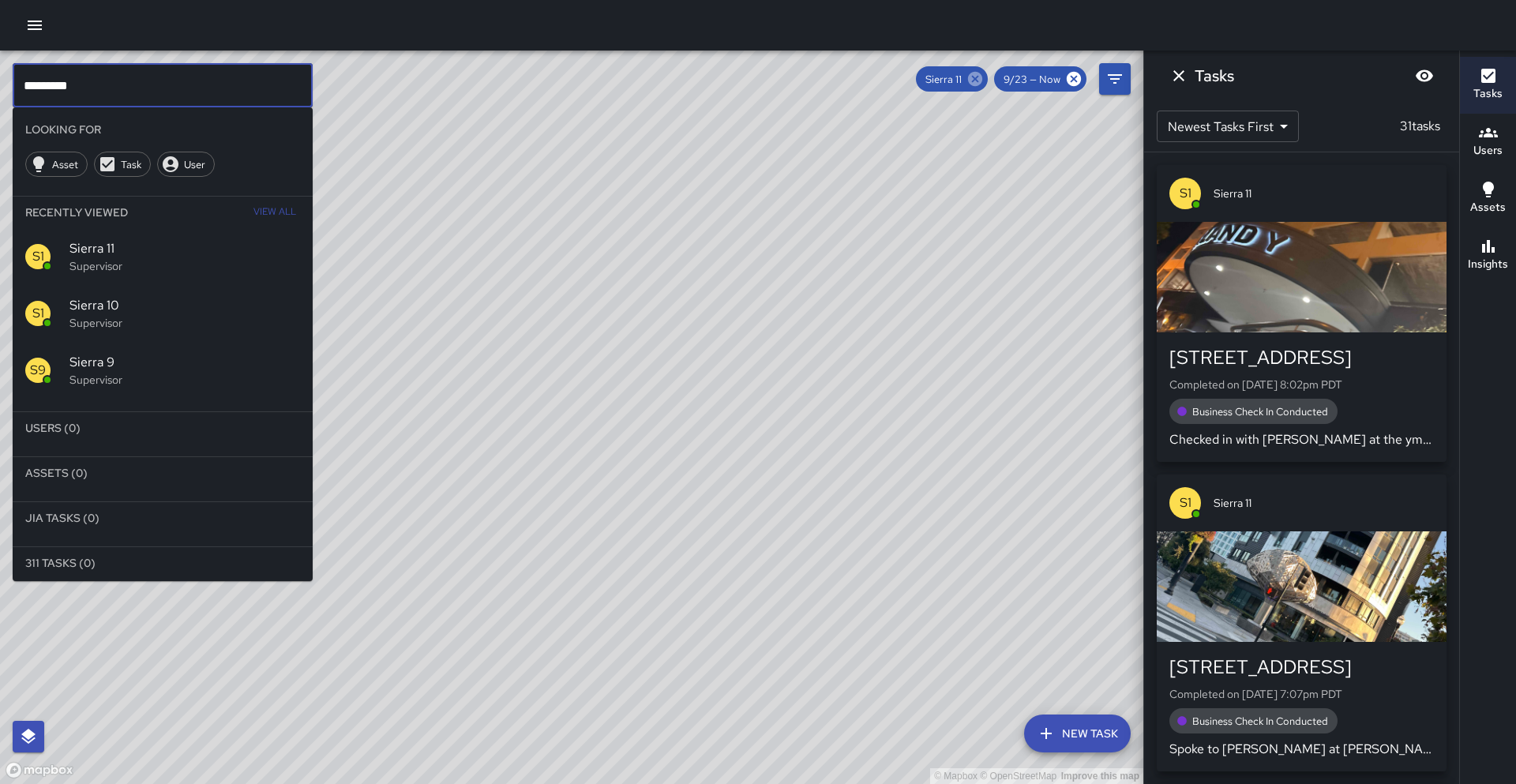
click at [972, 80] on icon at bounding box center [975, 78] width 14 height 14
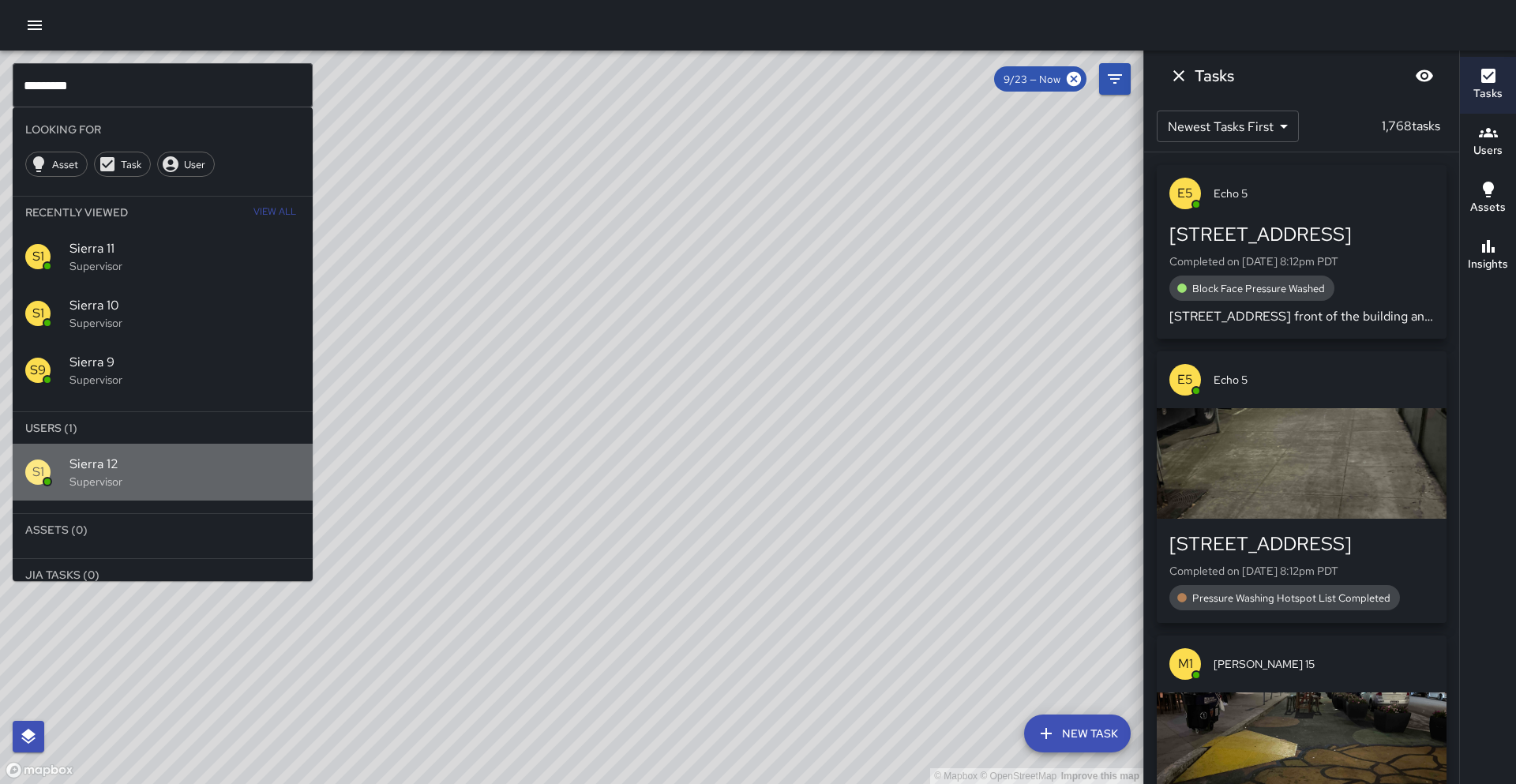
click at [223, 465] on span "Sierra 12" at bounding box center [185, 464] width 231 height 19
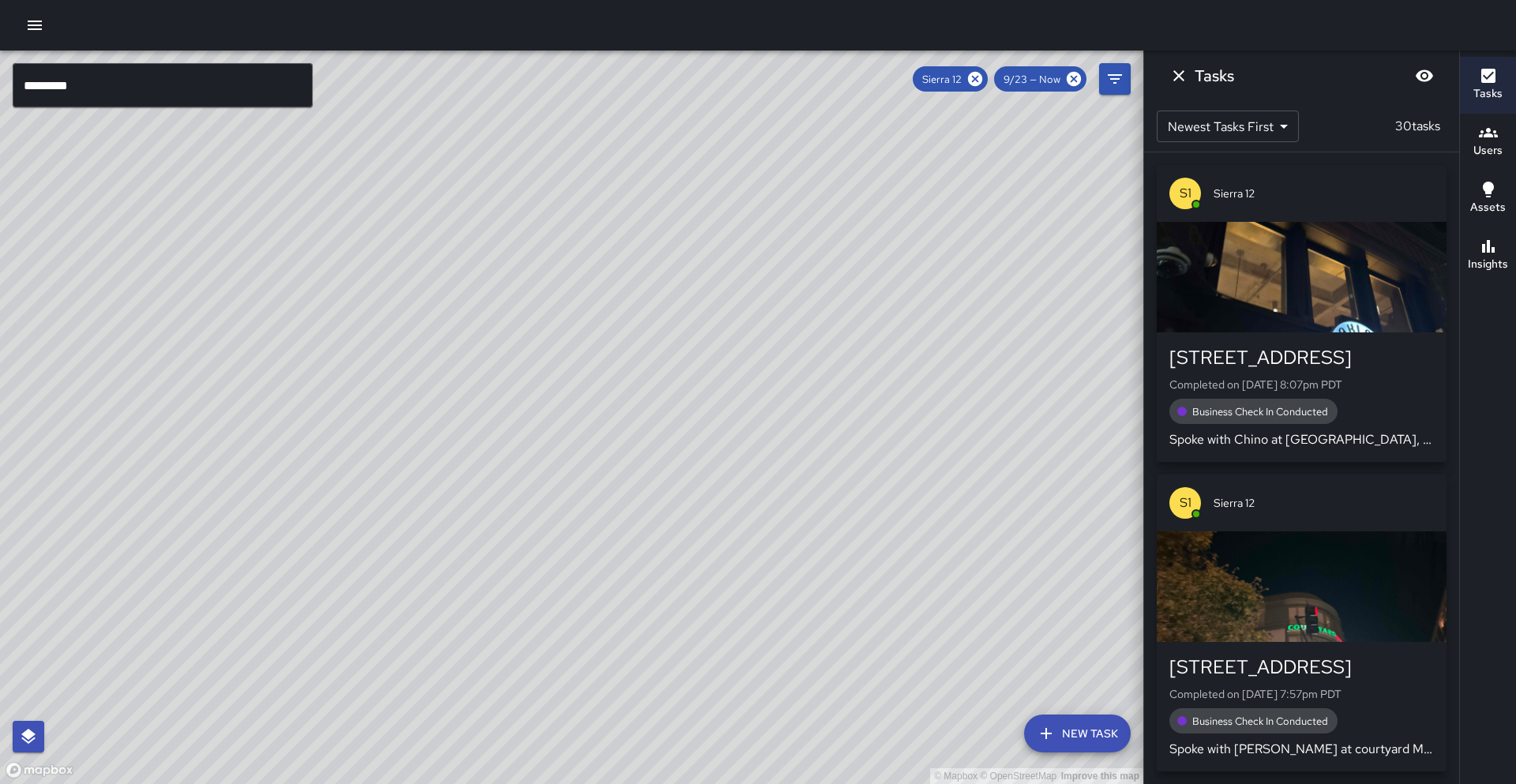
click at [382, 219] on div "© Mapbox © OpenStreetMap Improve this map" at bounding box center [571, 417] width 1143 height 733
drag, startPoint x: 340, startPoint y: 356, endPoint x: 467, endPoint y: 170, distance: 225.2
click at [468, 170] on div "© Mapbox © OpenStreetMap Improve this map" at bounding box center [571, 417] width 1143 height 733
drag, startPoint x: 270, startPoint y: 508, endPoint x: 363, endPoint y: 275, distance: 250.9
click at [363, 275] on div "© Mapbox © OpenStreetMap Improve this map" at bounding box center [571, 417] width 1143 height 733
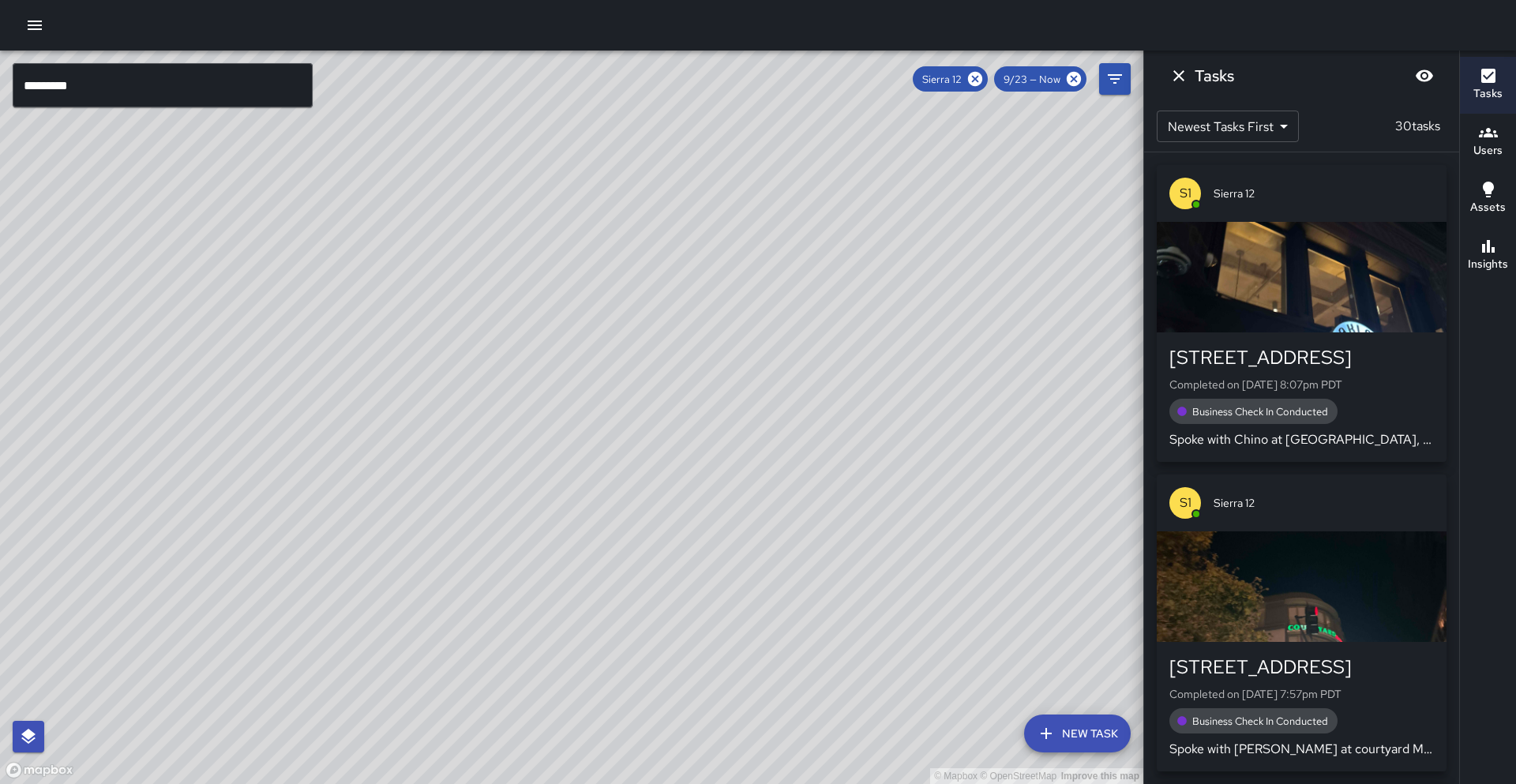
click at [1486, 259] on h6 "Insights" at bounding box center [1487, 264] width 40 height 17
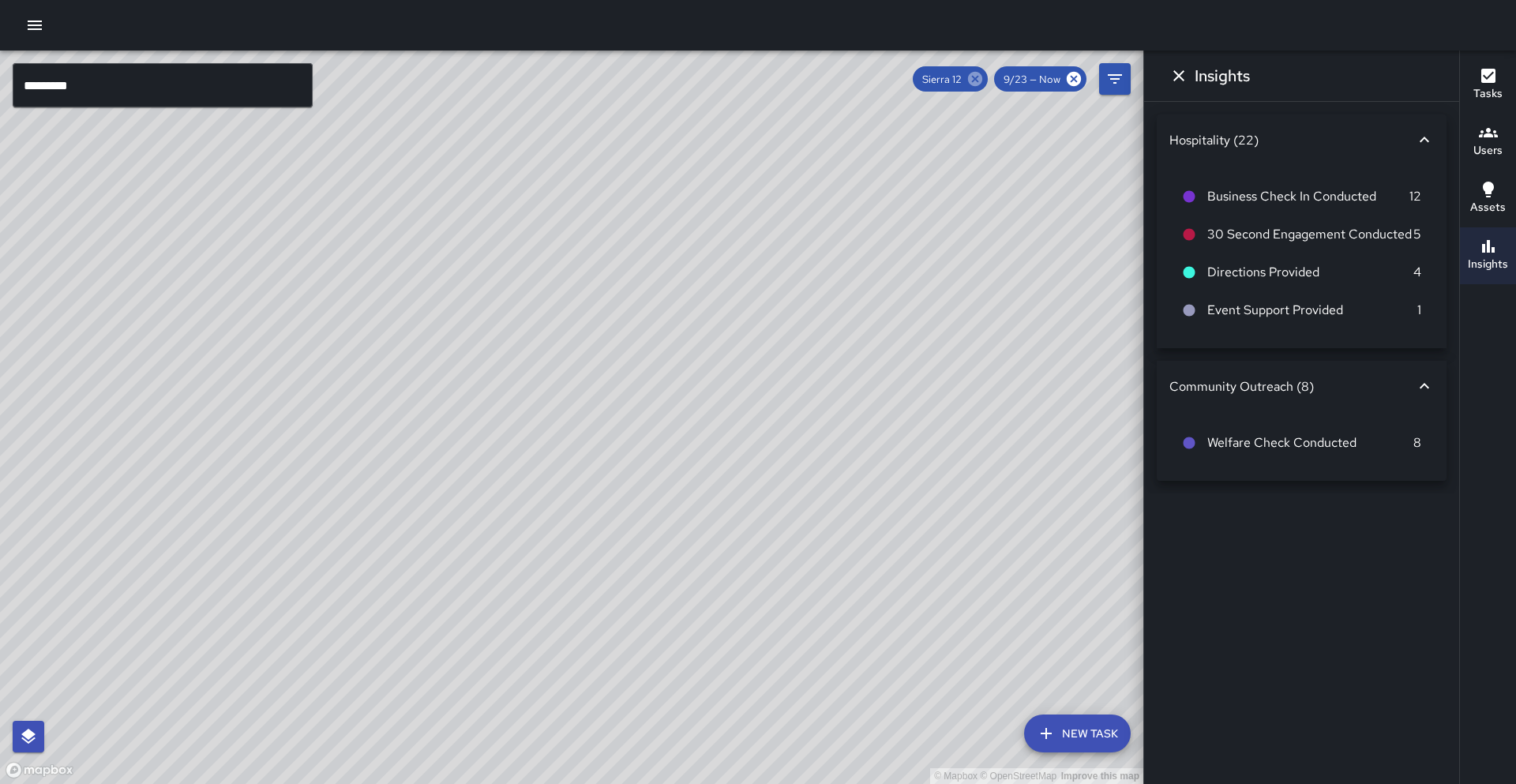
click at [972, 80] on icon at bounding box center [975, 78] width 14 height 14
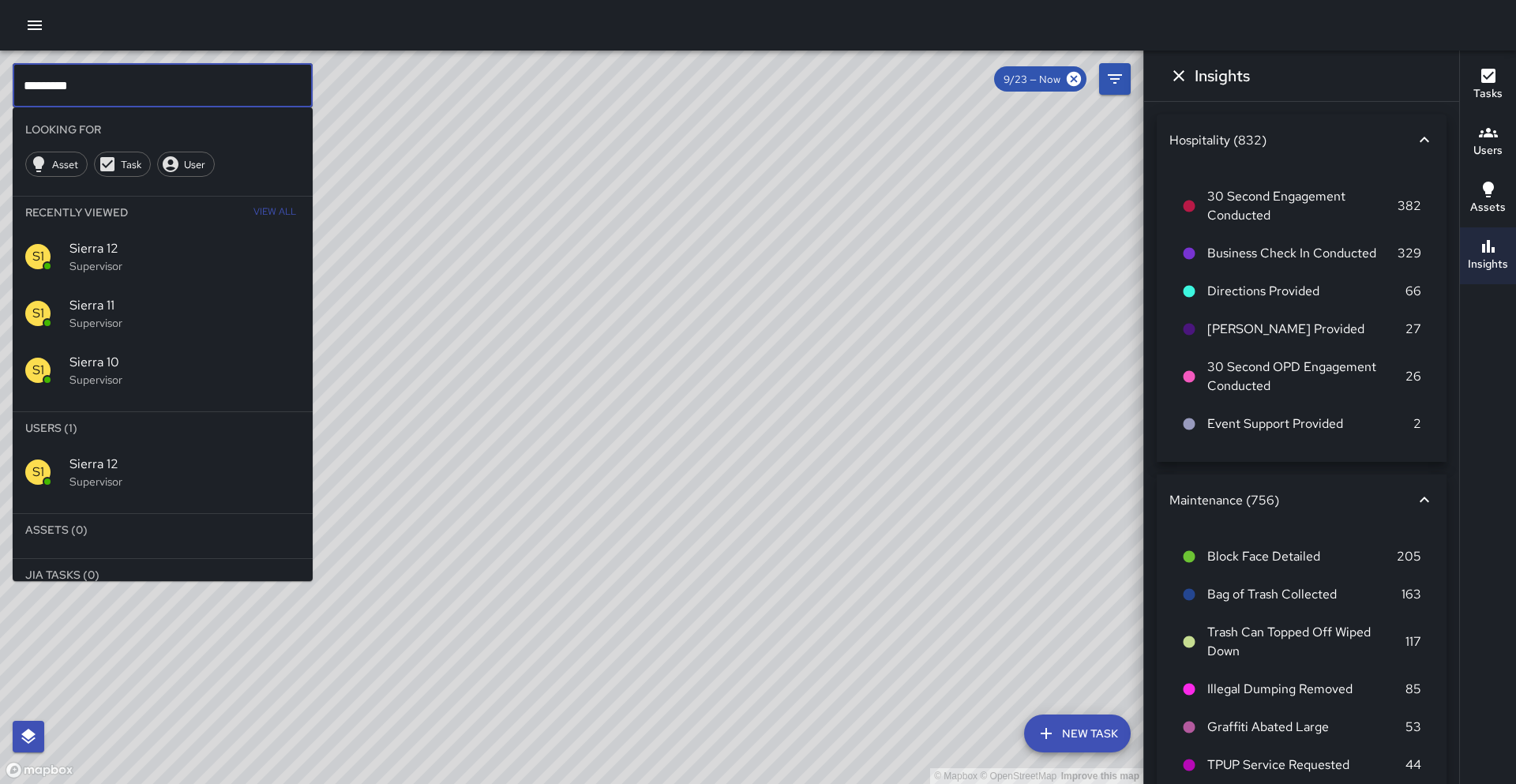
click at [199, 99] on input "*********" at bounding box center [162, 86] width 300 height 44
click at [249, 453] on div "S1 Sierra 13 Supervisor" at bounding box center [162, 472] width 300 height 57
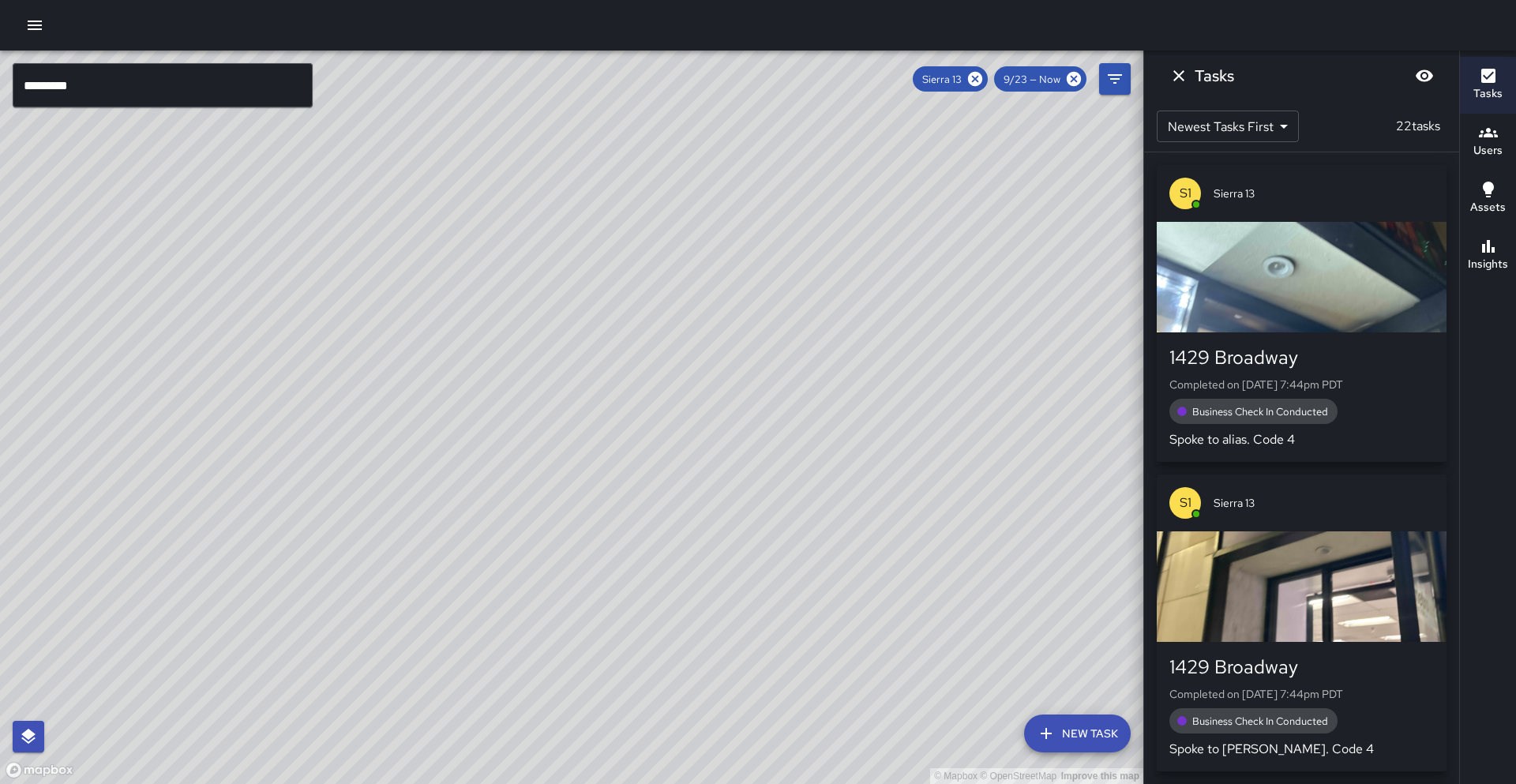
drag, startPoint x: 433, startPoint y: 298, endPoint x: 364, endPoint y: 394, distance: 118.2
click at [364, 399] on div "© Mapbox © OpenStreetMap Improve this map" at bounding box center [571, 417] width 1143 height 733
click at [1511, 249] on button "Insights" at bounding box center [1488, 255] width 56 height 57
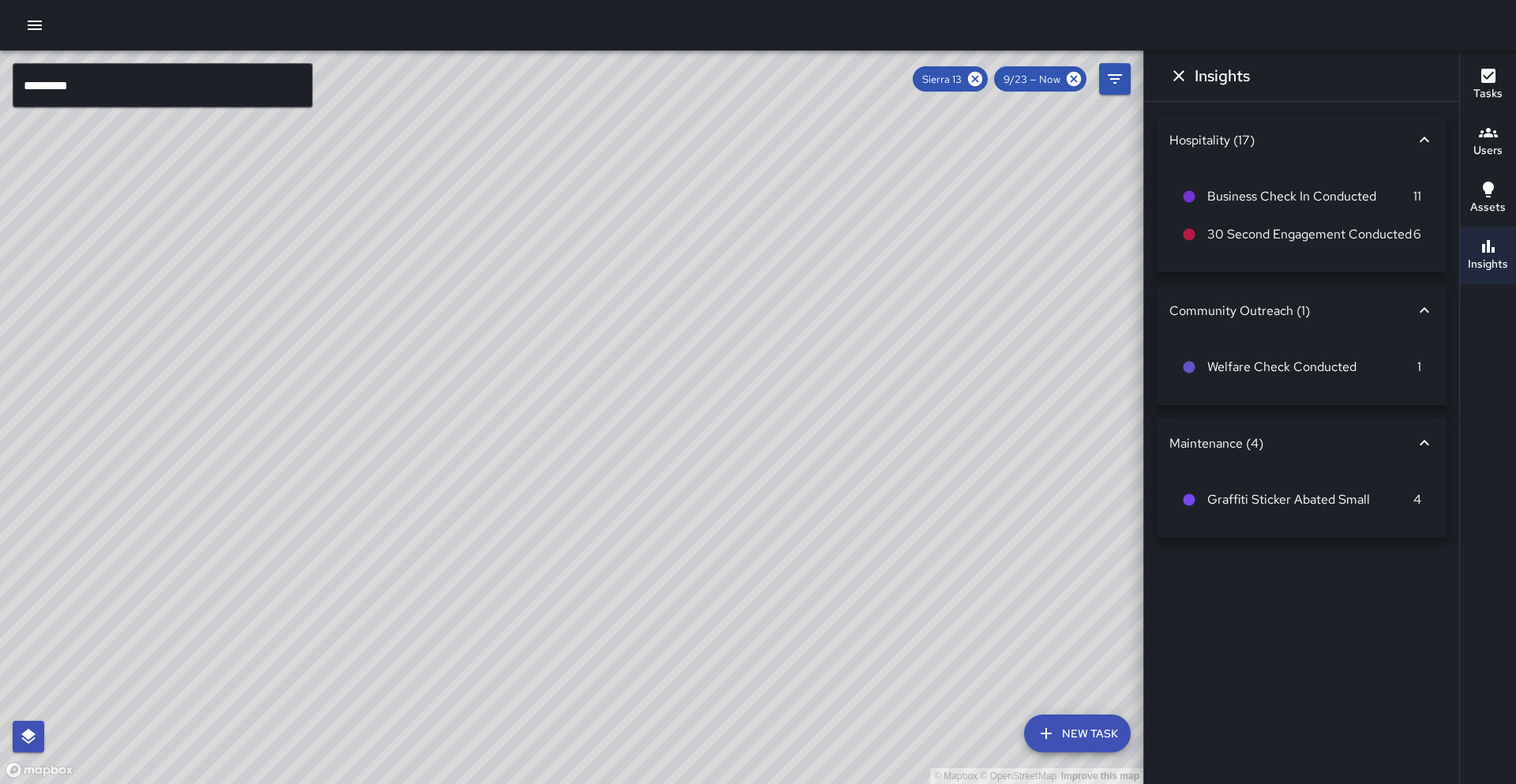
click at [1502, 79] on button "Tasks" at bounding box center [1488, 85] width 56 height 57
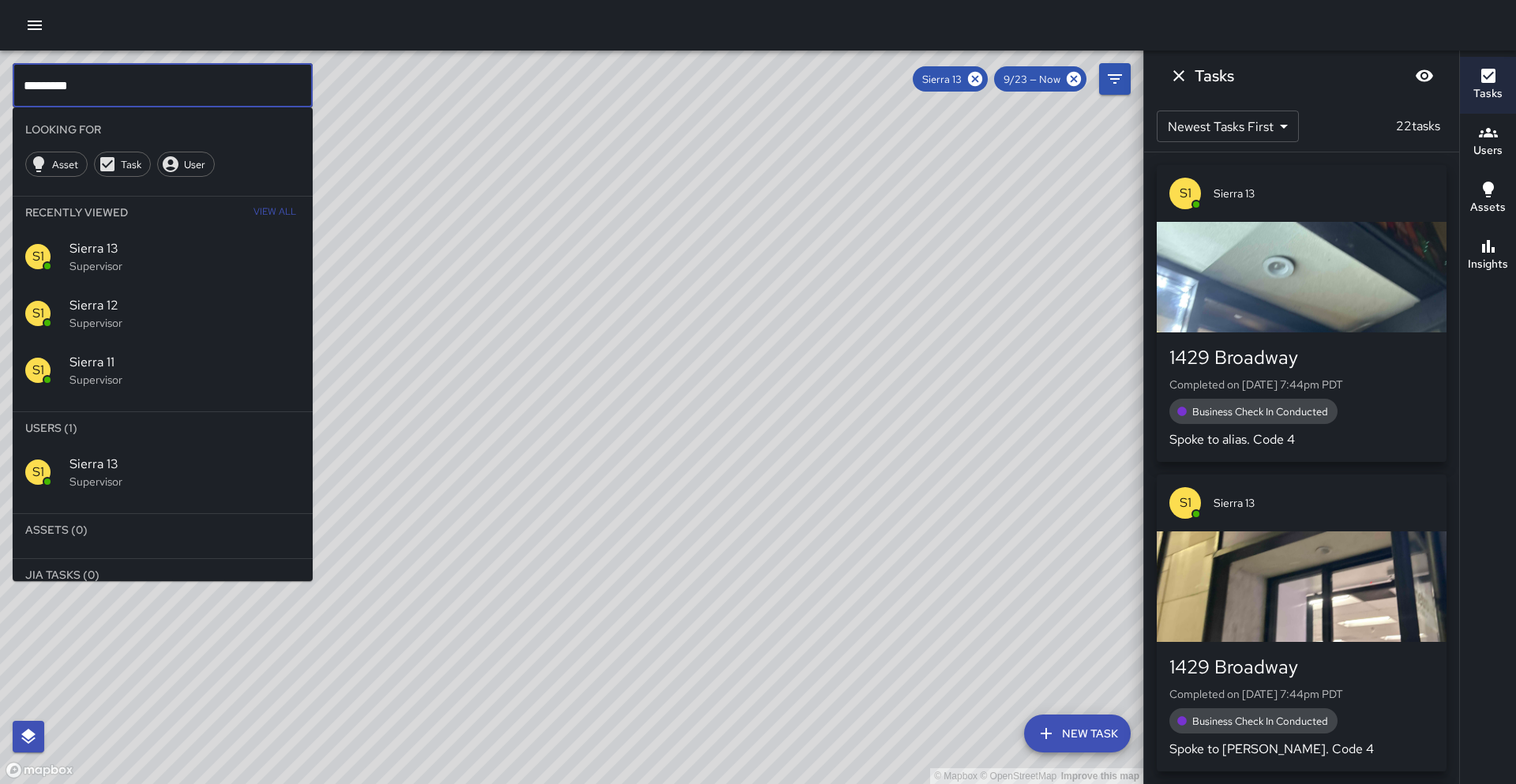
click at [167, 92] on input "*********" at bounding box center [162, 86] width 300 height 44
type input "*********"
click at [974, 81] on icon at bounding box center [975, 78] width 17 height 17
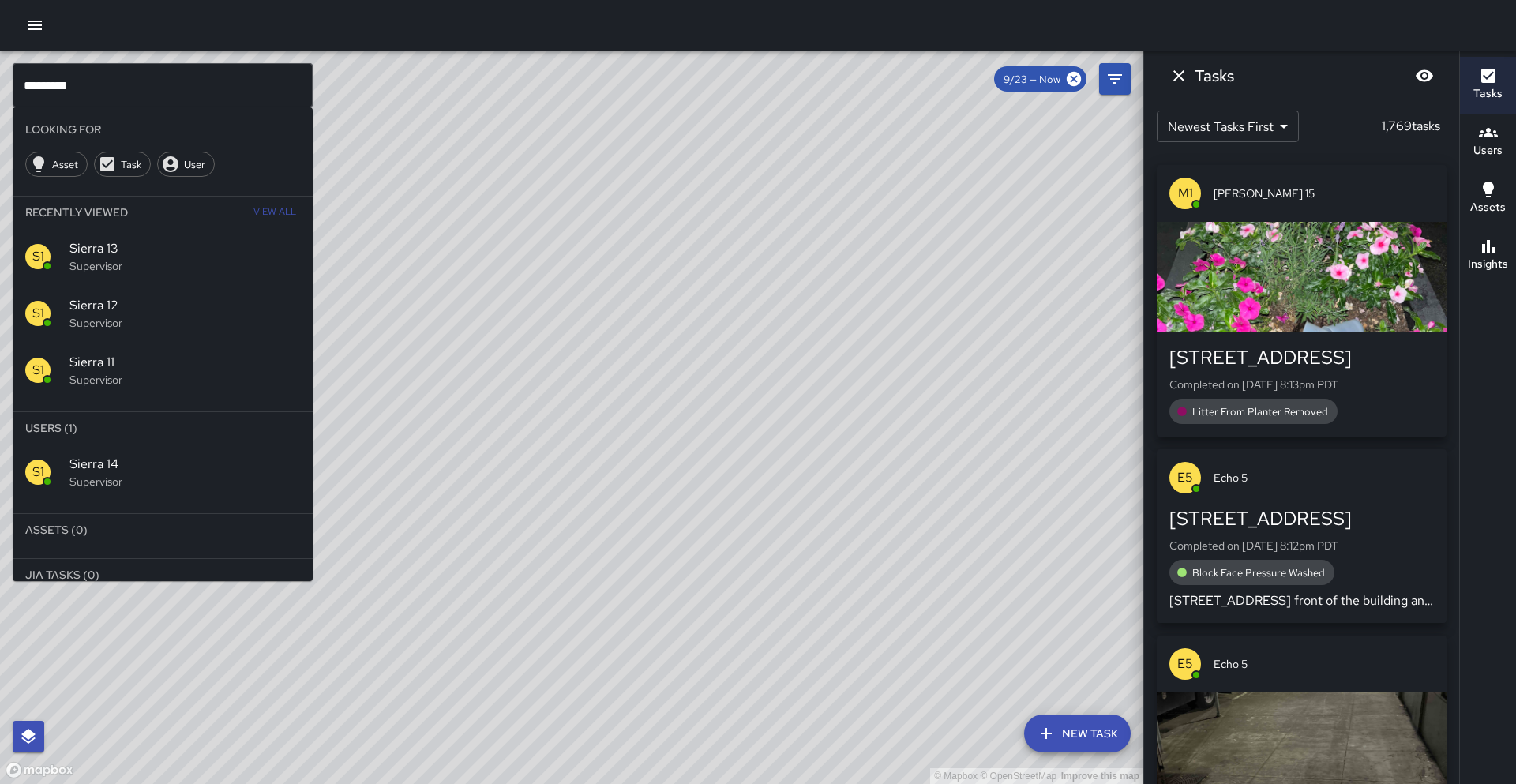
click at [241, 460] on span "Sierra 14" at bounding box center [185, 464] width 231 height 19
click at [241, 460] on div "© Mapbox © OpenStreetMap Improve this map" at bounding box center [571, 417] width 1143 height 733
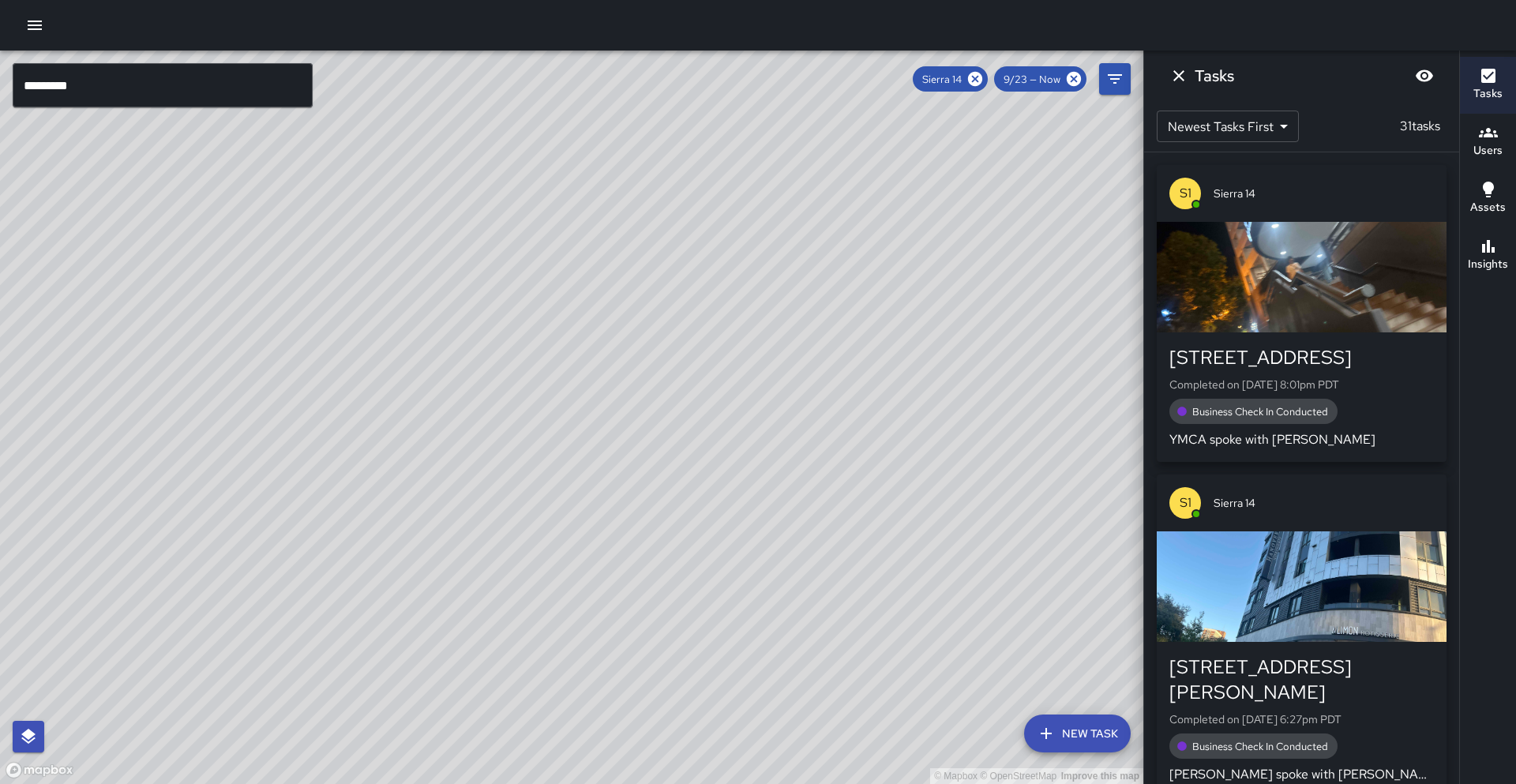
drag, startPoint x: 361, startPoint y: 386, endPoint x: 323, endPoint y: 547, distance: 165.4
click at [323, 547] on div "© Mapbox © OpenStreetMap Improve this map" at bounding box center [571, 417] width 1143 height 733
drag, startPoint x: 321, startPoint y: 334, endPoint x: 263, endPoint y: 413, distance: 98.0
click at [252, 418] on div "© Mapbox © OpenStreetMap Improve this map" at bounding box center [571, 417] width 1143 height 733
click at [1500, 259] on h6 "Insights" at bounding box center [1487, 264] width 40 height 17
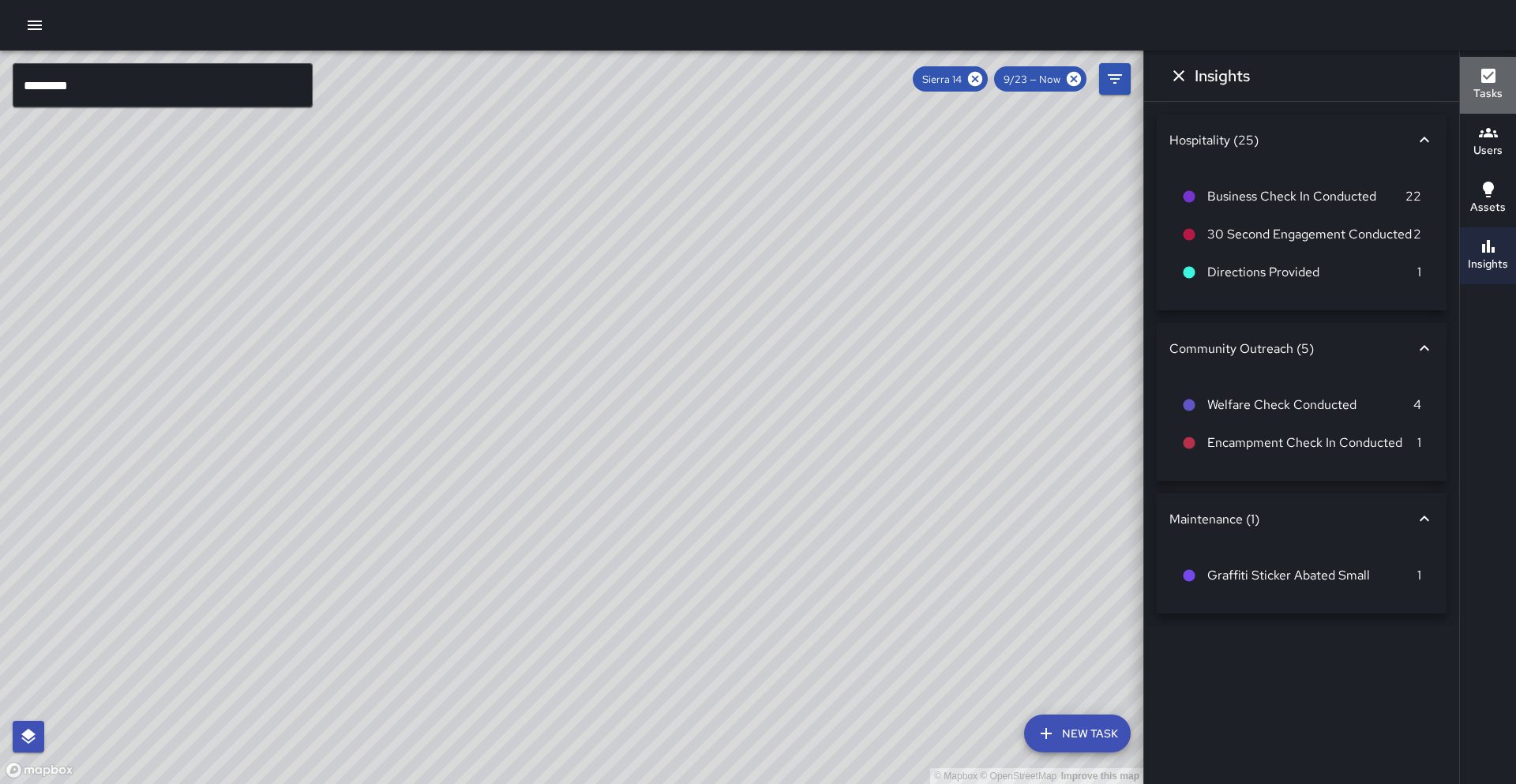
click at [1478, 101] on h6 "Tasks" at bounding box center [1487, 93] width 29 height 17
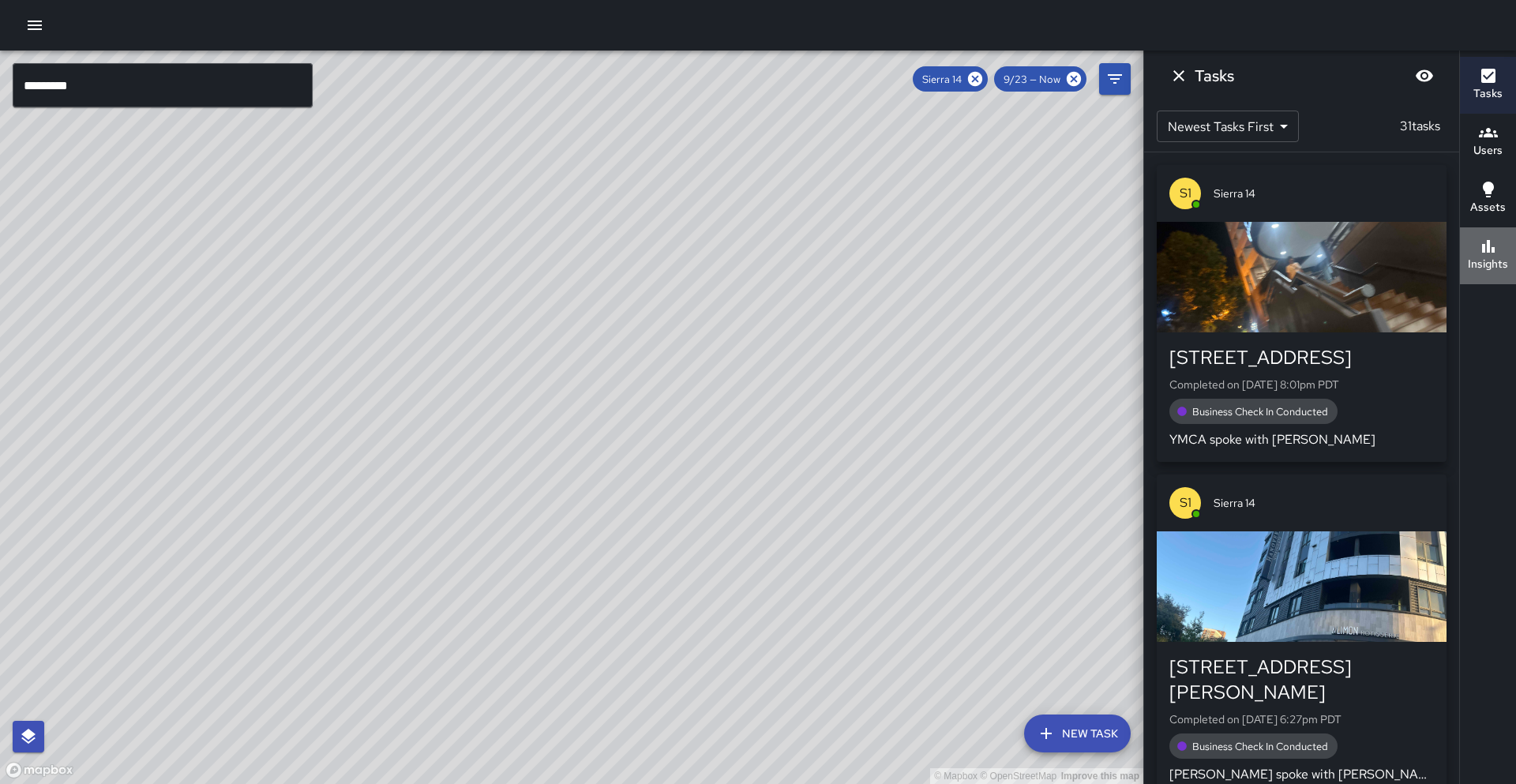
click at [1492, 261] on h6 "Insights" at bounding box center [1487, 264] width 40 height 17
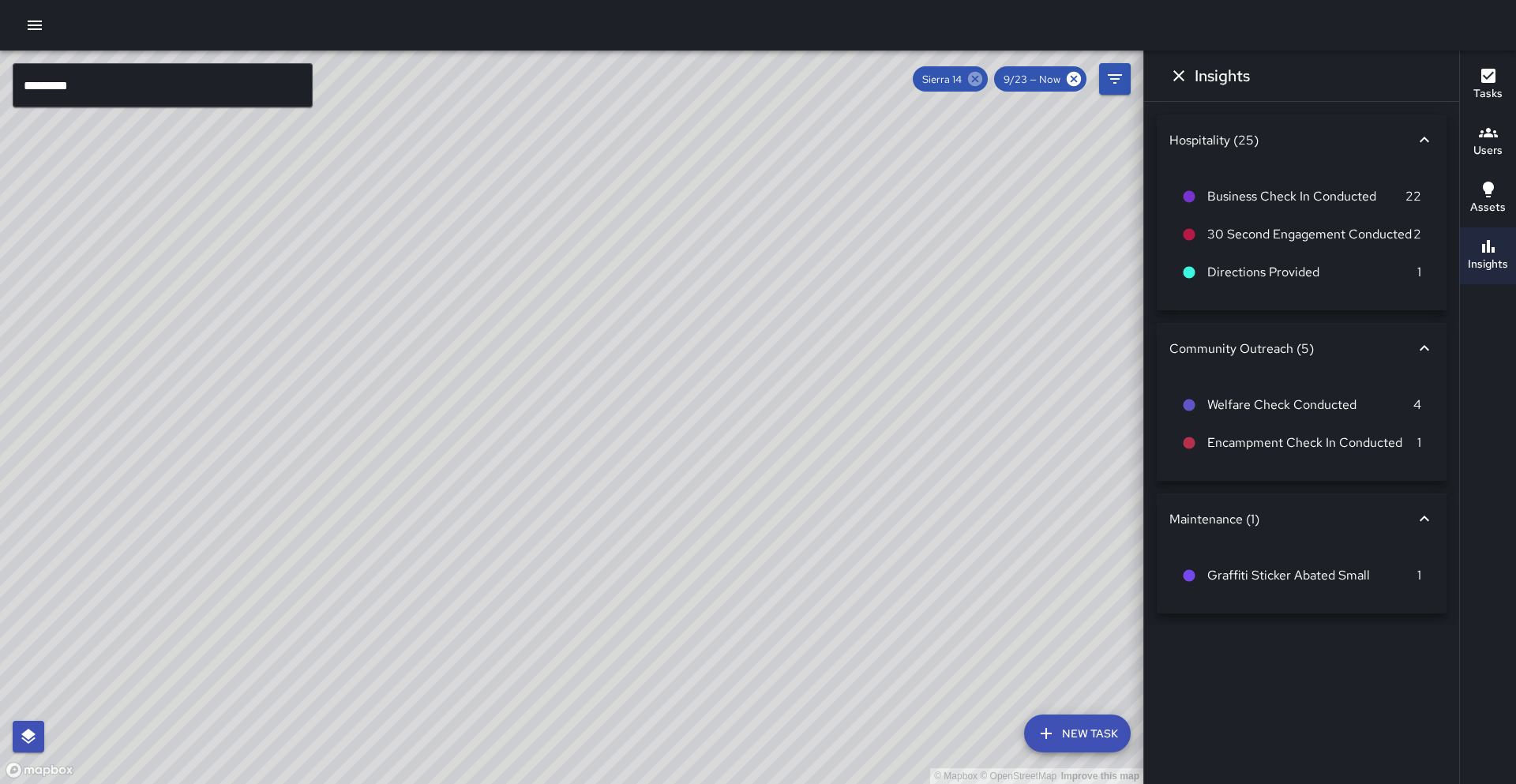
click at [973, 79] on icon at bounding box center [975, 78] width 14 height 14
